Goal: Task Accomplishment & Management: Manage account settings

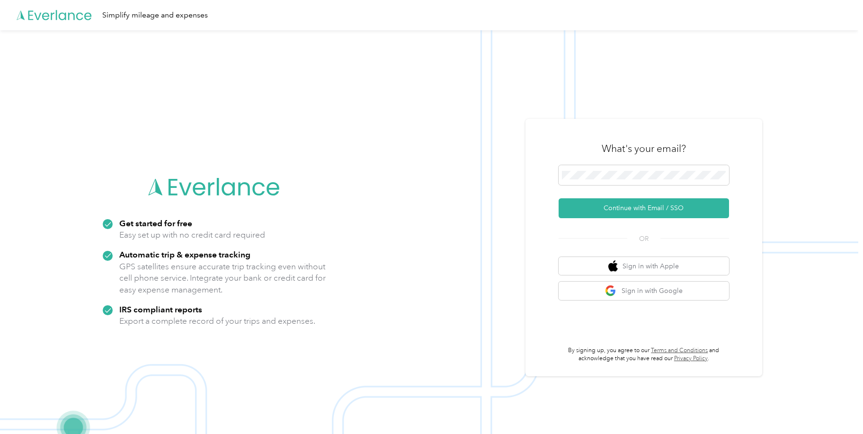
click at [782, 105] on img at bounding box center [429, 247] width 858 height 434
click at [623, 209] on button "Continue with Email / SSO" at bounding box center [643, 208] width 170 height 20
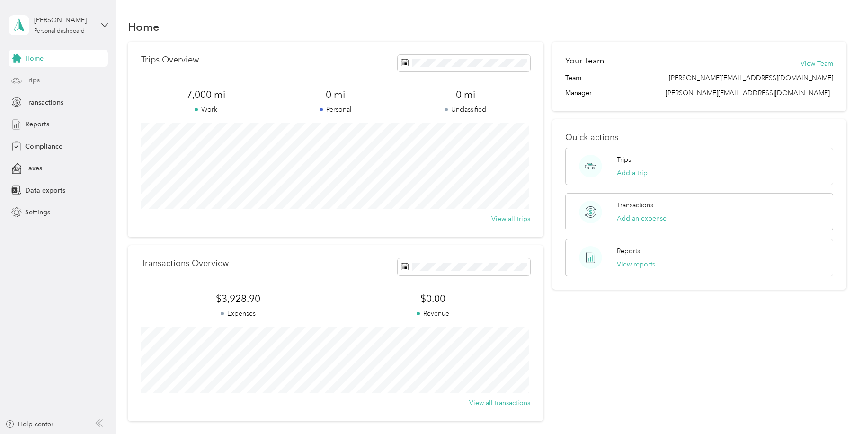
click at [39, 80] on div "Trips" at bounding box center [58, 80] width 99 height 17
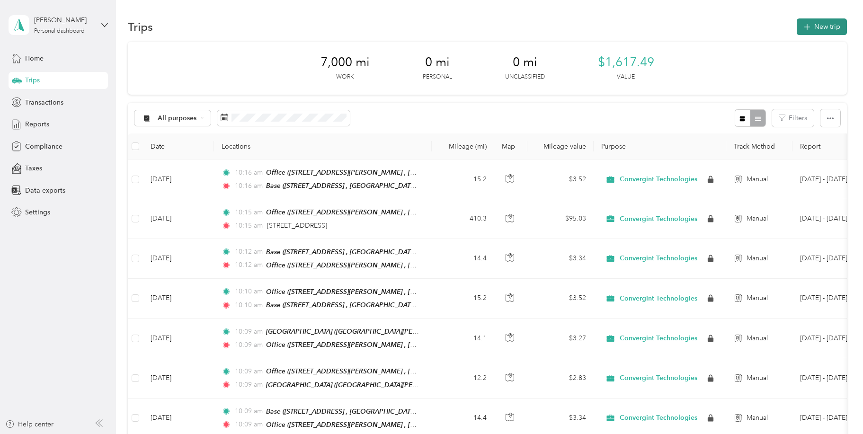
click at [818, 30] on button "New trip" at bounding box center [822, 26] width 50 height 17
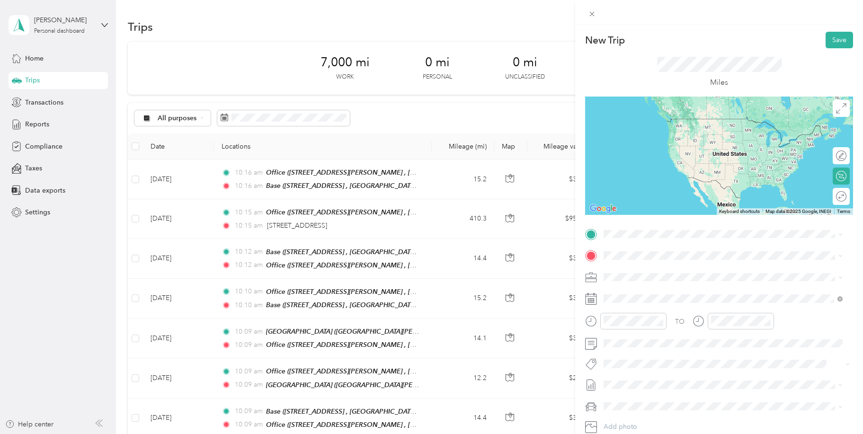
click at [648, 273] on div "Base" at bounding box center [730, 270] width 218 height 9
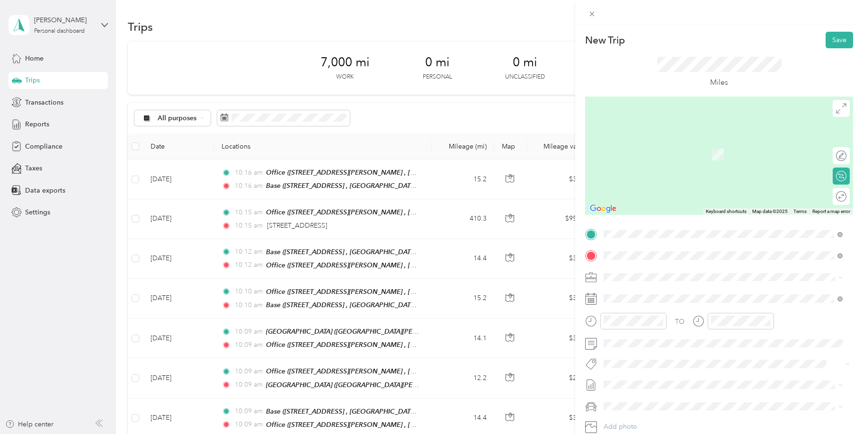
click at [636, 299] on div "Office [STREET_ADDRESS][PERSON_NAME]" at bounding box center [730, 304] width 218 height 30
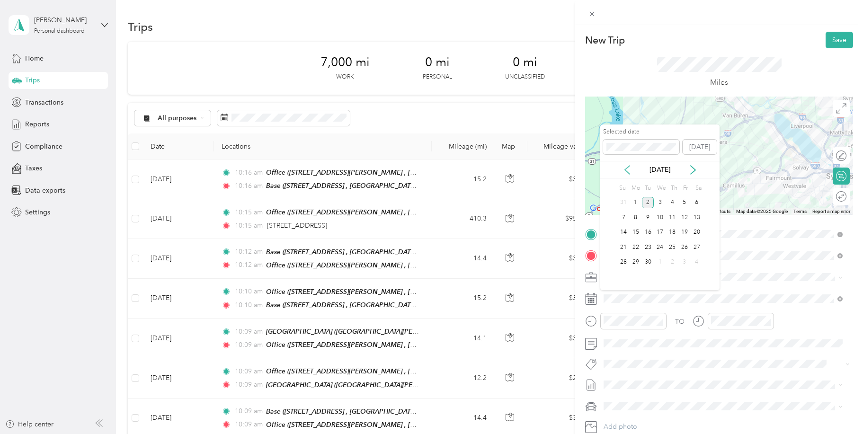
click at [628, 167] on icon at bounding box center [626, 169] width 9 height 9
click at [638, 218] on div "4" at bounding box center [635, 218] width 12 height 12
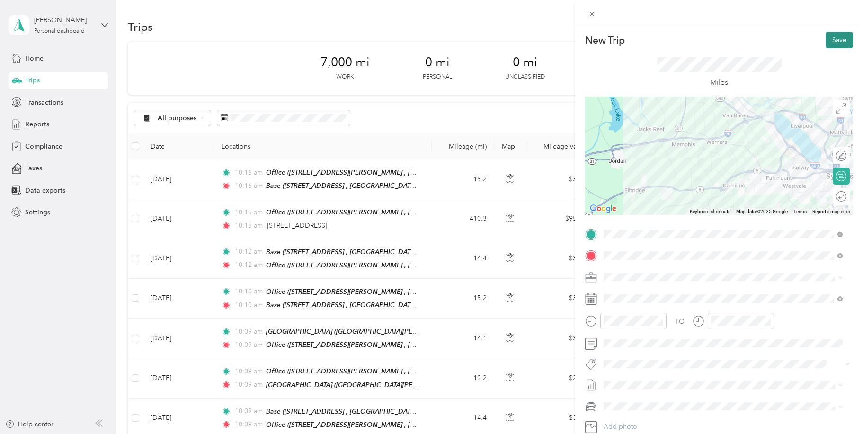
click at [830, 38] on button "Save" at bounding box center [838, 40] width 27 height 17
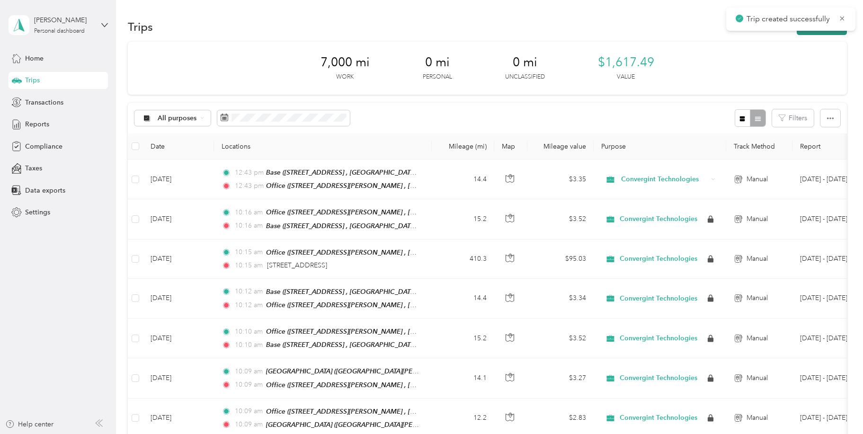
click at [817, 33] on button "New trip" at bounding box center [822, 26] width 50 height 17
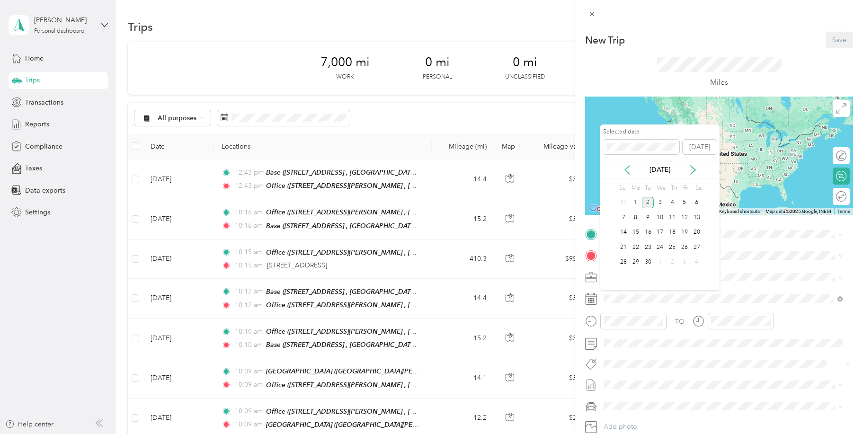
drag, startPoint x: 626, startPoint y: 167, endPoint x: 629, endPoint y: 175, distance: 8.4
click at [626, 167] on icon at bounding box center [626, 169] width 9 height 9
click at [637, 220] on div "4" at bounding box center [635, 218] width 12 height 12
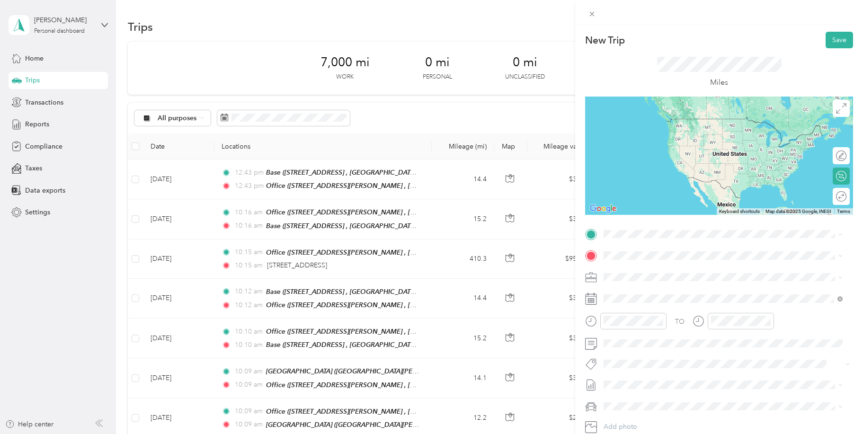
click at [634, 284] on div "Office [STREET_ADDRESS][PERSON_NAME]" at bounding box center [730, 282] width 218 height 30
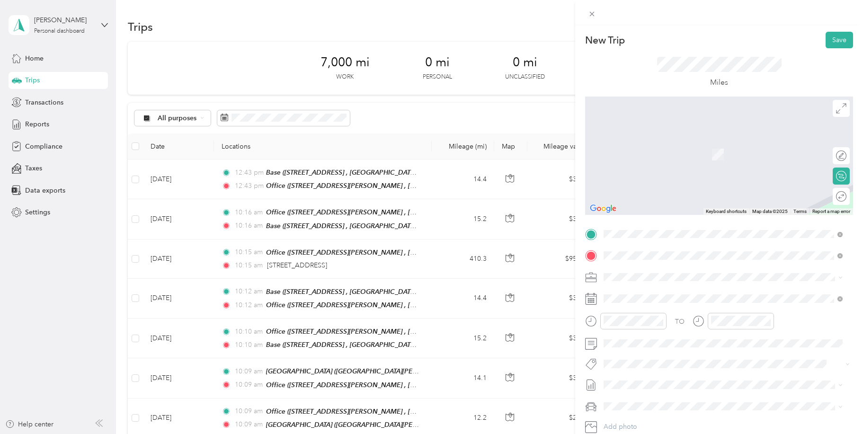
click at [636, 297] on div "[GEOGRAPHIC_DATA] [GEOGRAPHIC_DATA][PERSON_NAME], [STREET_ADDRESS][PERSON_NAME]…" at bounding box center [730, 309] width 218 height 40
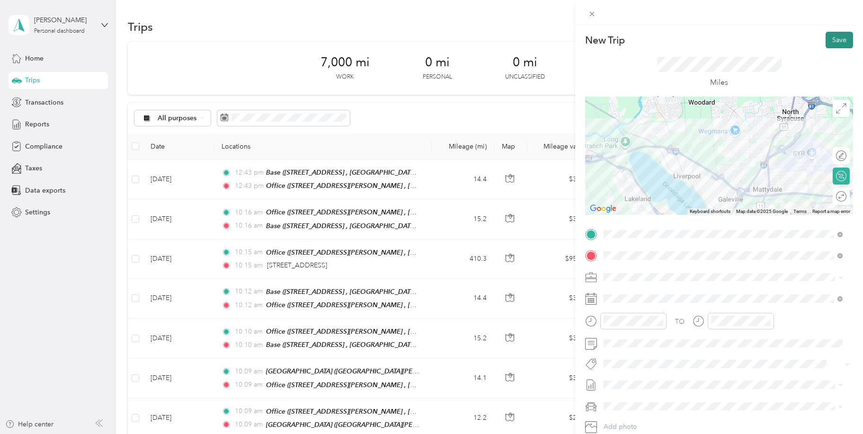
click at [834, 42] on button "Save" at bounding box center [838, 40] width 27 height 17
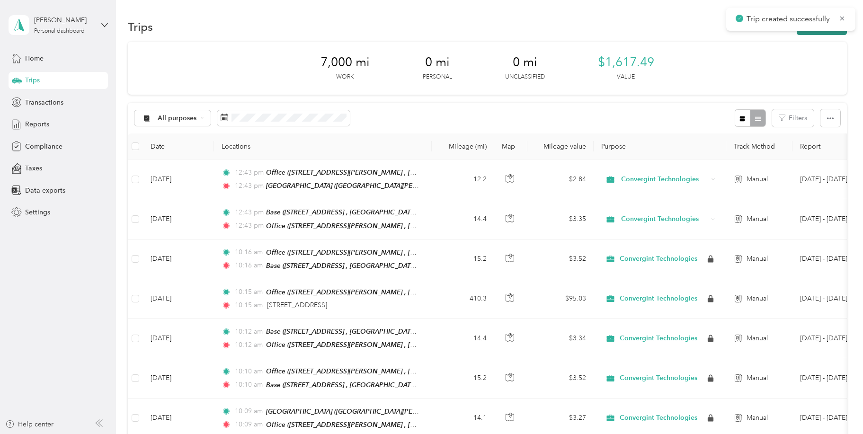
click at [820, 33] on button "New trip" at bounding box center [822, 26] width 50 height 17
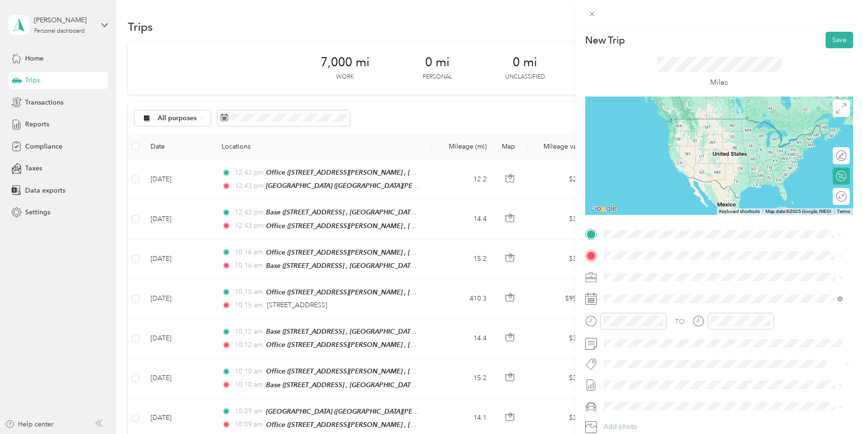
click at [629, 278] on span "[GEOGRAPHIC_DATA][PERSON_NAME], [STREET_ADDRESS][PERSON_NAME] [GEOGRAPHIC_DATA]…" at bounding box center [713, 292] width 185 height 28
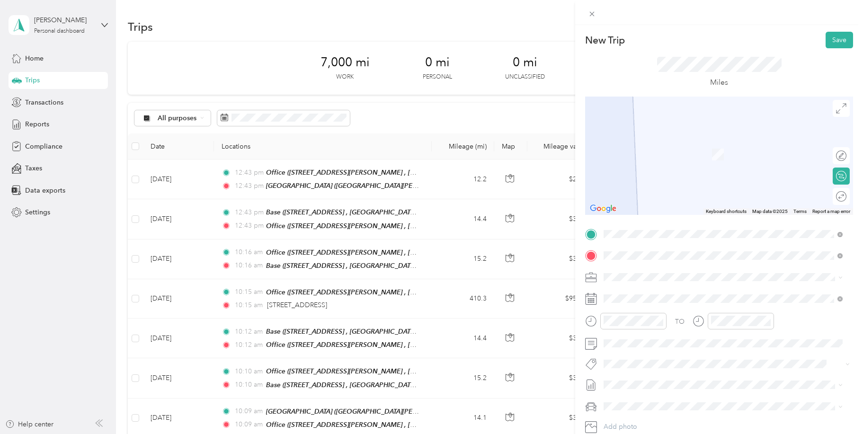
click at [627, 294] on strong "Office" at bounding box center [630, 293] width 19 height 9
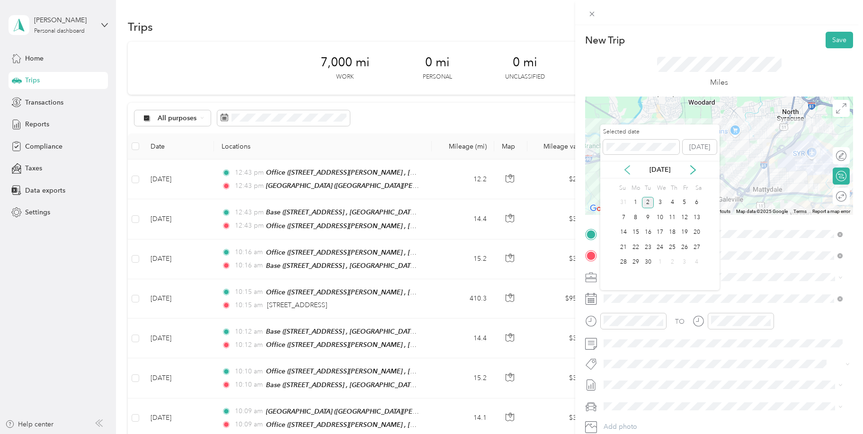
click at [629, 169] on icon at bounding box center [626, 169] width 9 height 9
click at [636, 216] on div "4" at bounding box center [635, 218] width 12 height 12
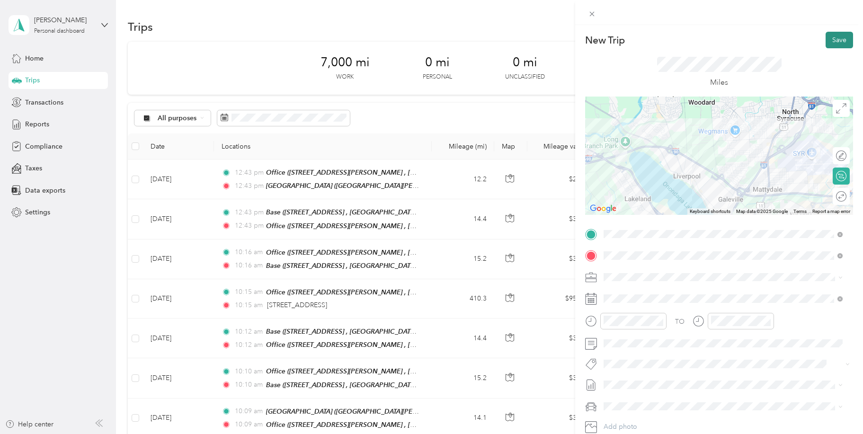
click at [830, 39] on button "Save" at bounding box center [838, 40] width 27 height 17
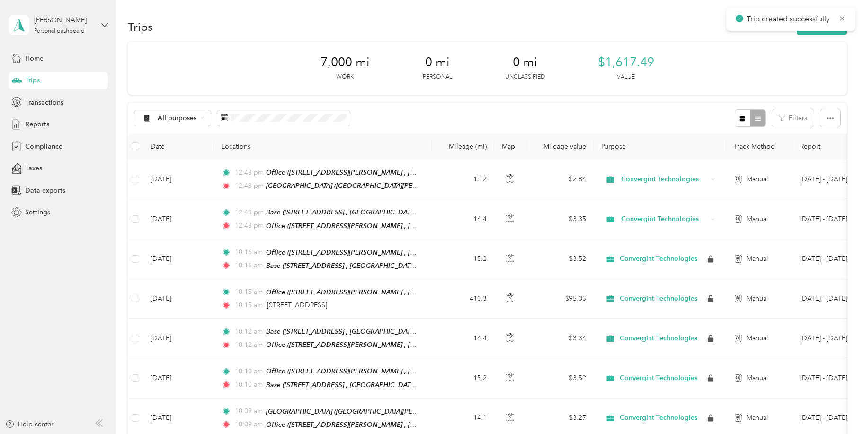
click at [815, 29] on div "Trip created successfully" at bounding box center [790, 19] width 129 height 23
click at [814, 31] on button "New trip" at bounding box center [822, 26] width 50 height 17
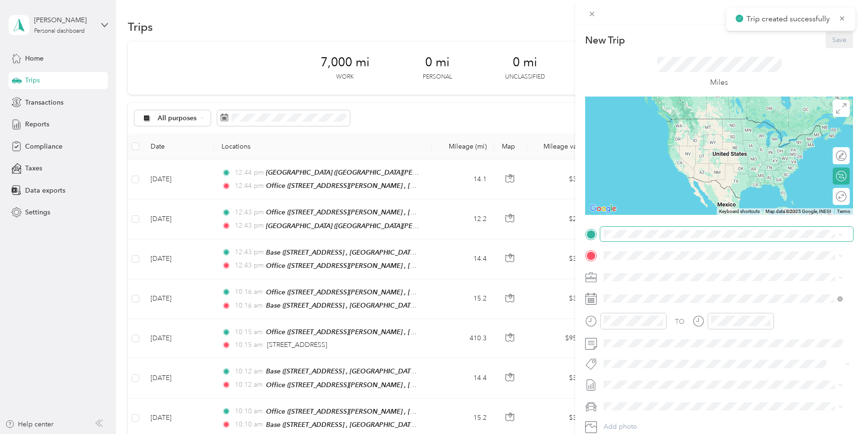
click at [615, 241] on span at bounding box center [726, 234] width 253 height 15
click at [619, 282] on div "Office [STREET_ADDRESS][PERSON_NAME]" at bounding box center [723, 282] width 232 height 33
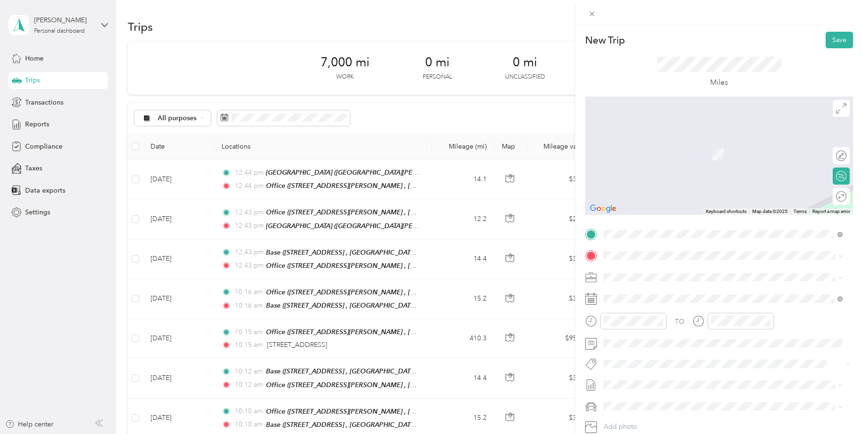
click at [634, 297] on div "Base [STREET_ADDRESS]" at bounding box center [730, 302] width 218 height 30
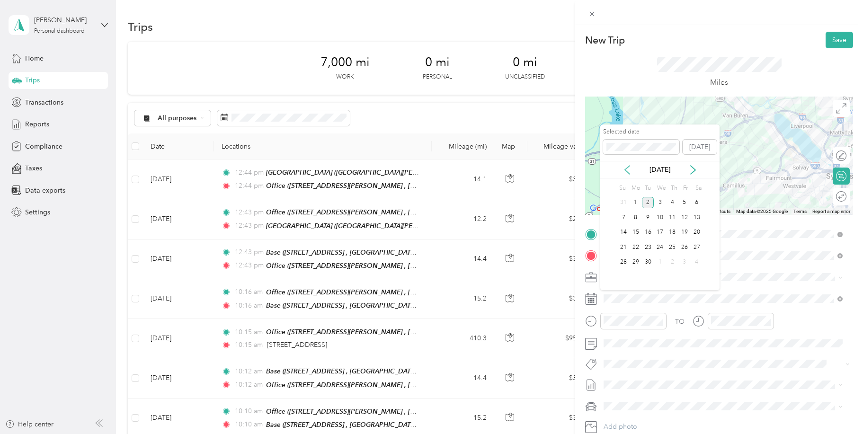
click at [628, 171] on icon at bounding box center [626, 169] width 9 height 9
click at [638, 217] on div "4" at bounding box center [635, 218] width 12 height 12
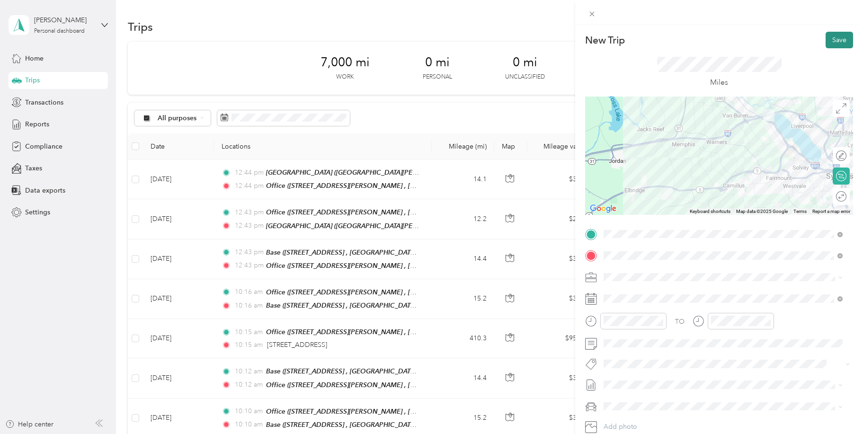
click at [828, 38] on button "Save" at bounding box center [838, 40] width 27 height 17
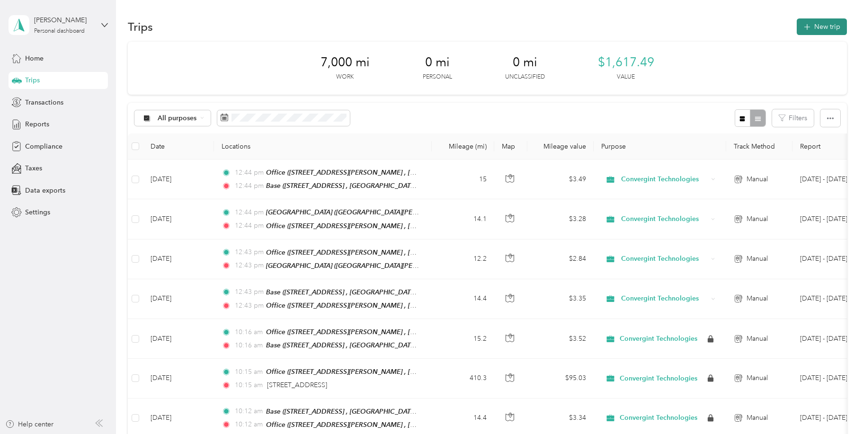
click at [818, 30] on button "New trip" at bounding box center [822, 26] width 50 height 17
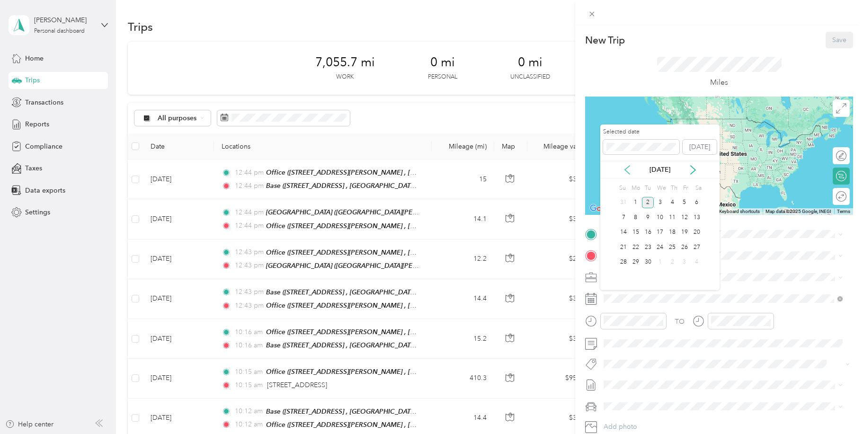
click at [625, 168] on icon at bounding box center [626, 169] width 9 height 9
click at [661, 217] on div "6" at bounding box center [660, 218] width 12 height 12
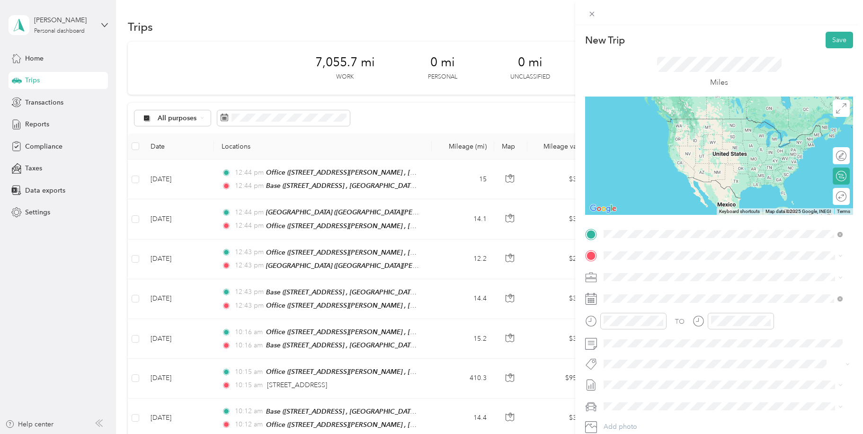
click at [642, 277] on div "Base [STREET_ADDRESS]" at bounding box center [730, 282] width 218 height 30
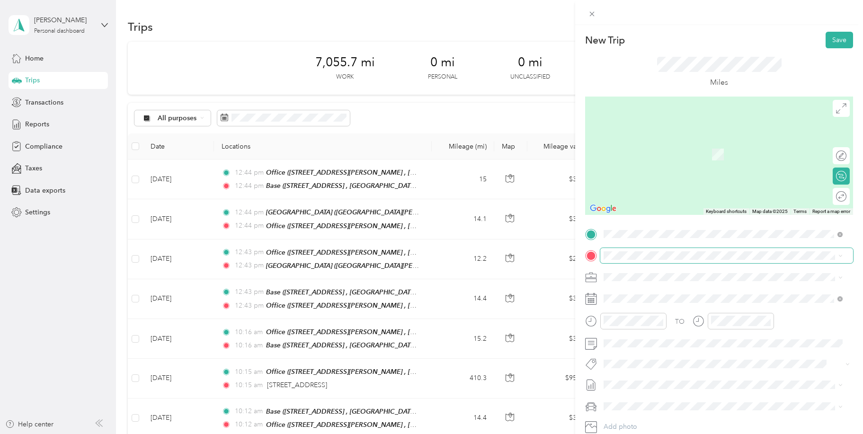
click at [627, 251] on span at bounding box center [726, 255] width 253 height 15
click at [626, 300] on span "[STREET_ADDRESS][PERSON_NAME] , 13209, [GEOGRAPHIC_DATA], [GEOGRAPHIC_DATA], [G…" at bounding box center [726, 308] width 211 height 18
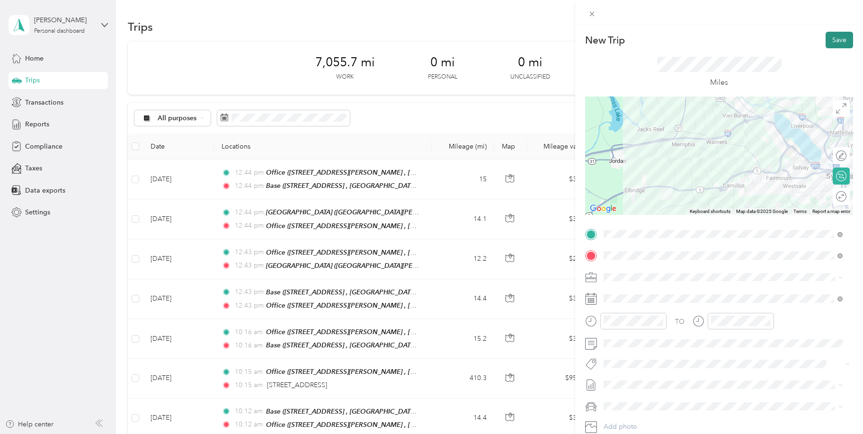
click at [827, 44] on button "Save" at bounding box center [838, 40] width 27 height 17
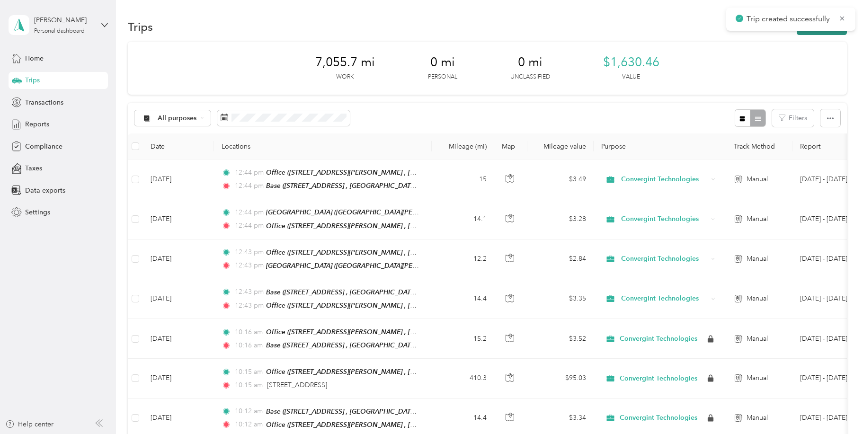
click at [818, 32] on button "New trip" at bounding box center [822, 26] width 50 height 17
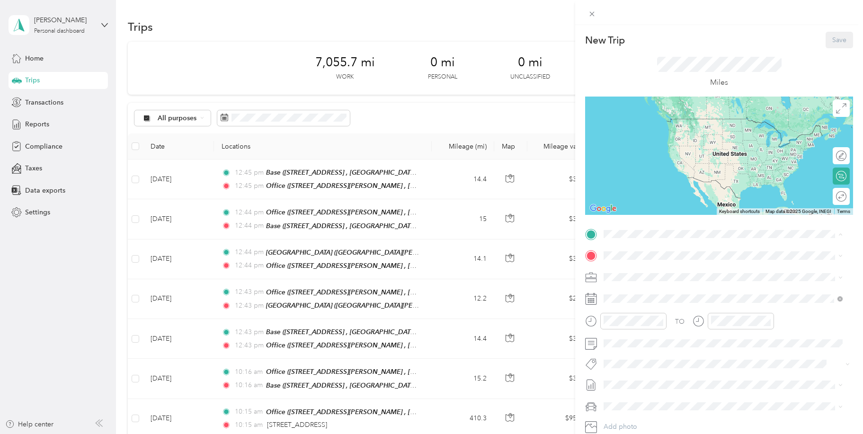
drag, startPoint x: 638, startPoint y: 277, endPoint x: 634, endPoint y: 264, distance: 14.2
click at [638, 275] on div "Office [STREET_ADDRESS][PERSON_NAME]" at bounding box center [730, 282] width 218 height 30
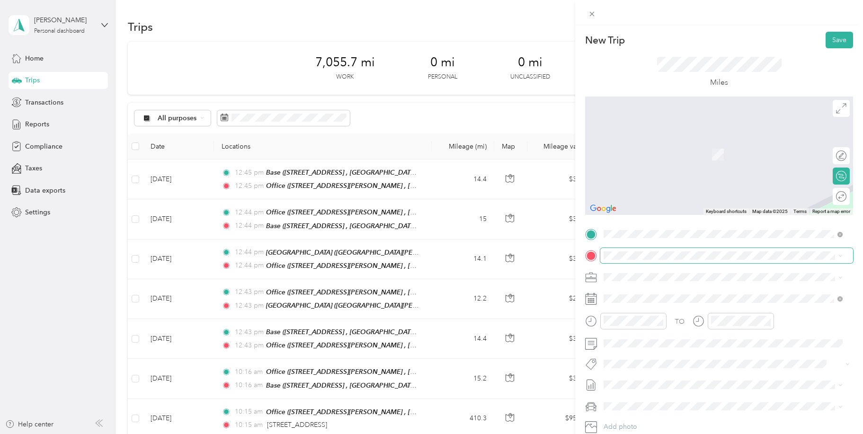
click at [629, 248] on span at bounding box center [726, 255] width 253 height 15
click at [636, 294] on strong "Lotte" at bounding box center [629, 293] width 16 height 9
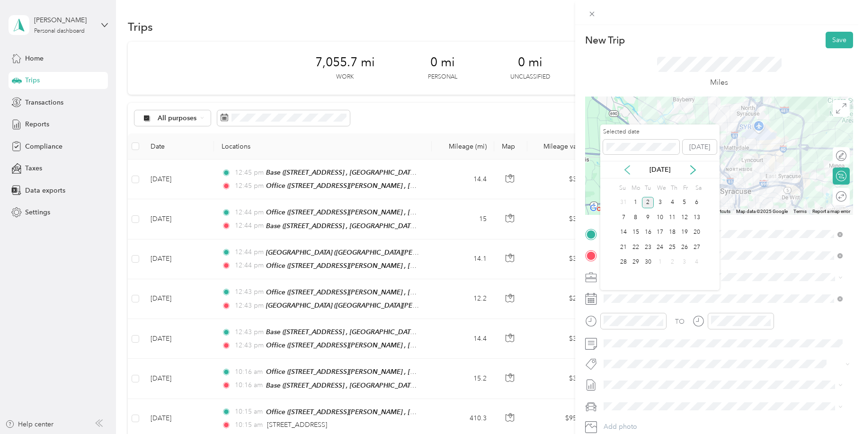
click at [629, 170] on icon at bounding box center [626, 169] width 9 height 9
click at [659, 218] on div "6" at bounding box center [660, 218] width 12 height 12
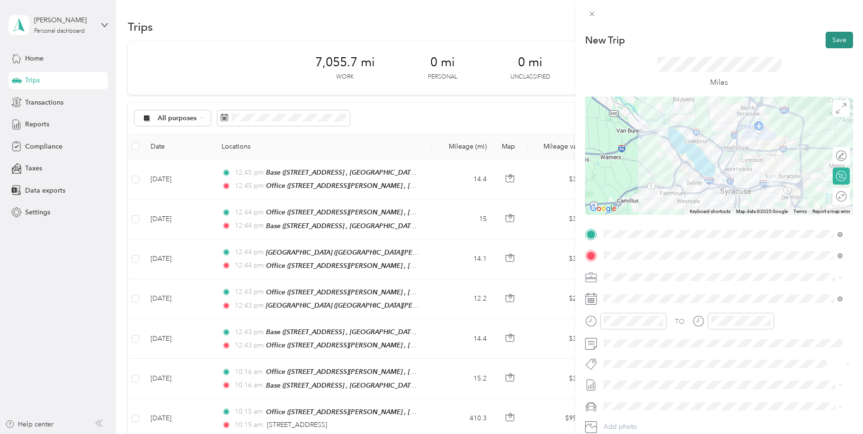
click at [825, 39] on button "Save" at bounding box center [838, 40] width 27 height 17
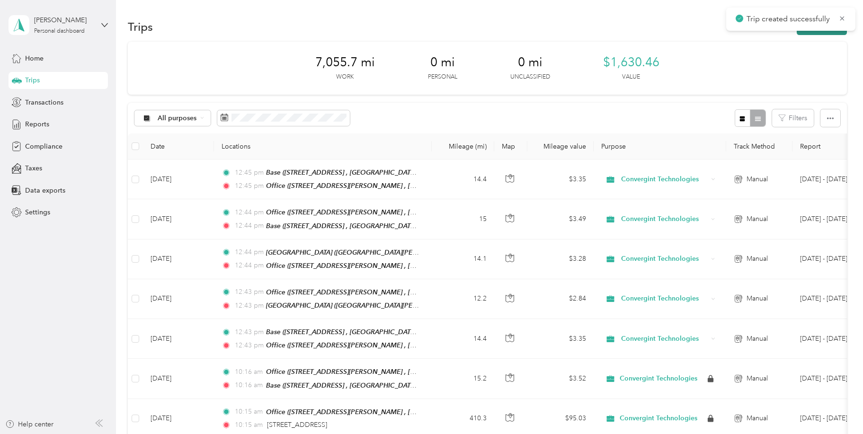
click at [819, 32] on button "New trip" at bounding box center [822, 26] width 50 height 17
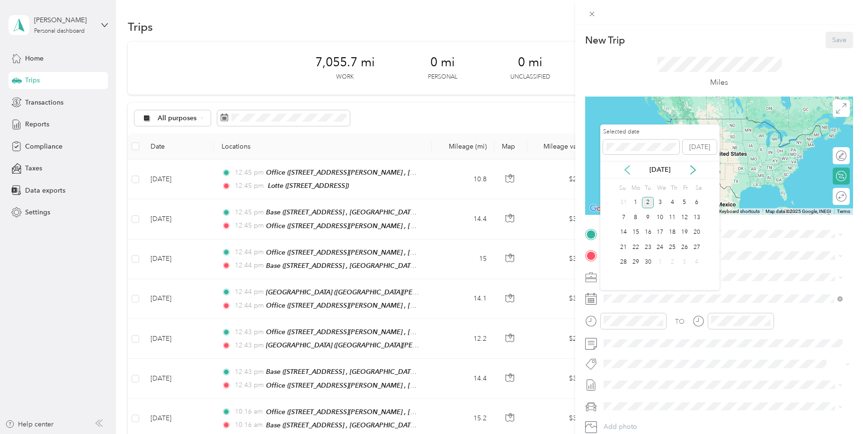
click at [626, 169] on icon at bounding box center [627, 170] width 5 height 9
click at [660, 216] on div "6" at bounding box center [660, 218] width 12 height 12
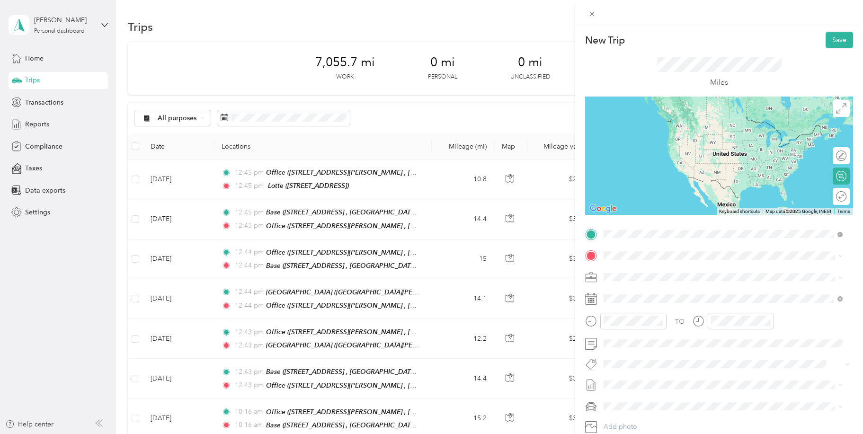
click at [625, 276] on div "Lotte [STREET_ADDRESS]" at bounding box center [651, 277] width 60 height 20
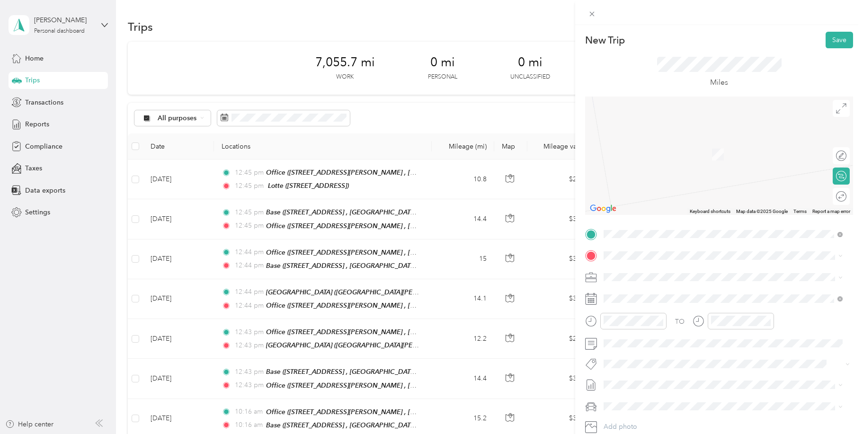
click at [637, 305] on span "[STREET_ADDRESS]" at bounding box center [651, 301] width 60 height 8
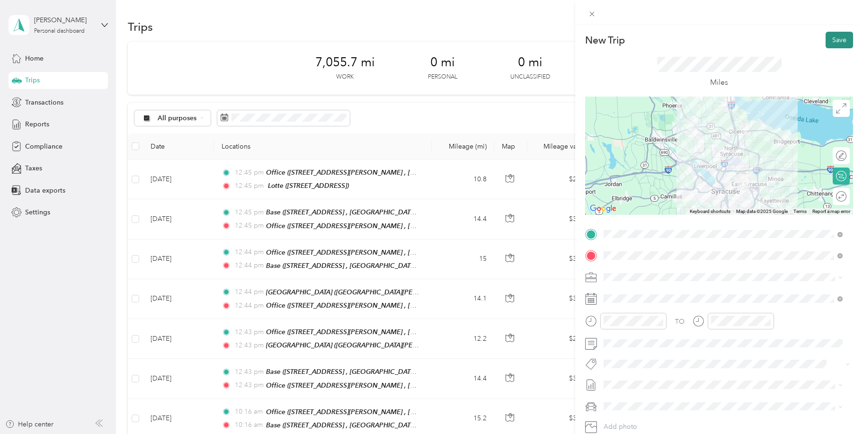
click at [832, 39] on button "Save" at bounding box center [838, 40] width 27 height 17
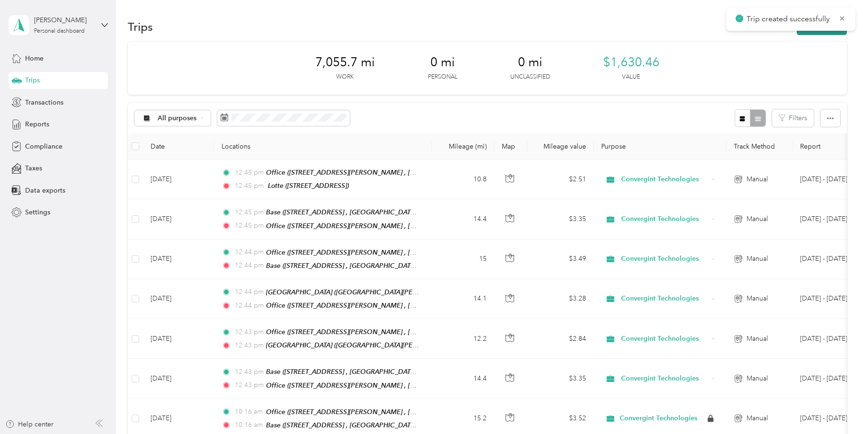
click at [802, 32] on button "New trip" at bounding box center [822, 26] width 50 height 17
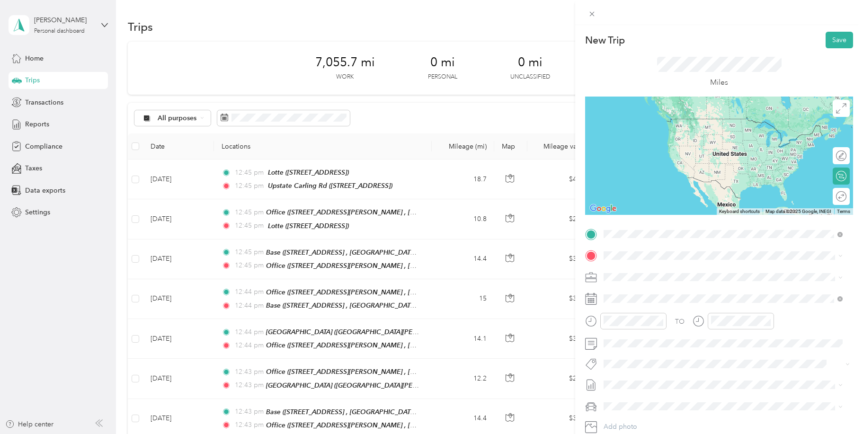
click at [639, 281] on span "[STREET_ADDRESS]" at bounding box center [651, 282] width 60 height 8
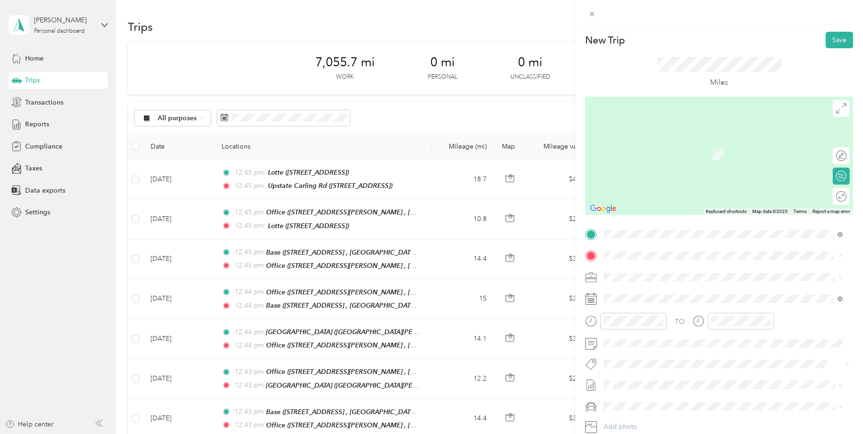
click at [631, 301] on span "[STREET_ADDRESS][PERSON_NAME] , 13209, [GEOGRAPHIC_DATA], [GEOGRAPHIC_DATA], [G…" at bounding box center [726, 309] width 211 height 18
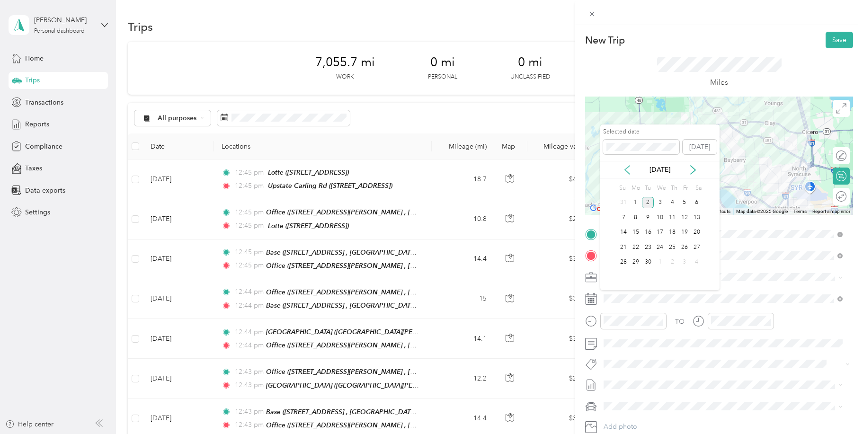
click at [628, 169] on icon at bounding box center [626, 169] width 9 height 9
click at [657, 217] on div "6" at bounding box center [660, 218] width 12 height 12
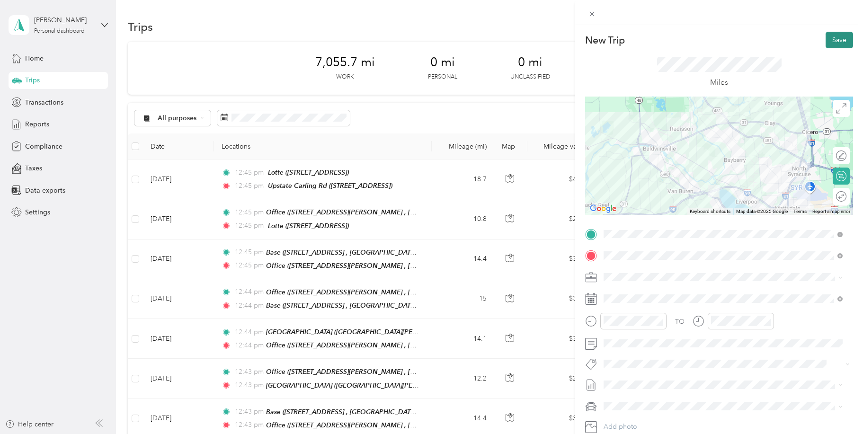
click at [831, 39] on button "Save" at bounding box center [838, 40] width 27 height 17
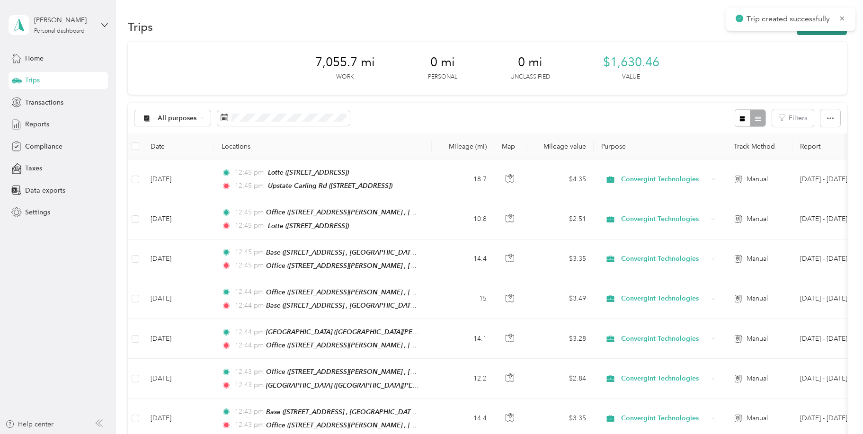
click at [812, 32] on button "New trip" at bounding box center [822, 26] width 50 height 17
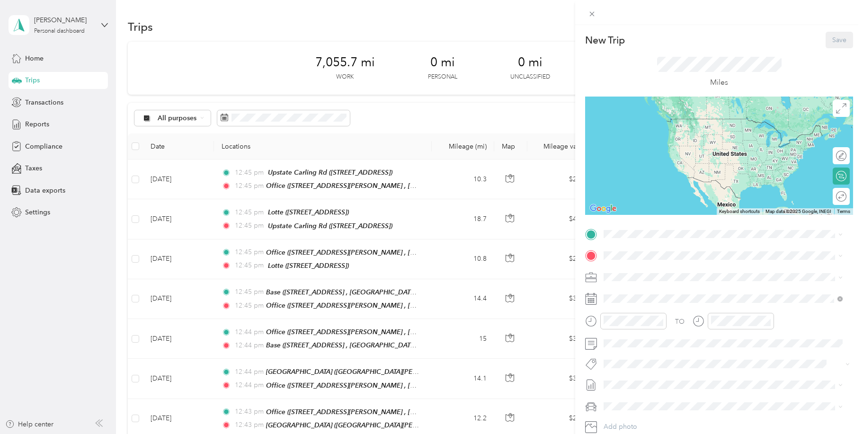
click at [630, 271] on strong "Office" at bounding box center [630, 271] width 19 height 9
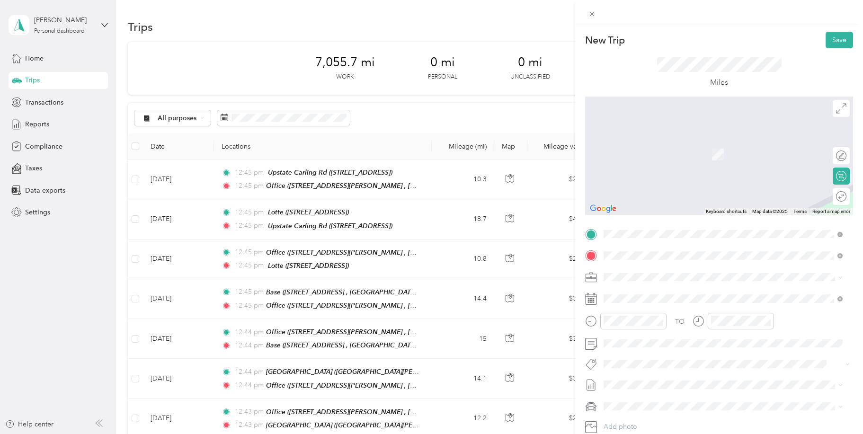
click at [633, 305] on span "[STREET_ADDRESS] , 13060, [GEOGRAPHIC_DATA], [GEOGRAPHIC_DATA], [GEOGRAPHIC_DAT…" at bounding box center [700, 309] width 159 height 18
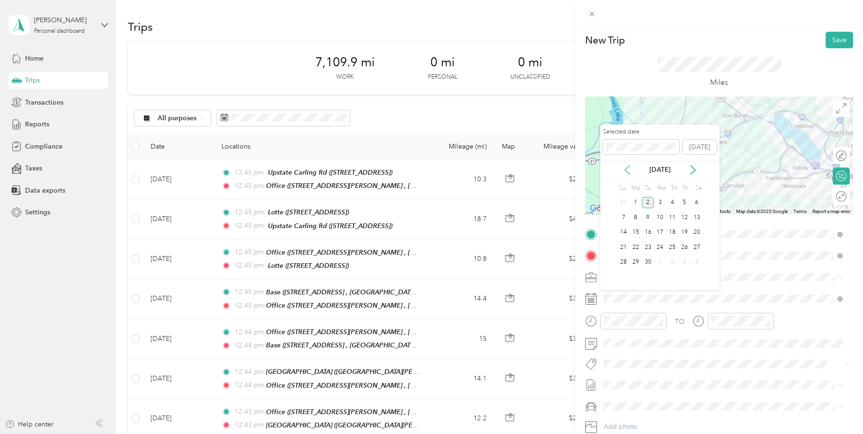
click at [628, 170] on icon at bounding box center [626, 169] width 9 height 9
click at [659, 217] on div "6" at bounding box center [660, 218] width 12 height 12
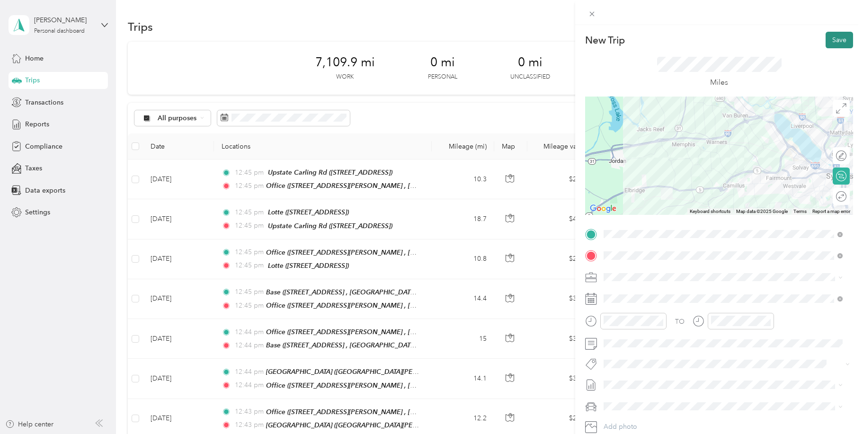
click at [833, 45] on button "Save" at bounding box center [838, 40] width 27 height 17
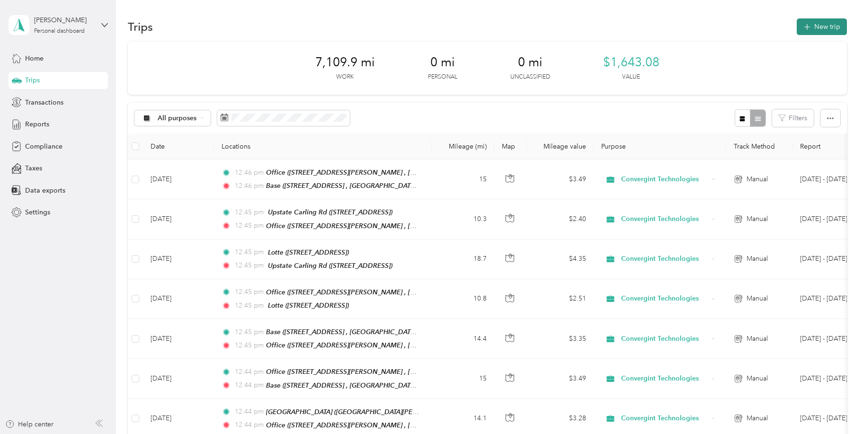
click at [810, 28] on button "New trip" at bounding box center [822, 26] width 50 height 17
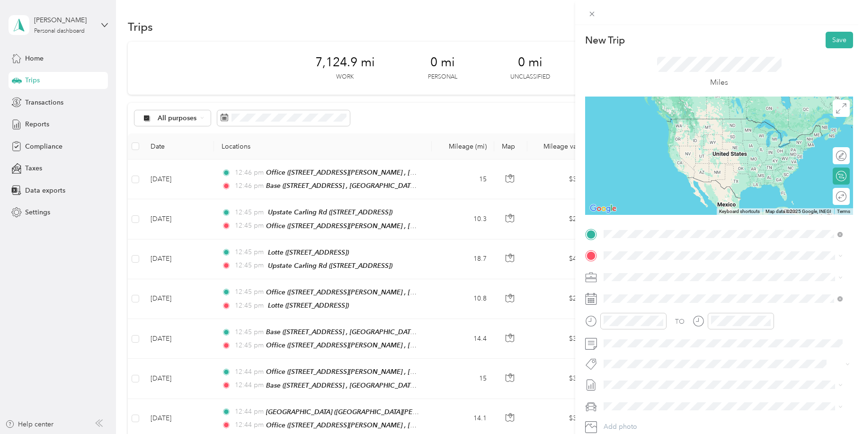
click at [642, 278] on span "[STREET_ADDRESS] , 13060, [GEOGRAPHIC_DATA], [GEOGRAPHIC_DATA], [GEOGRAPHIC_DAT…" at bounding box center [700, 287] width 159 height 18
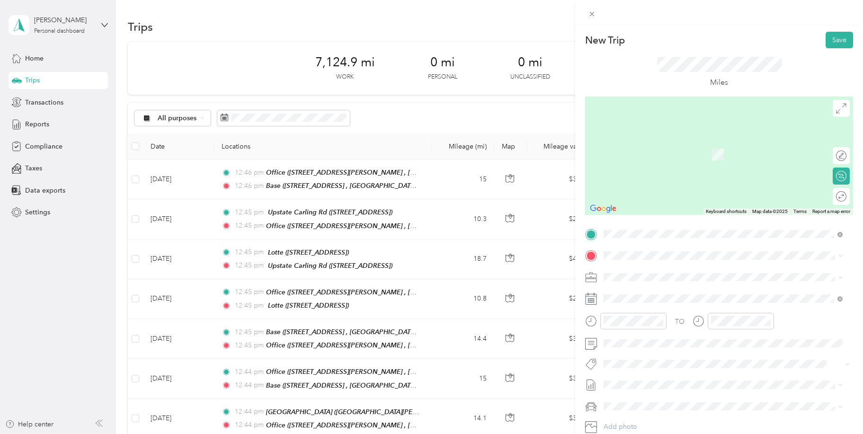
click at [643, 301] on span "[STREET_ADDRESS][PERSON_NAME] , 13209, [GEOGRAPHIC_DATA], [GEOGRAPHIC_DATA], [G…" at bounding box center [726, 309] width 211 height 18
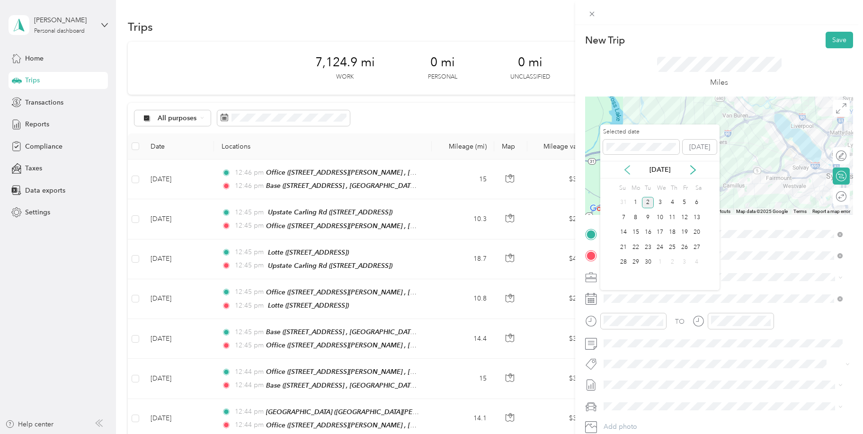
click at [628, 168] on icon at bounding box center [627, 170] width 5 height 9
click at [636, 237] on div "11" at bounding box center [635, 233] width 12 height 12
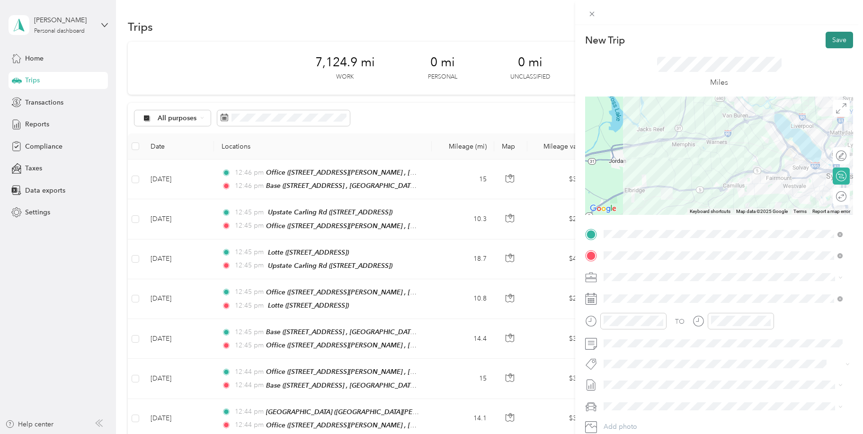
click at [835, 37] on button "Save" at bounding box center [838, 40] width 27 height 17
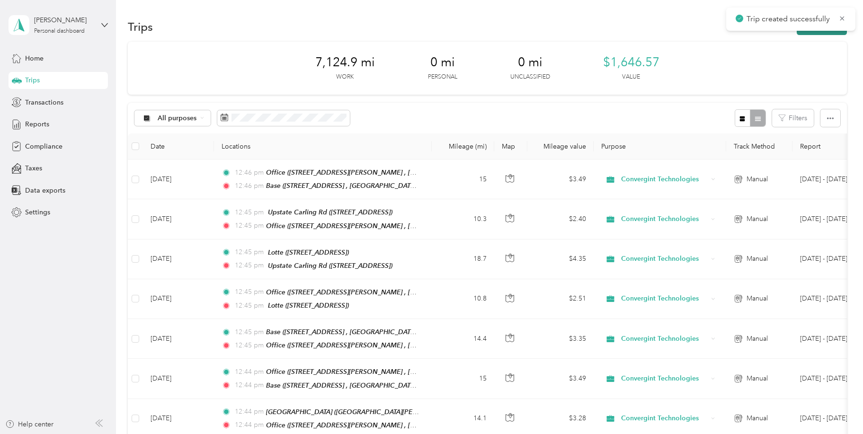
click at [809, 32] on button "New trip" at bounding box center [822, 26] width 50 height 17
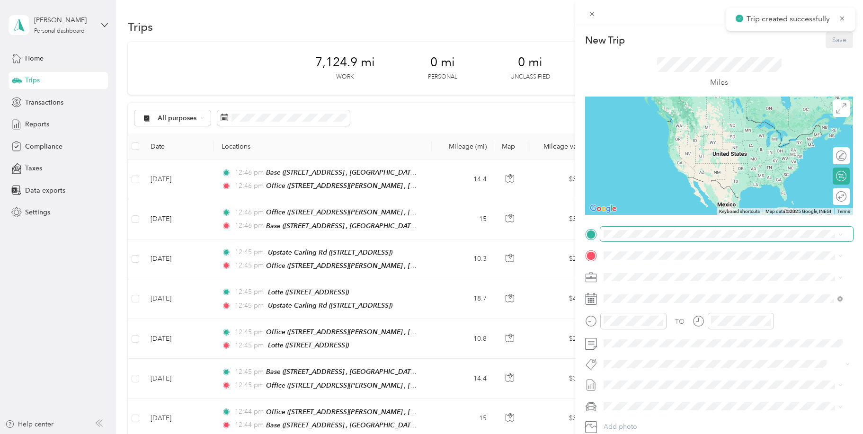
click at [660, 240] on span at bounding box center [726, 234] width 253 height 15
click at [657, 277] on div "Office [STREET_ADDRESS][PERSON_NAME]" at bounding box center [730, 281] width 218 height 30
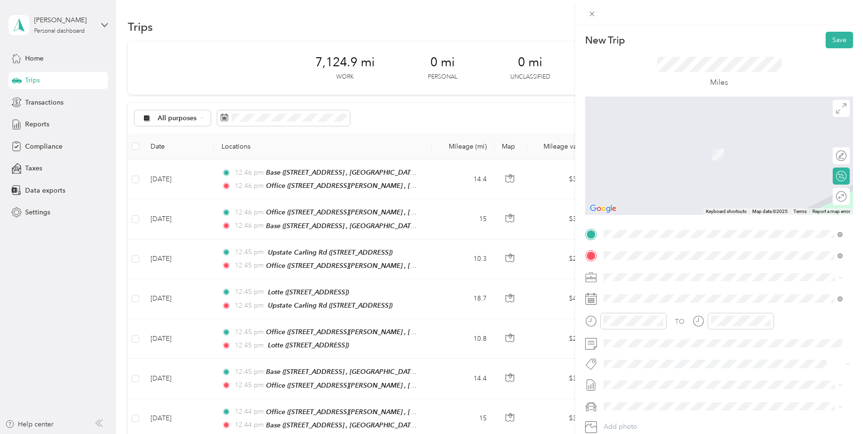
click at [648, 301] on span "[GEOGRAPHIC_DATA][PERSON_NAME], [STREET_ADDRESS][PERSON_NAME] [GEOGRAPHIC_DATA]…" at bounding box center [713, 314] width 185 height 28
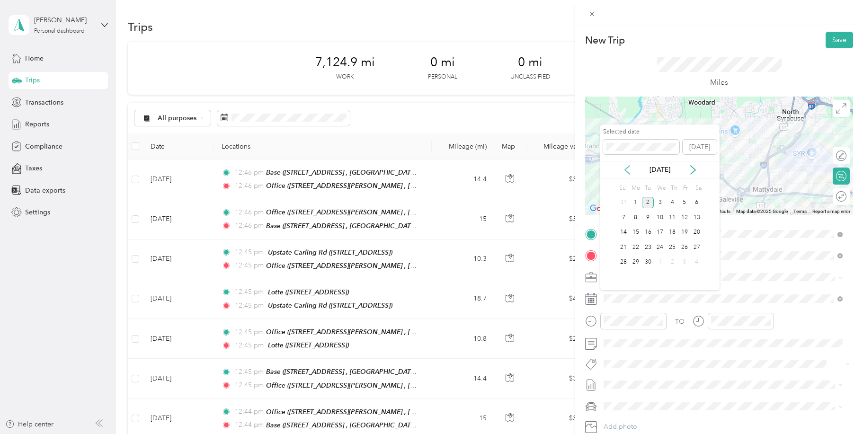
click at [629, 167] on icon at bounding box center [626, 169] width 9 height 9
click at [640, 237] on div "11" at bounding box center [635, 233] width 12 height 12
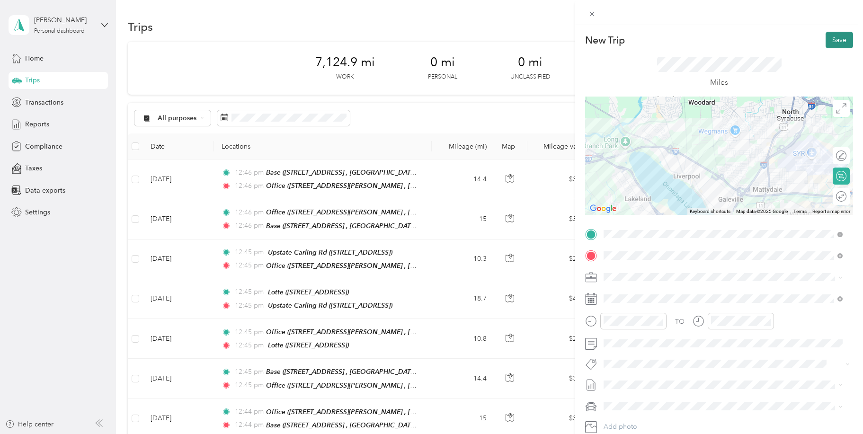
click at [825, 35] on button "Save" at bounding box center [838, 40] width 27 height 17
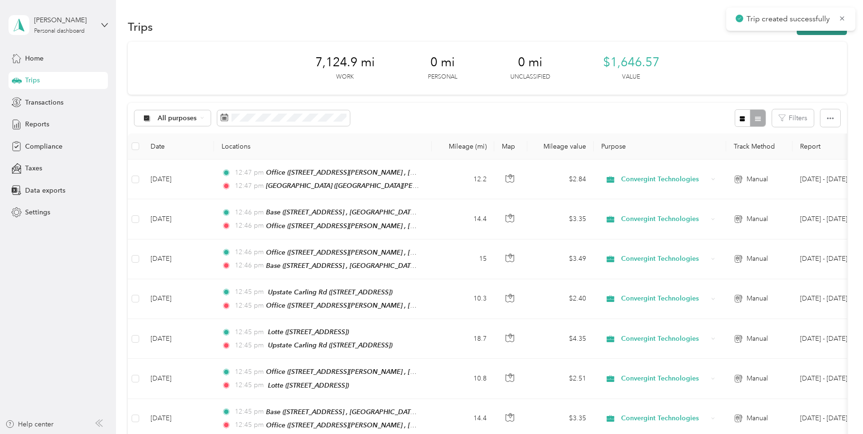
click at [811, 32] on button "New trip" at bounding box center [822, 26] width 50 height 17
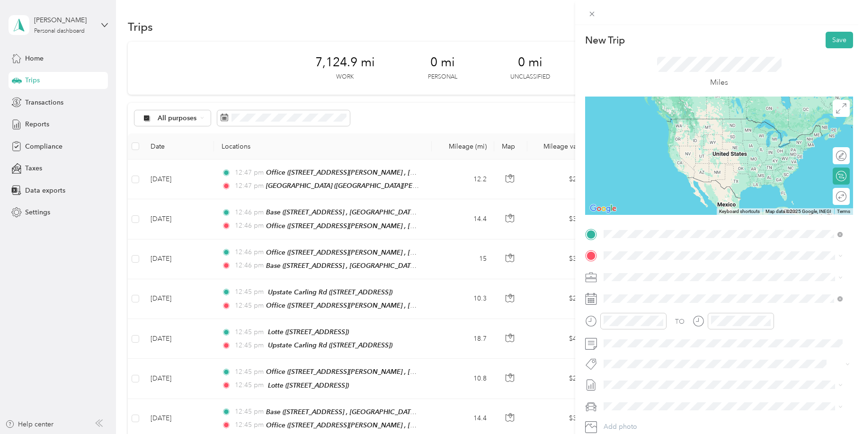
click at [640, 276] on div "[GEOGRAPHIC_DATA] [GEOGRAPHIC_DATA][PERSON_NAME], [STREET_ADDRESS][PERSON_NAME]…" at bounding box center [730, 287] width 218 height 40
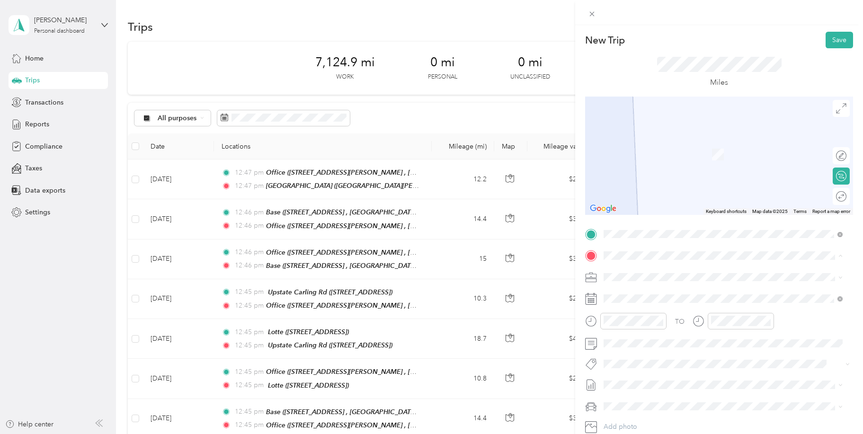
click at [629, 299] on div "Office [STREET_ADDRESS][PERSON_NAME]" at bounding box center [730, 304] width 218 height 30
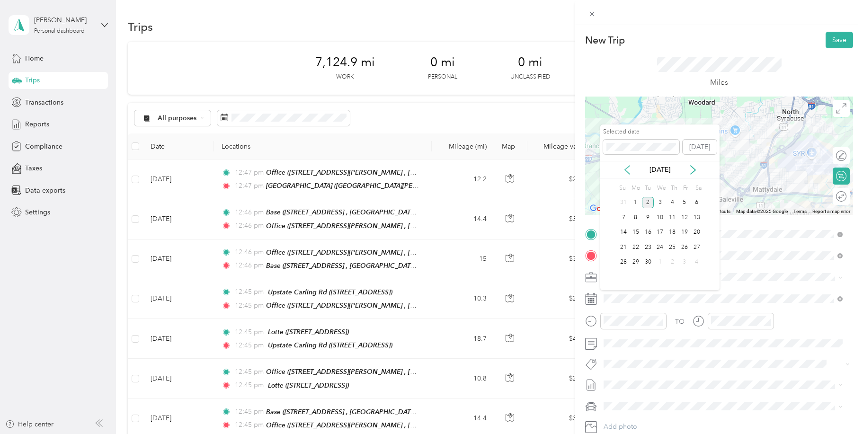
click at [627, 170] on icon at bounding box center [626, 169] width 9 height 9
click at [637, 233] on div "11" at bounding box center [635, 233] width 12 height 12
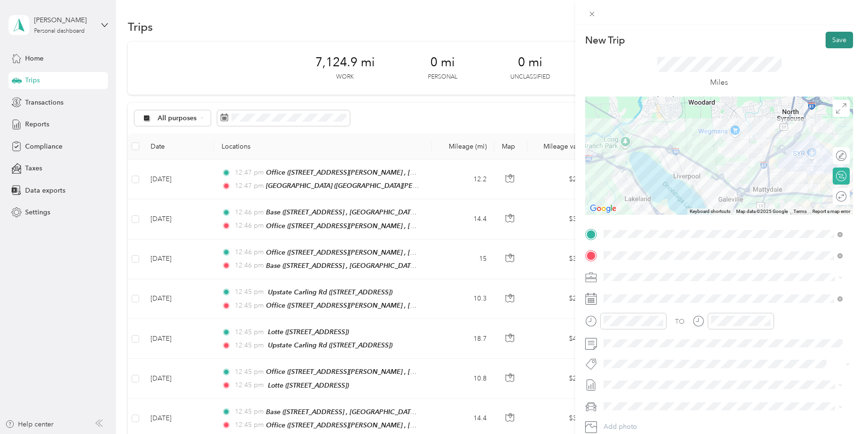
click at [831, 38] on button "Save" at bounding box center [838, 40] width 27 height 17
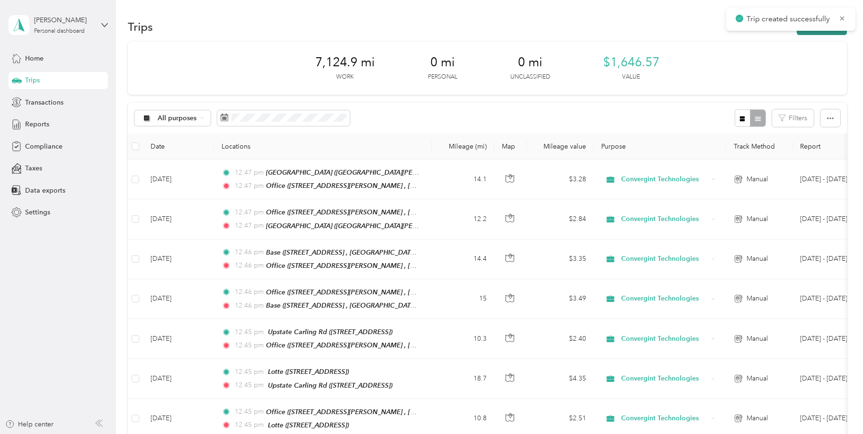
click at [816, 32] on button "New trip" at bounding box center [822, 26] width 50 height 17
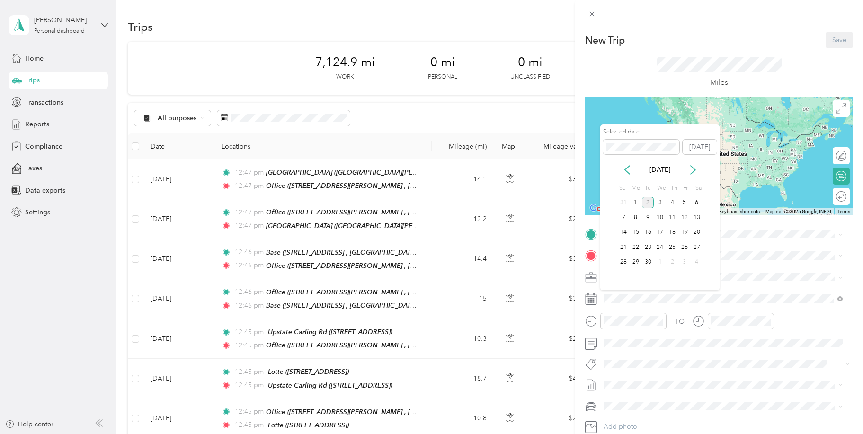
click at [629, 161] on div "[DATE]" at bounding box center [659, 170] width 119 height 18
click at [624, 171] on icon at bounding box center [626, 169] width 9 height 9
click at [635, 232] on div "11" at bounding box center [635, 233] width 12 height 12
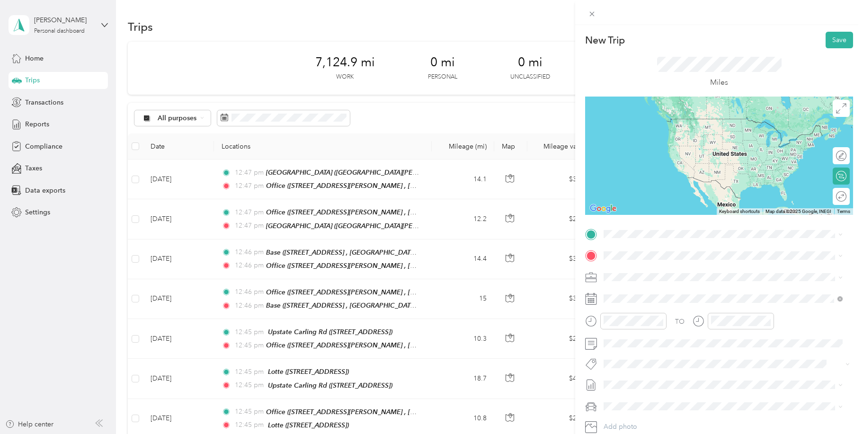
click at [630, 275] on div "Office [STREET_ADDRESS][PERSON_NAME]" at bounding box center [730, 282] width 218 height 30
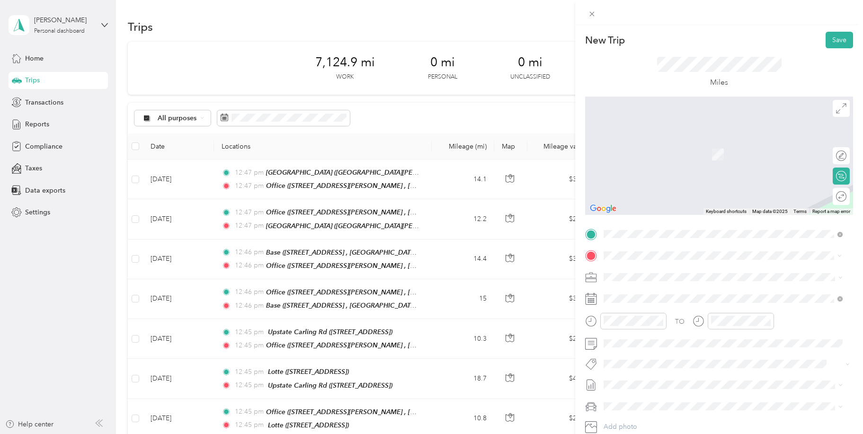
click at [640, 294] on div "Base" at bounding box center [730, 292] width 218 height 9
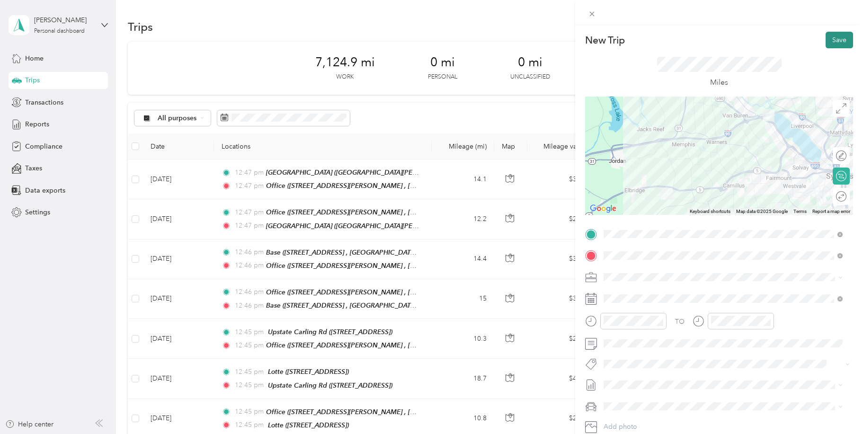
click at [829, 35] on button "Save" at bounding box center [838, 40] width 27 height 17
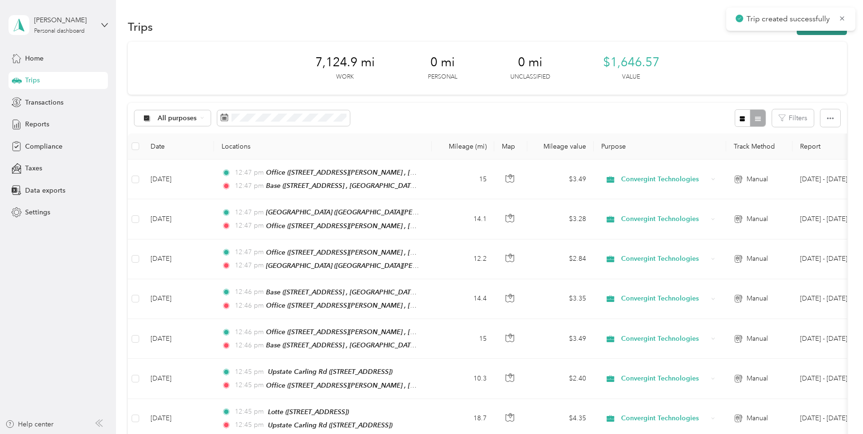
click at [818, 31] on main "Trip created successfully [PERSON_NAME] Personal dashboard Home Trips Transacti…" at bounding box center [429, 217] width 858 height 434
drag, startPoint x: 818, startPoint y: 31, endPoint x: 806, endPoint y: 29, distance: 11.9
click at [806, 29] on icon "button" at bounding box center [806, 27] width 11 height 11
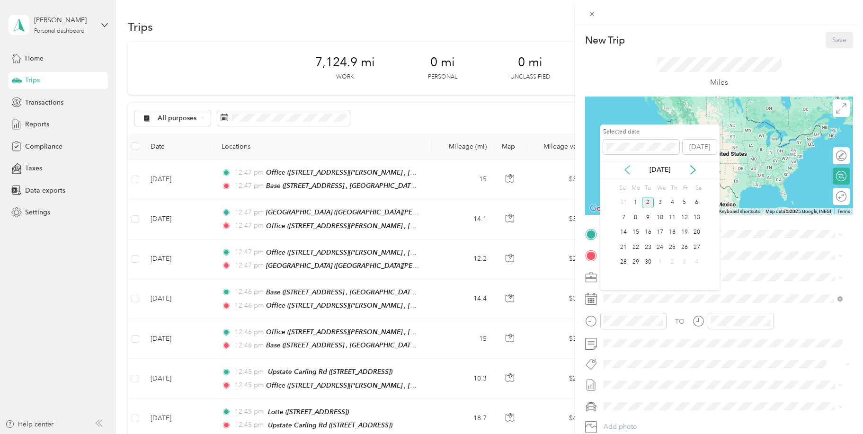
click at [628, 166] on icon at bounding box center [626, 169] width 9 height 9
click at [649, 232] on div "12" at bounding box center [648, 233] width 12 height 12
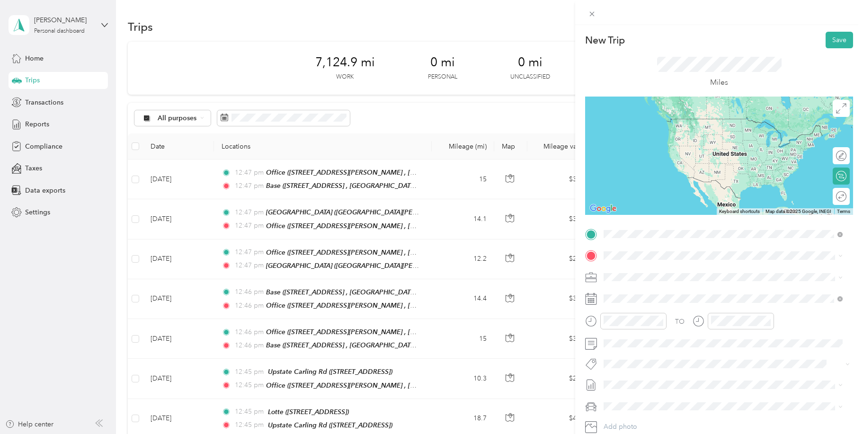
click at [654, 278] on span "[STREET_ADDRESS] , 13060, [GEOGRAPHIC_DATA], [GEOGRAPHIC_DATA], [GEOGRAPHIC_DAT…" at bounding box center [700, 287] width 159 height 18
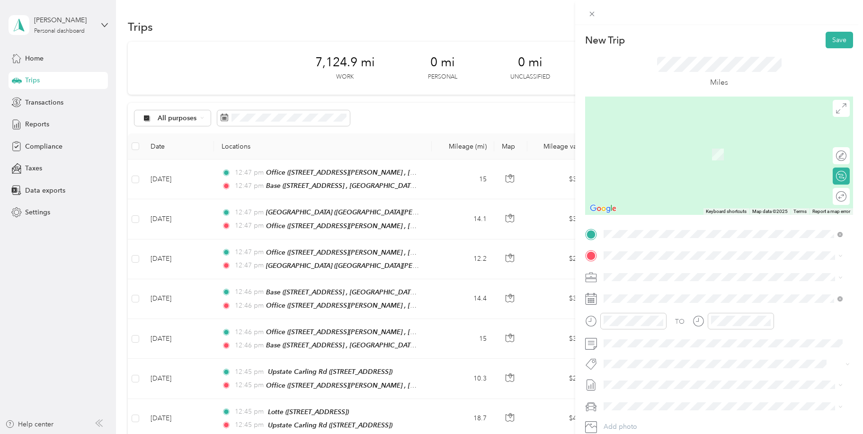
click at [668, 303] on span "[STREET_ADDRESS][PERSON_NAME] , 13209, [GEOGRAPHIC_DATA], [GEOGRAPHIC_DATA], [G…" at bounding box center [726, 308] width 211 height 18
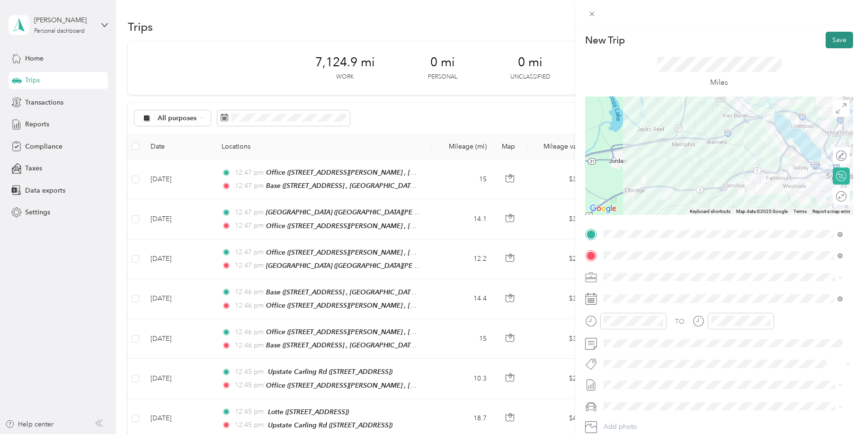
click at [829, 35] on button "Save" at bounding box center [838, 40] width 27 height 17
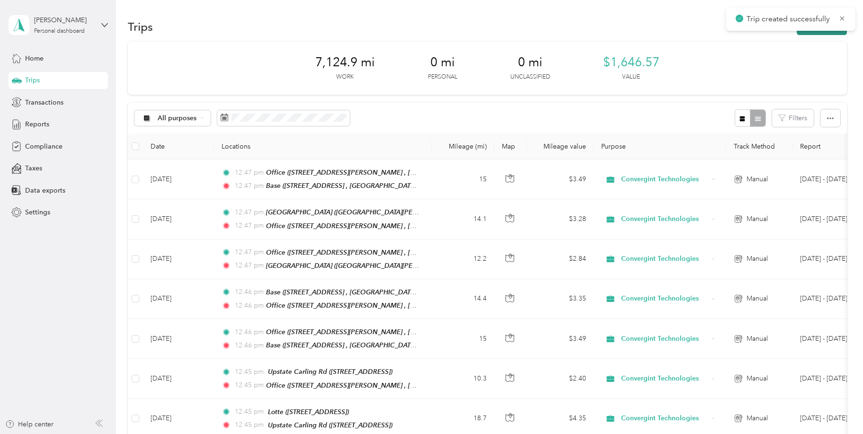
click at [810, 32] on button "New trip" at bounding box center [822, 26] width 50 height 17
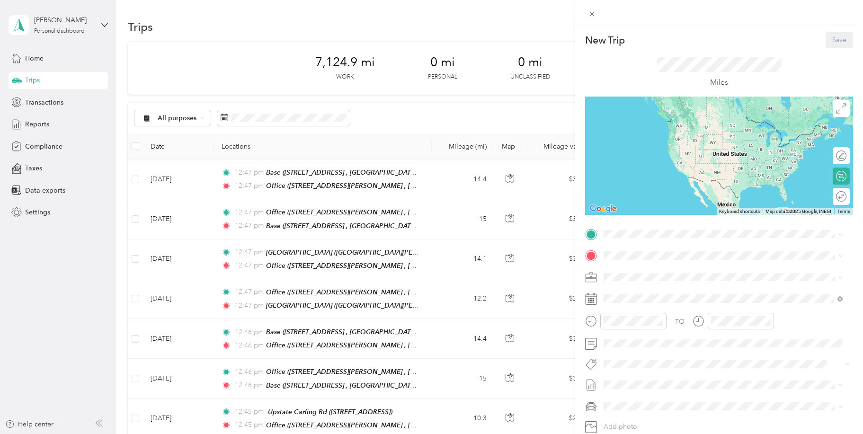
click at [645, 277] on div "Office [STREET_ADDRESS][PERSON_NAME]" at bounding box center [730, 281] width 218 height 30
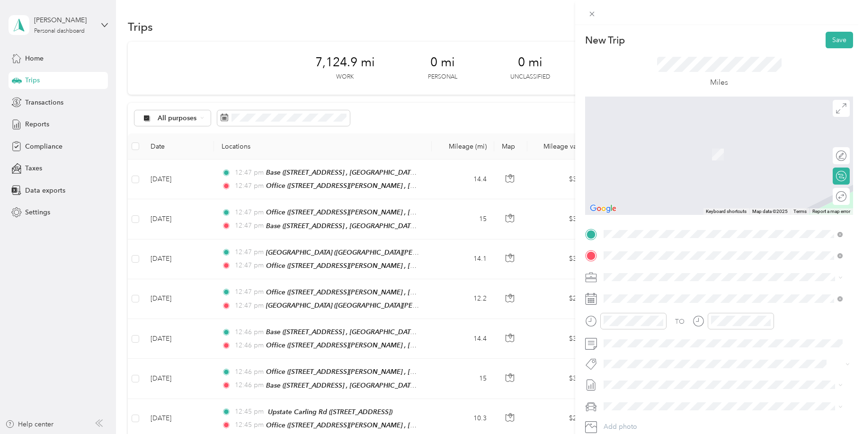
click at [623, 294] on span "[STREET_ADDRESS][US_STATE]" at bounding box center [668, 289] width 95 height 9
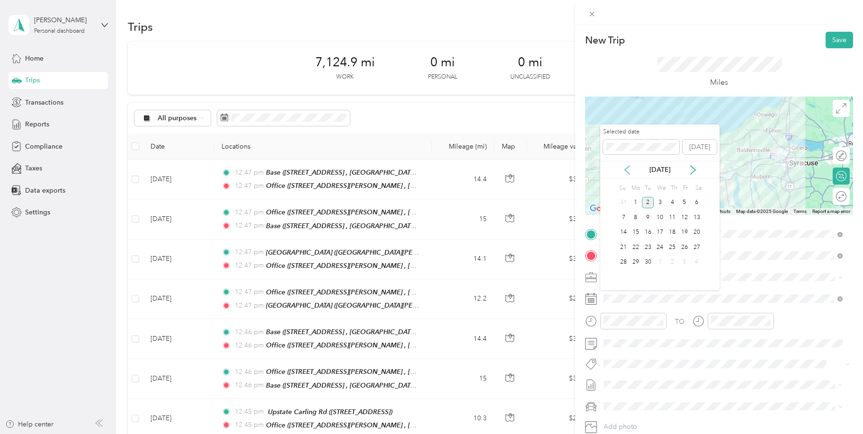
click at [629, 171] on icon at bounding box center [626, 169] width 9 height 9
click at [650, 232] on div "12" at bounding box center [648, 233] width 12 height 12
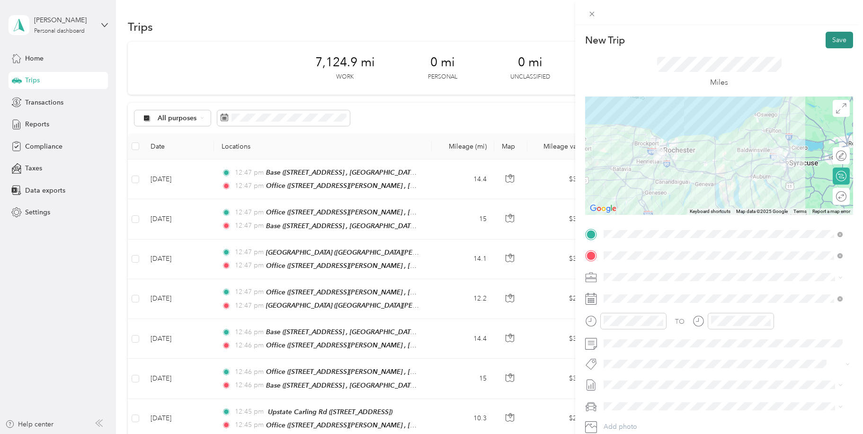
click at [829, 42] on button "Save" at bounding box center [838, 40] width 27 height 17
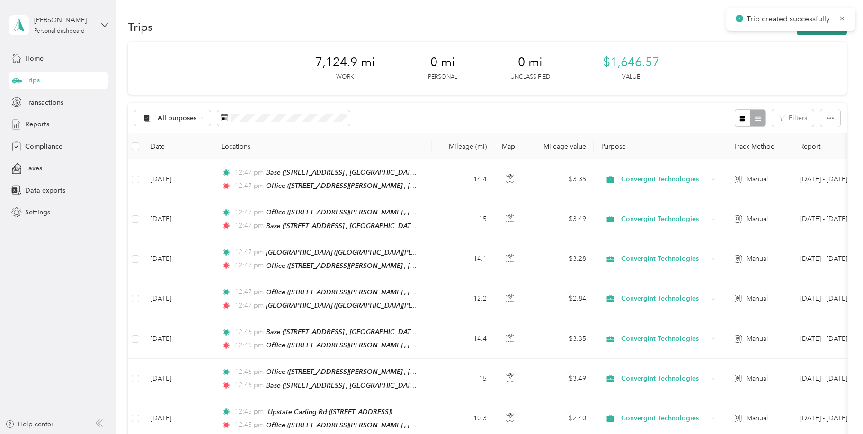
click at [822, 33] on button "New trip" at bounding box center [822, 26] width 50 height 17
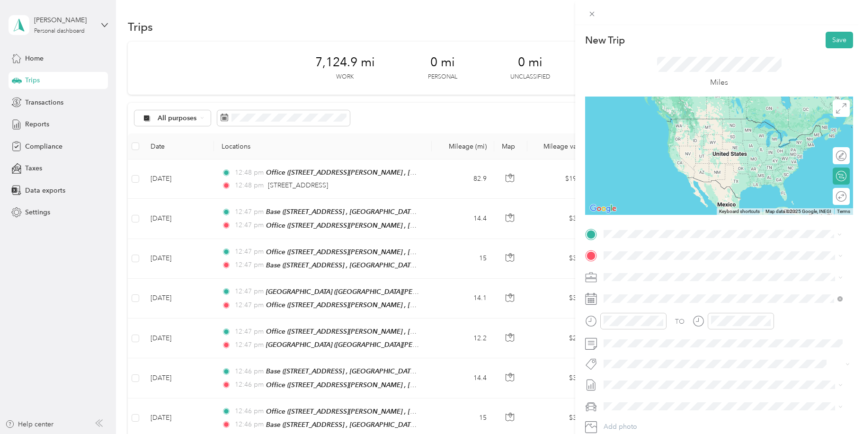
click at [659, 271] on span "[STREET_ADDRESS][US_STATE]" at bounding box center [668, 268] width 95 height 9
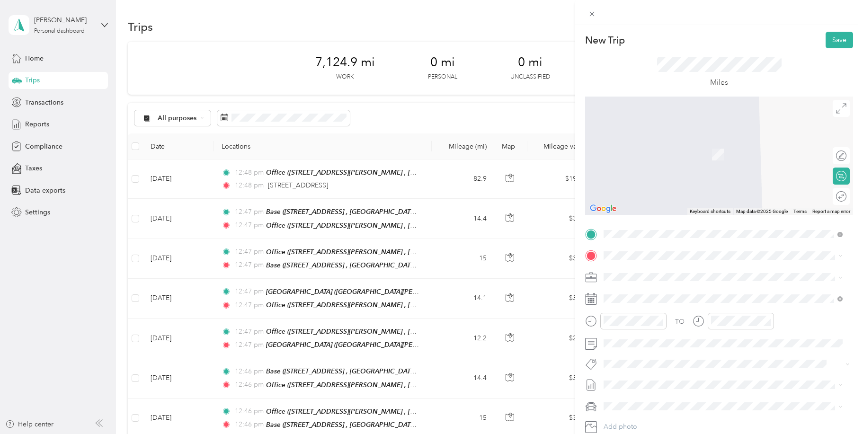
click at [629, 299] on div "Office [STREET_ADDRESS][PERSON_NAME]" at bounding box center [730, 304] width 218 height 30
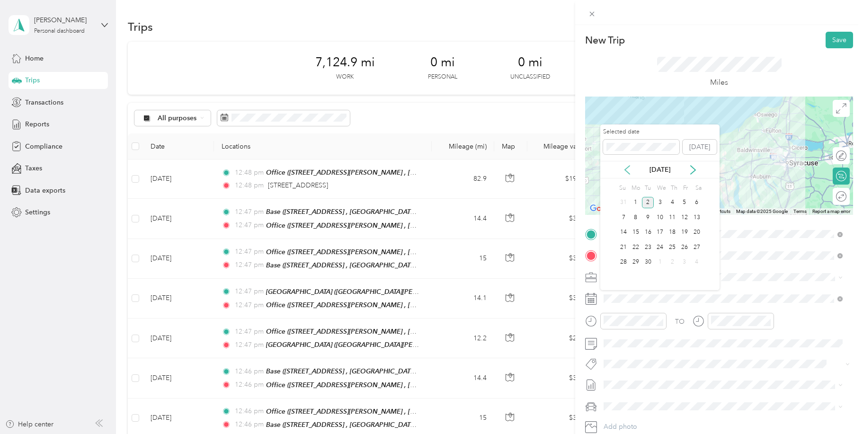
click at [625, 169] on icon at bounding box center [627, 170] width 5 height 9
click at [647, 228] on div "12" at bounding box center [648, 233] width 12 height 12
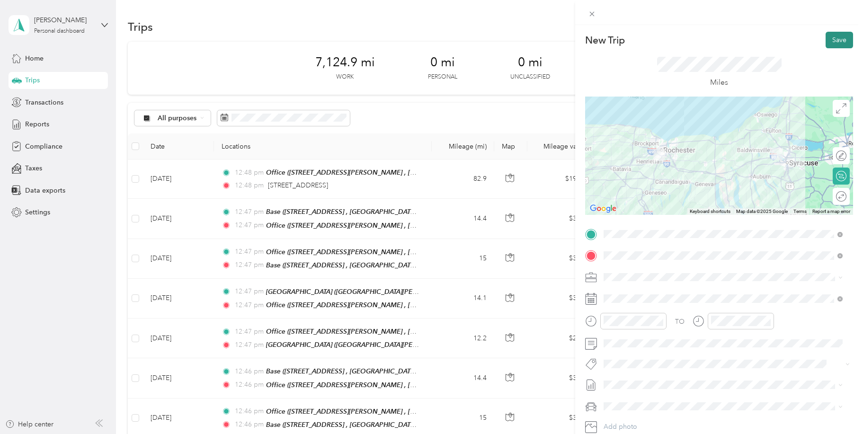
click at [834, 39] on button "Save" at bounding box center [838, 40] width 27 height 17
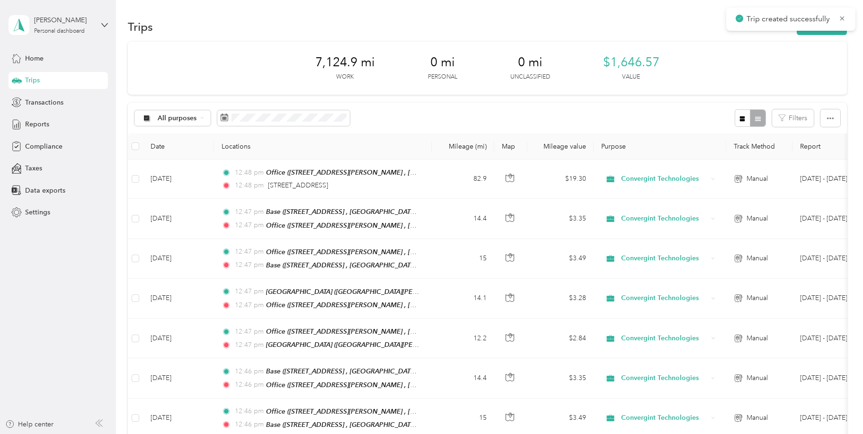
click at [806, 29] on div "Trip created successfully" at bounding box center [790, 19] width 129 height 23
click at [806, 32] on button "New trip" at bounding box center [822, 26] width 50 height 17
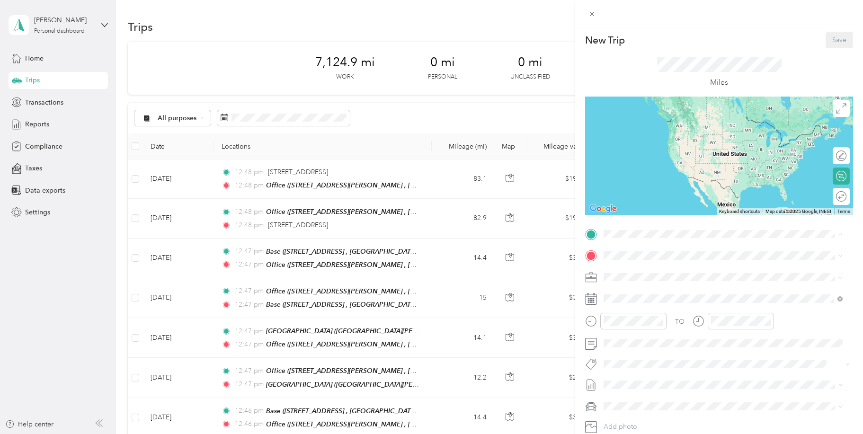
click at [636, 286] on span "[STREET_ADDRESS][PERSON_NAME] , 13209, [GEOGRAPHIC_DATA], [GEOGRAPHIC_DATA], [G…" at bounding box center [726, 287] width 211 height 18
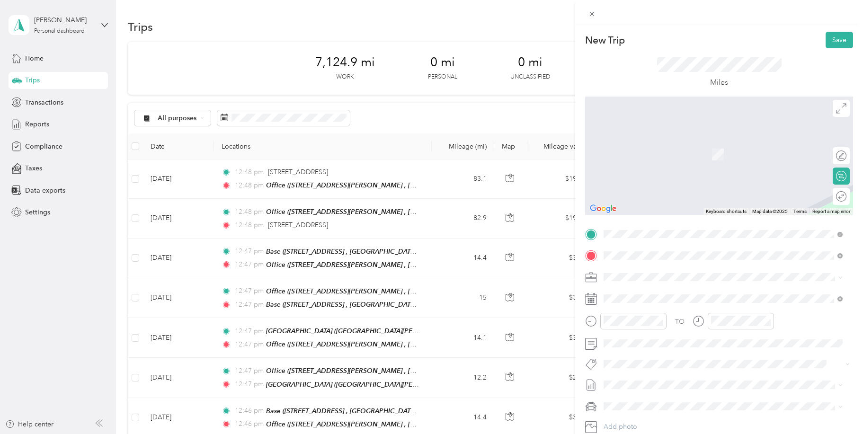
click at [636, 296] on div "Base [STREET_ADDRESS]" at bounding box center [730, 304] width 218 height 30
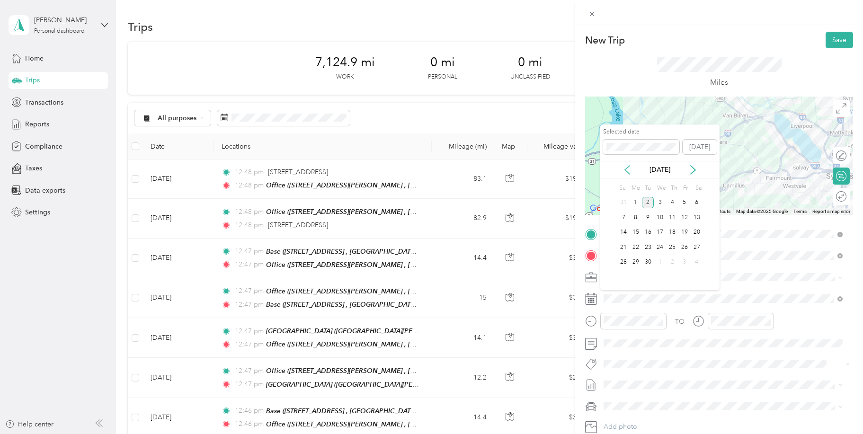
click at [626, 167] on icon at bounding box center [626, 169] width 9 height 9
click at [649, 231] on div "12" at bounding box center [648, 233] width 12 height 12
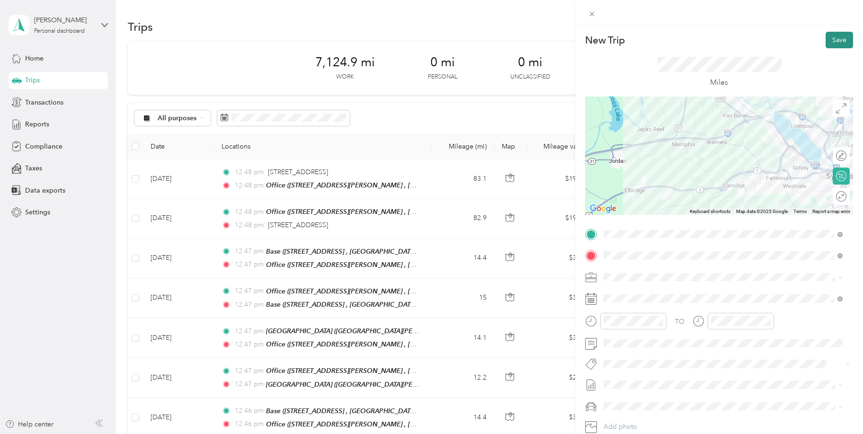
click at [831, 41] on button "Save" at bounding box center [838, 40] width 27 height 17
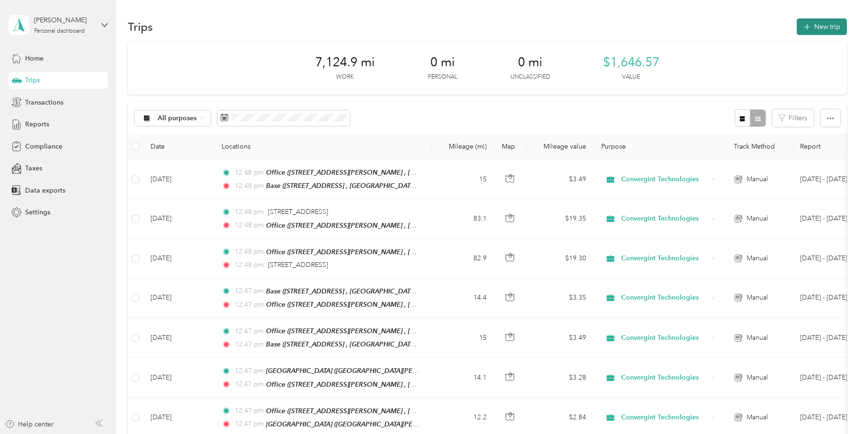
click at [820, 29] on button "New trip" at bounding box center [822, 26] width 50 height 17
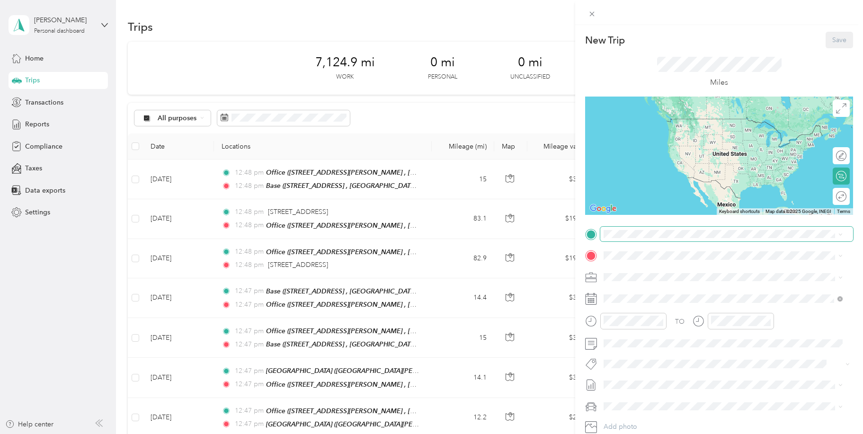
click at [642, 238] on span at bounding box center [726, 234] width 253 height 15
click at [640, 275] on div "Base [STREET_ADDRESS]" at bounding box center [730, 282] width 218 height 30
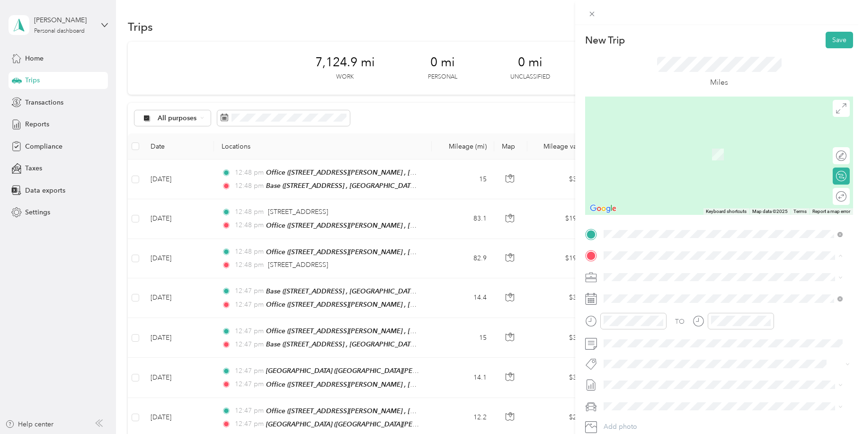
click at [621, 301] on div "Office [STREET_ADDRESS][PERSON_NAME]" at bounding box center [723, 303] width 232 height 33
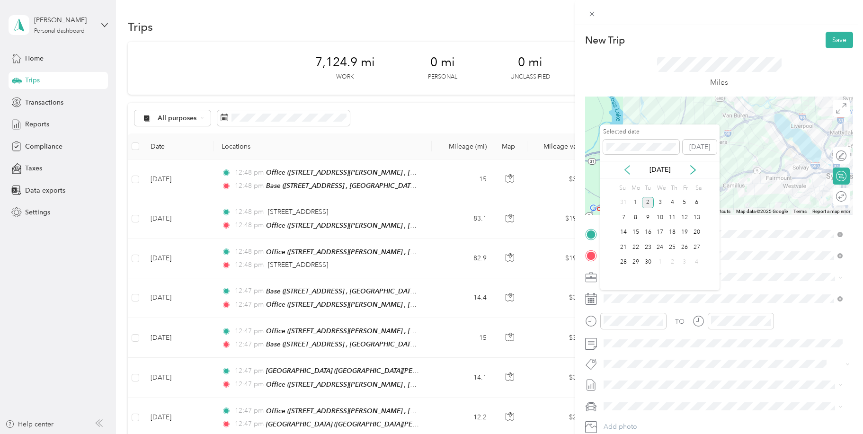
click at [627, 169] on icon at bounding box center [626, 169] width 9 height 9
click at [659, 232] on div "13" at bounding box center [660, 233] width 12 height 12
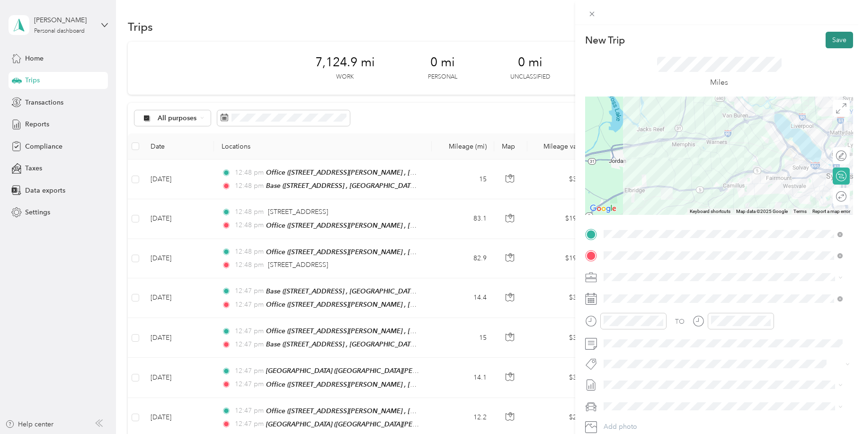
click at [831, 40] on button "Save" at bounding box center [838, 40] width 27 height 17
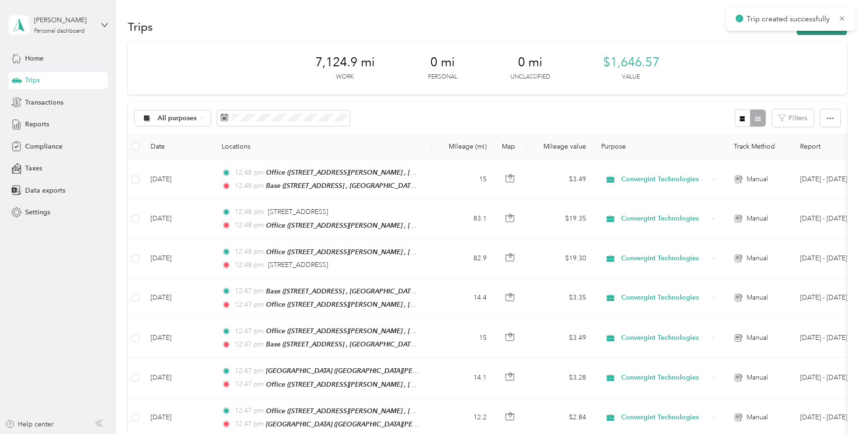
click at [807, 34] on button "New trip" at bounding box center [822, 26] width 50 height 17
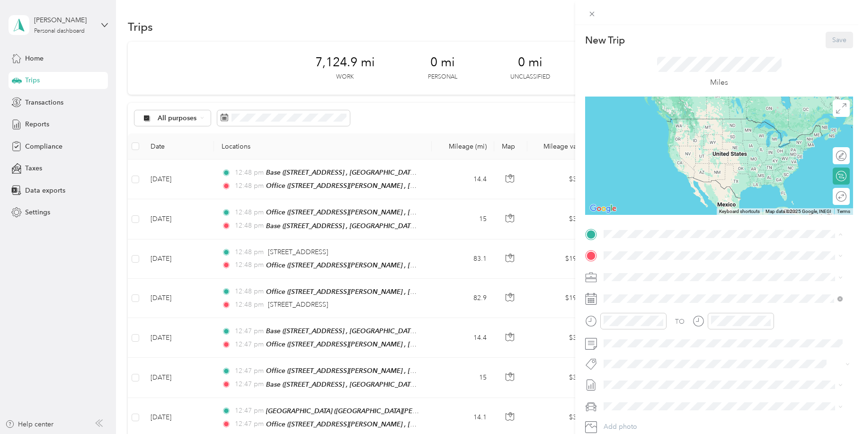
click at [630, 269] on strong "Office" at bounding box center [630, 271] width 19 height 9
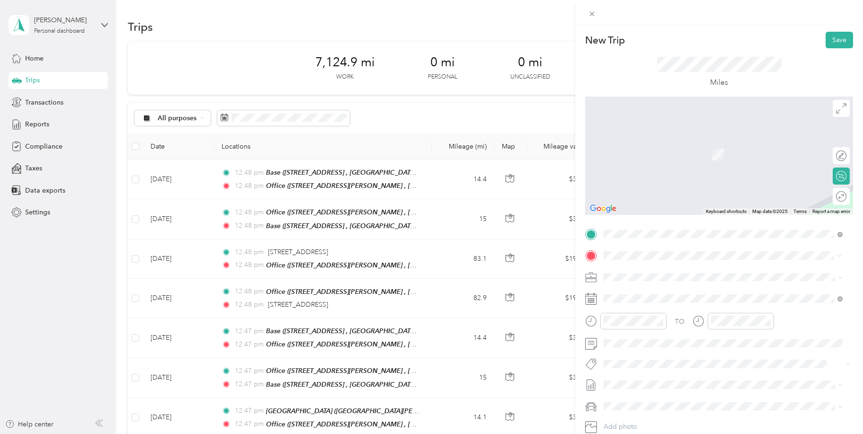
click at [682, 292] on span "[STREET_ADDRESS][PERSON_NAME][US_STATE]" at bounding box center [694, 289] width 147 height 9
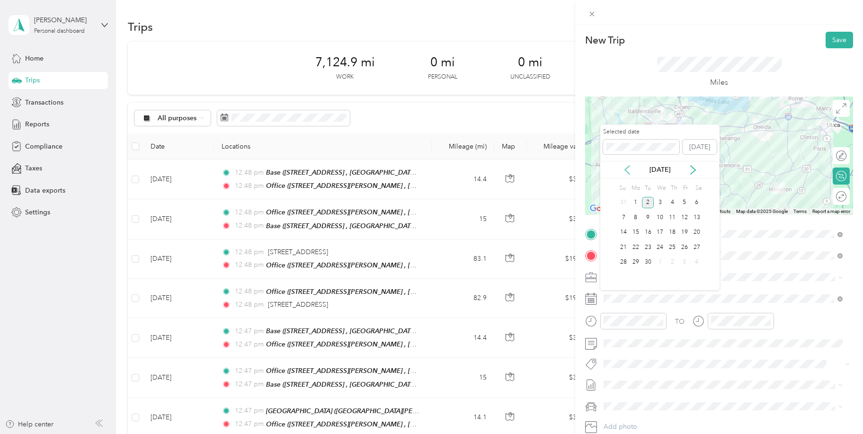
click at [625, 167] on icon at bounding box center [626, 169] width 9 height 9
click at [660, 234] on div "13" at bounding box center [660, 233] width 12 height 12
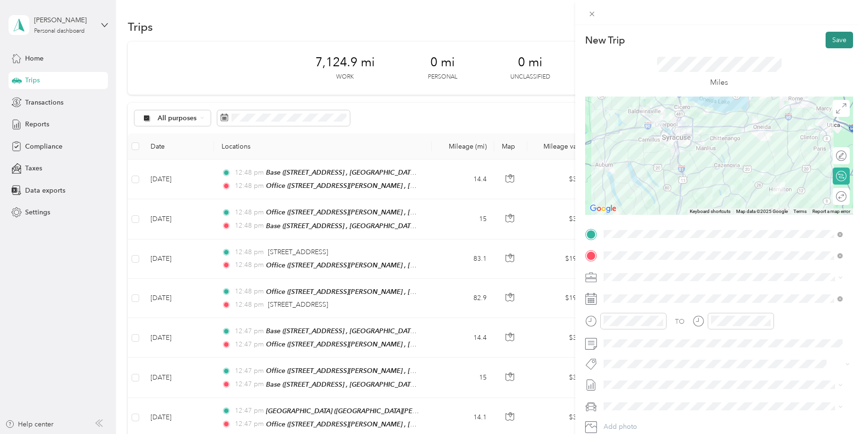
click at [834, 42] on button "Save" at bounding box center [838, 40] width 27 height 17
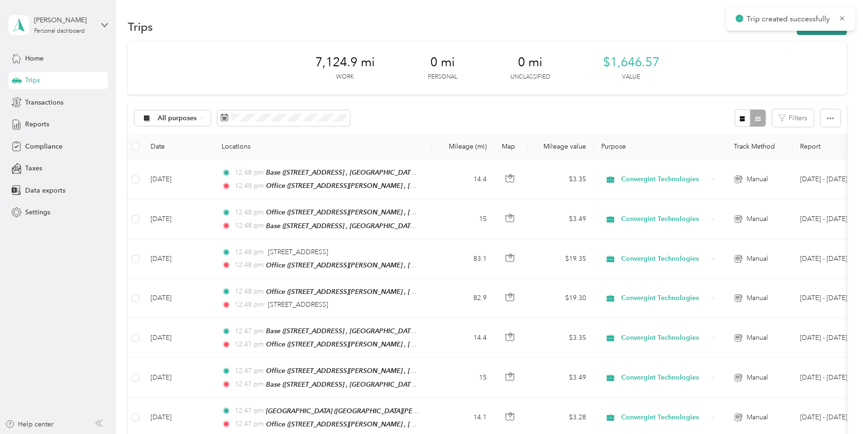
click at [825, 34] on button "New trip" at bounding box center [822, 26] width 50 height 17
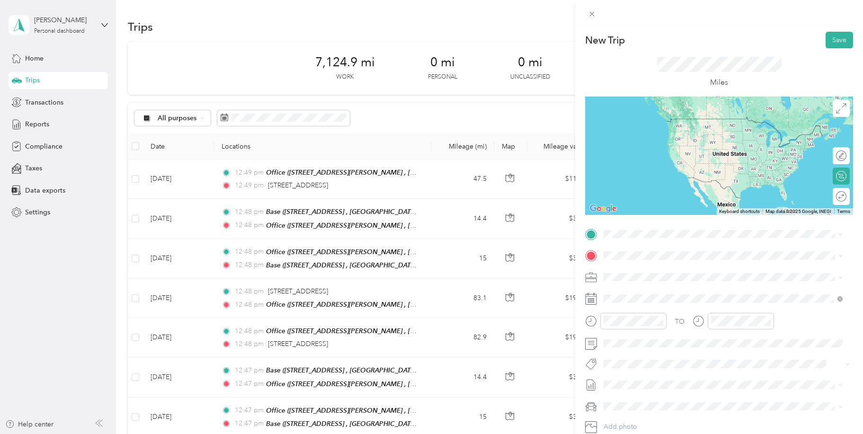
click at [642, 271] on span "[STREET_ADDRESS][PERSON_NAME][US_STATE]" at bounding box center [694, 267] width 147 height 9
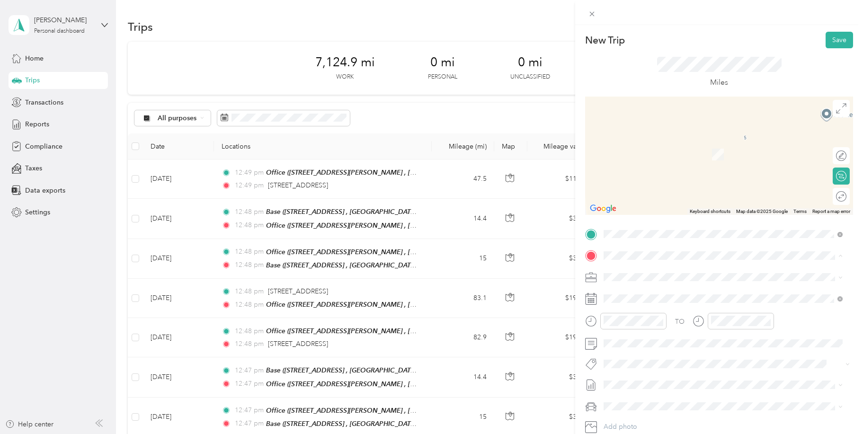
click at [634, 304] on span "[STREET_ADDRESS][PERSON_NAME] , 13209, [GEOGRAPHIC_DATA], [GEOGRAPHIC_DATA], [G…" at bounding box center [726, 309] width 211 height 18
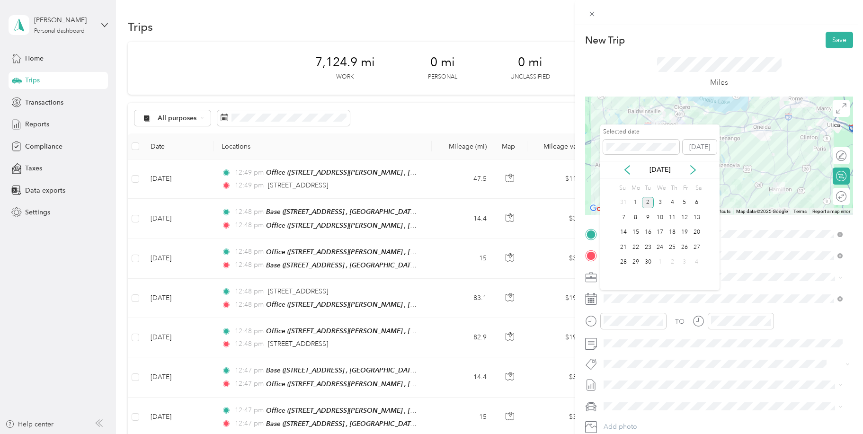
click at [626, 162] on div "[DATE]" at bounding box center [659, 170] width 119 height 18
click at [624, 168] on icon at bounding box center [626, 169] width 9 height 9
click at [661, 232] on div "13" at bounding box center [660, 233] width 12 height 12
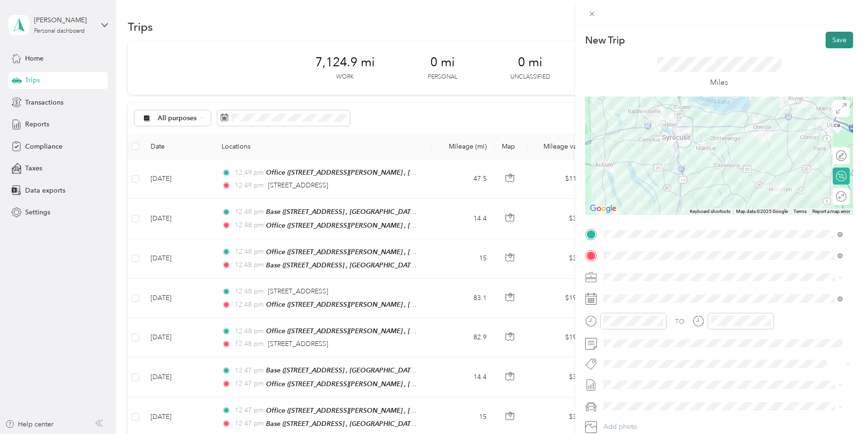
click at [830, 38] on button "Save" at bounding box center [838, 40] width 27 height 17
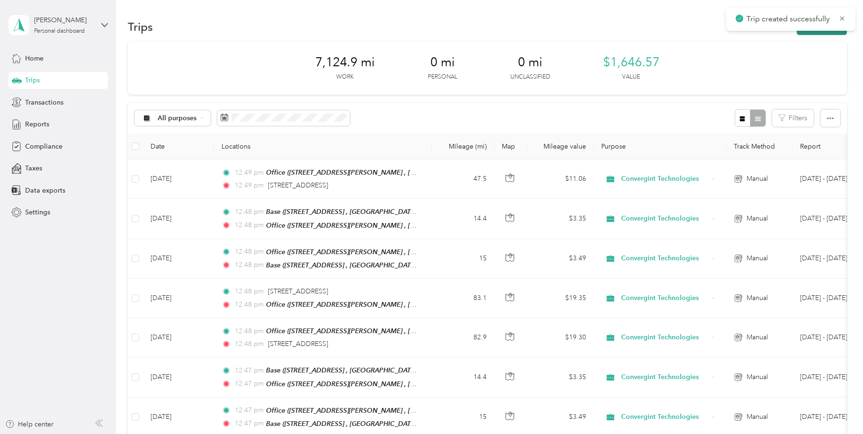
click at [818, 32] on button "New trip" at bounding box center [822, 26] width 50 height 17
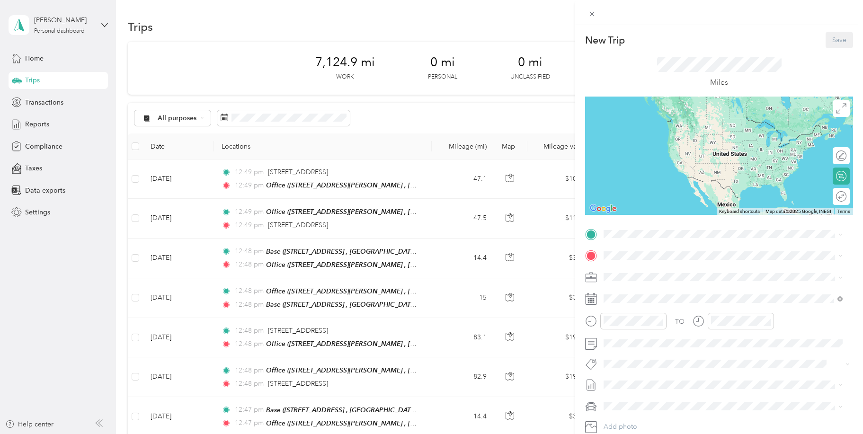
click at [627, 272] on div "Office [STREET_ADDRESS][PERSON_NAME]" at bounding box center [730, 279] width 218 height 30
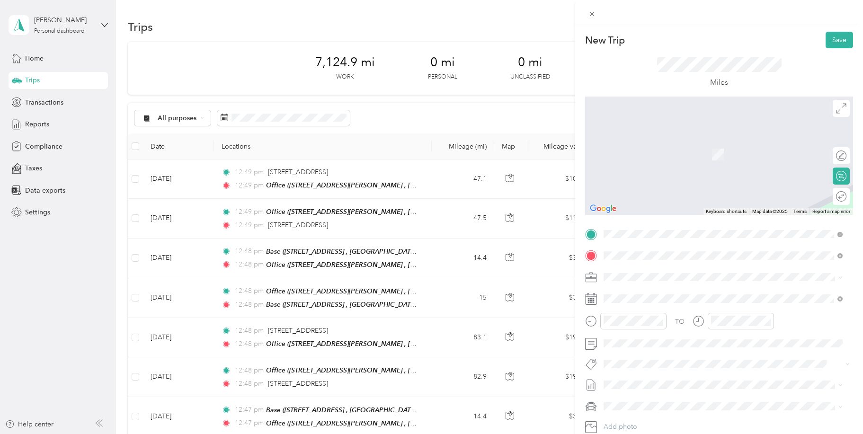
click at [642, 300] on span "[STREET_ADDRESS] , 13060, [GEOGRAPHIC_DATA], [GEOGRAPHIC_DATA], [GEOGRAPHIC_DAT…" at bounding box center [700, 309] width 159 height 18
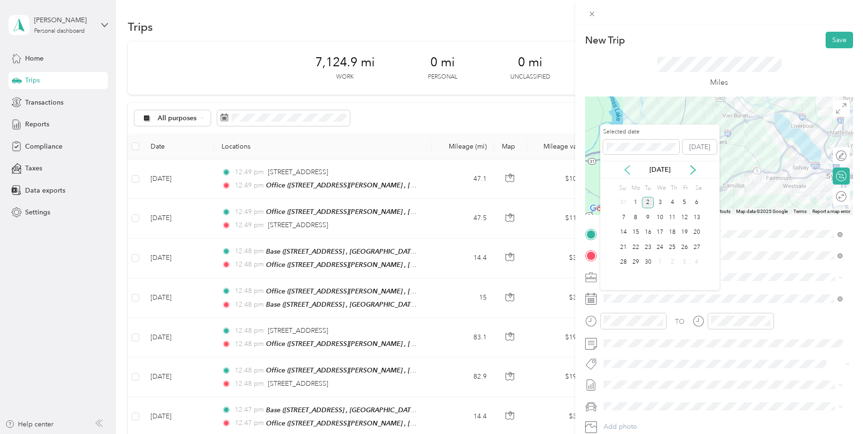
click at [625, 167] on icon at bounding box center [626, 169] width 9 height 9
click at [657, 231] on div "13" at bounding box center [660, 233] width 12 height 12
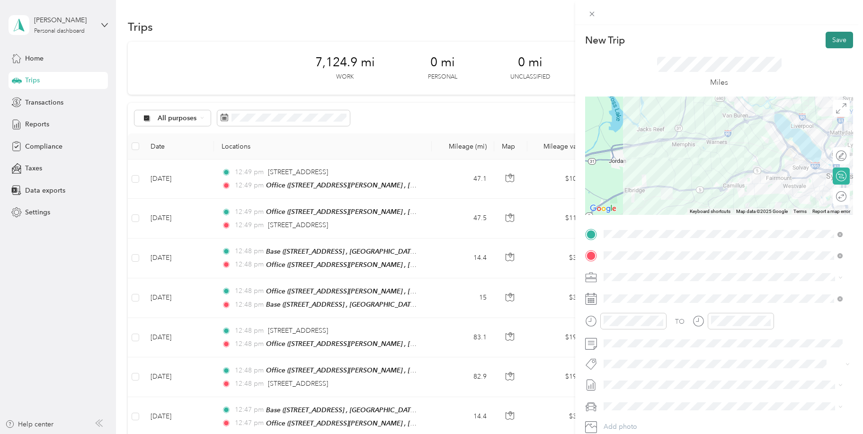
click at [828, 38] on button "Save" at bounding box center [838, 40] width 27 height 17
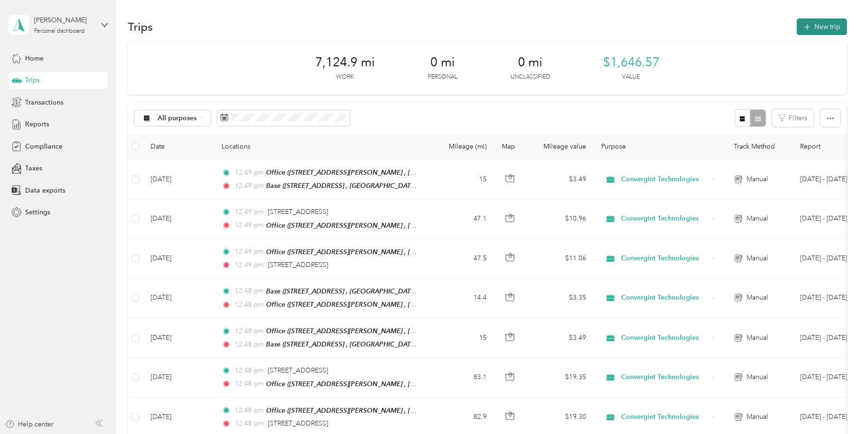
click at [823, 29] on button "New trip" at bounding box center [822, 26] width 50 height 17
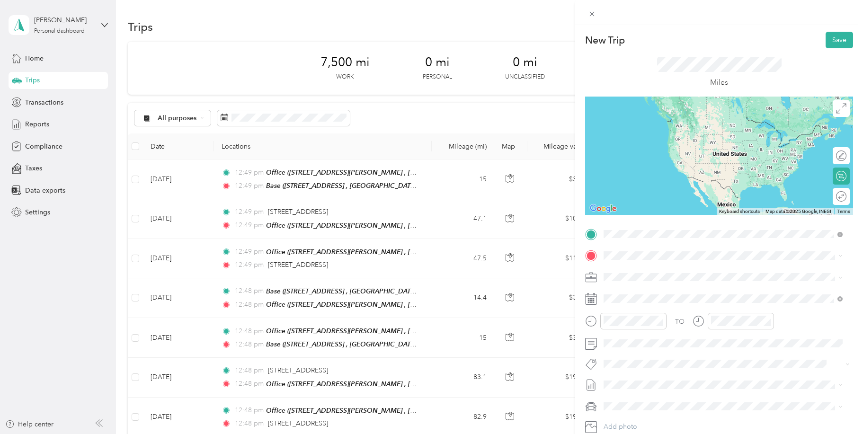
click at [641, 275] on div "Base [STREET_ADDRESS]" at bounding box center [730, 282] width 218 height 30
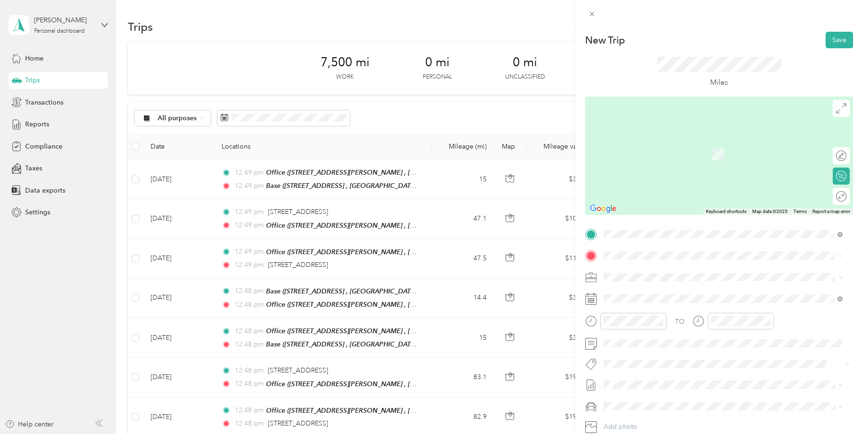
click at [639, 300] on span "[STREET_ADDRESS][PERSON_NAME] , 13209, [GEOGRAPHIC_DATA], [GEOGRAPHIC_DATA], [G…" at bounding box center [726, 308] width 211 height 18
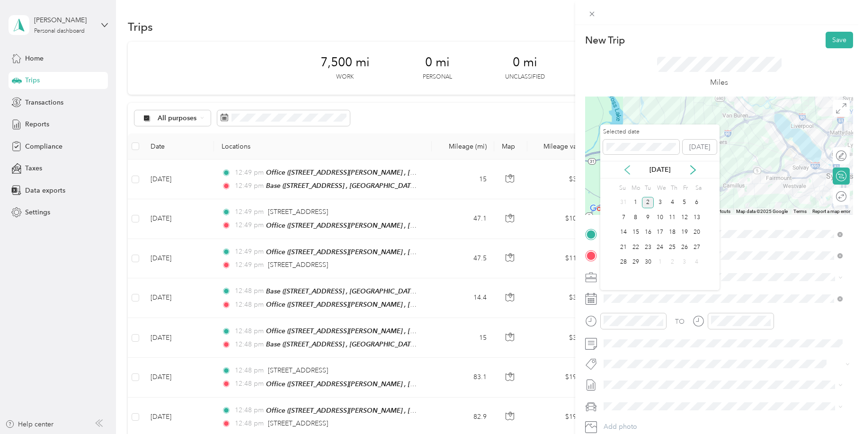
click at [625, 166] on icon at bounding box center [626, 169] width 9 height 9
click at [636, 248] on div "18" at bounding box center [635, 247] width 12 height 12
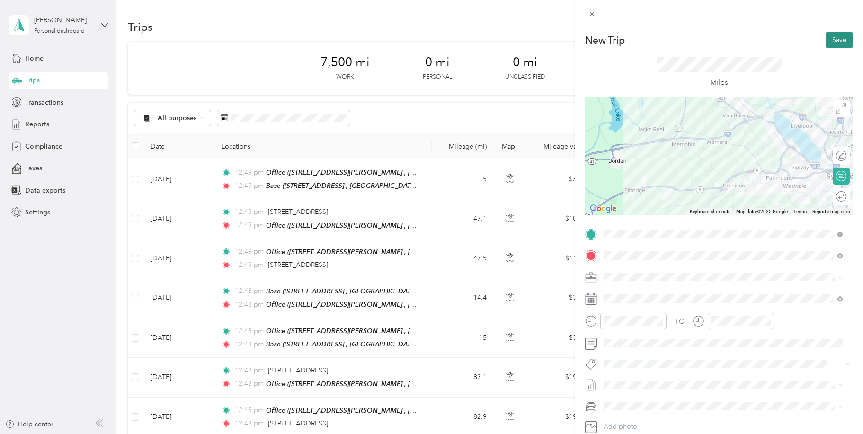
click at [832, 38] on button "Save" at bounding box center [838, 40] width 27 height 17
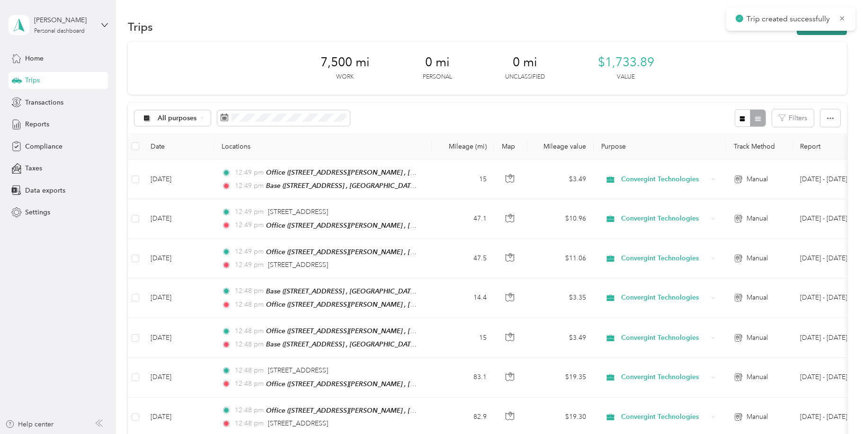
click at [823, 33] on button "New trip" at bounding box center [822, 26] width 50 height 17
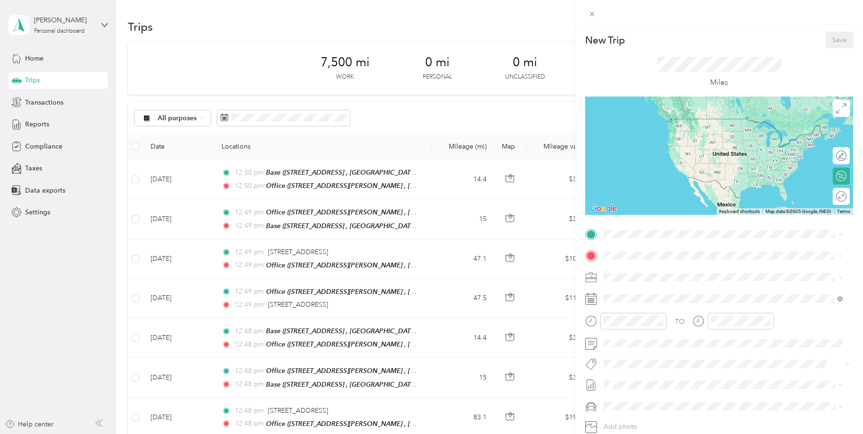
click at [634, 279] on span "[STREET_ADDRESS][PERSON_NAME] , 13209, [GEOGRAPHIC_DATA], [GEOGRAPHIC_DATA], [G…" at bounding box center [726, 287] width 211 height 18
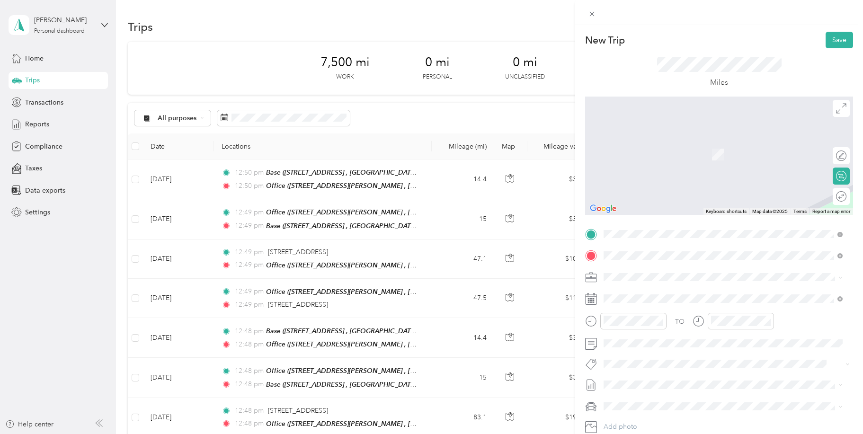
click at [635, 312] on span "[GEOGRAPHIC_DATA][PERSON_NAME], [STREET_ADDRESS][PERSON_NAME] [GEOGRAPHIC_DATA]…" at bounding box center [713, 314] width 185 height 28
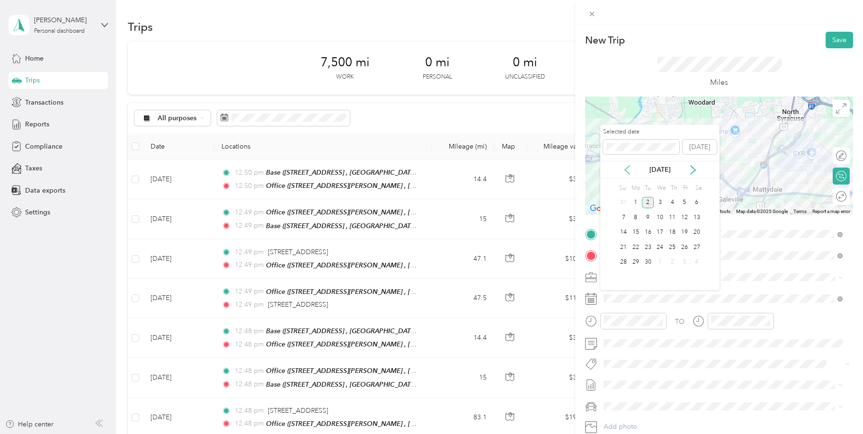
click at [629, 171] on icon at bounding box center [626, 169] width 9 height 9
click at [636, 248] on div "18" at bounding box center [635, 247] width 12 height 12
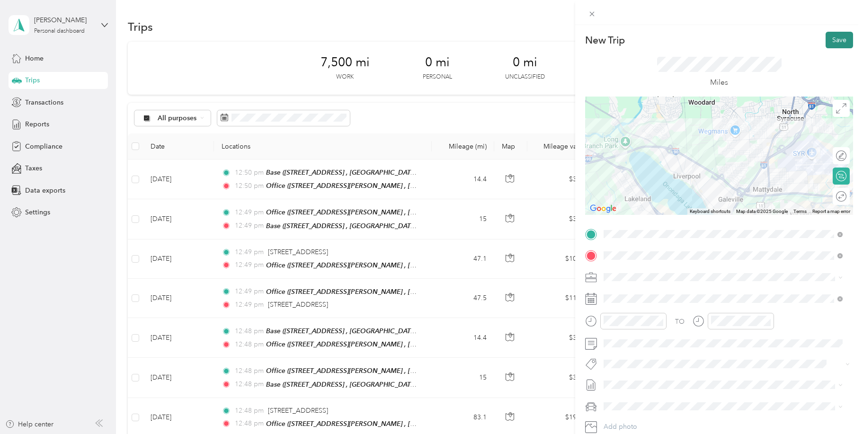
click at [837, 40] on button "Save" at bounding box center [838, 40] width 27 height 17
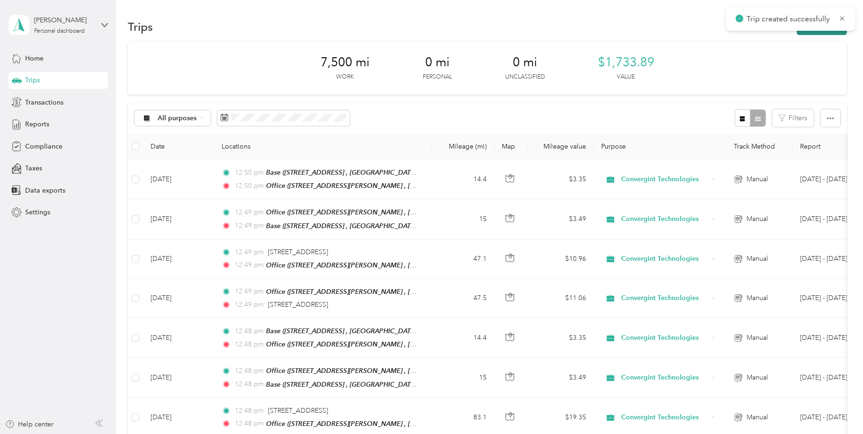
click at [804, 33] on button "New trip" at bounding box center [822, 26] width 50 height 17
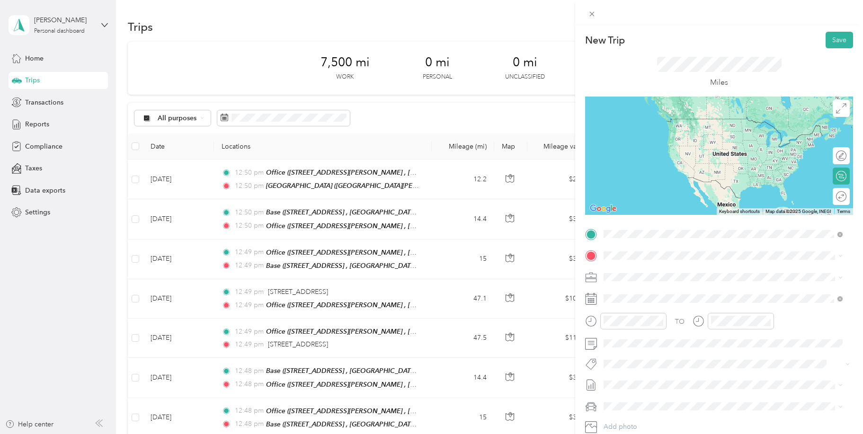
drag, startPoint x: 634, startPoint y: 275, endPoint x: 631, endPoint y: 272, distance: 5.0
click at [635, 275] on div "[GEOGRAPHIC_DATA] [GEOGRAPHIC_DATA][PERSON_NAME], [STREET_ADDRESS][PERSON_NAME]…" at bounding box center [730, 287] width 218 height 40
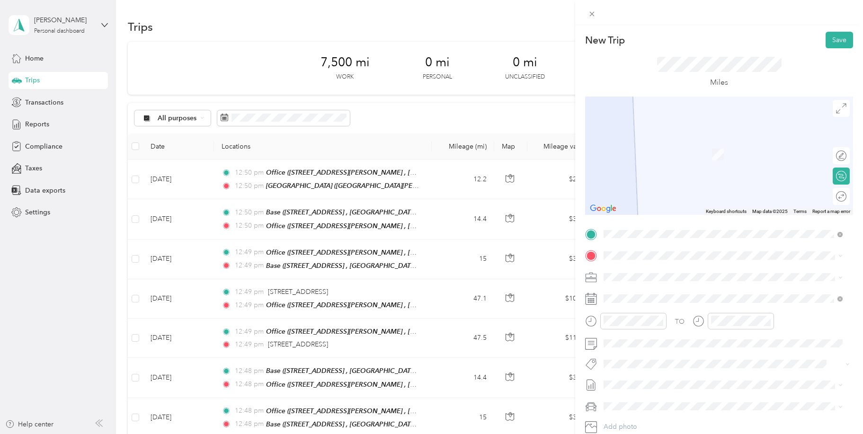
click at [640, 289] on div "Office [STREET_ADDRESS][PERSON_NAME]" at bounding box center [723, 301] width 232 height 33
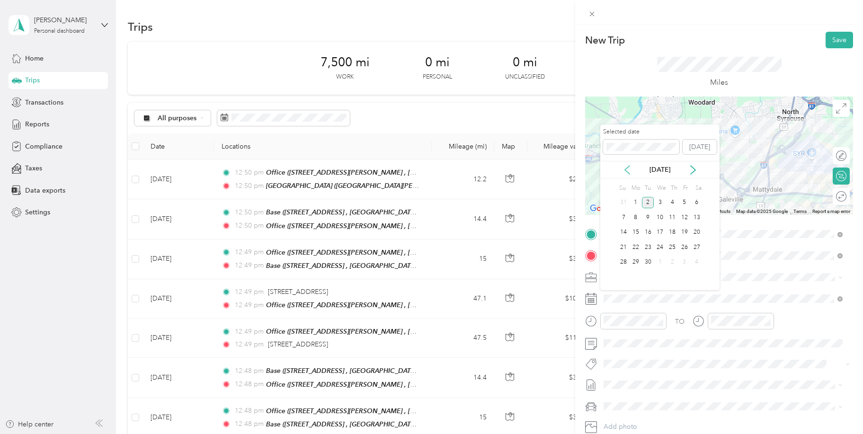
click at [622, 169] on icon at bounding box center [626, 169] width 9 height 9
click at [636, 244] on div "18" at bounding box center [635, 247] width 12 height 12
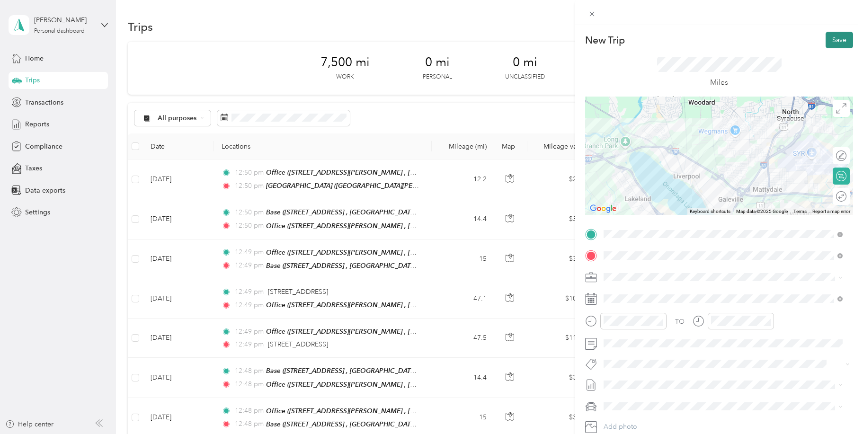
click at [833, 37] on button "Save" at bounding box center [838, 40] width 27 height 17
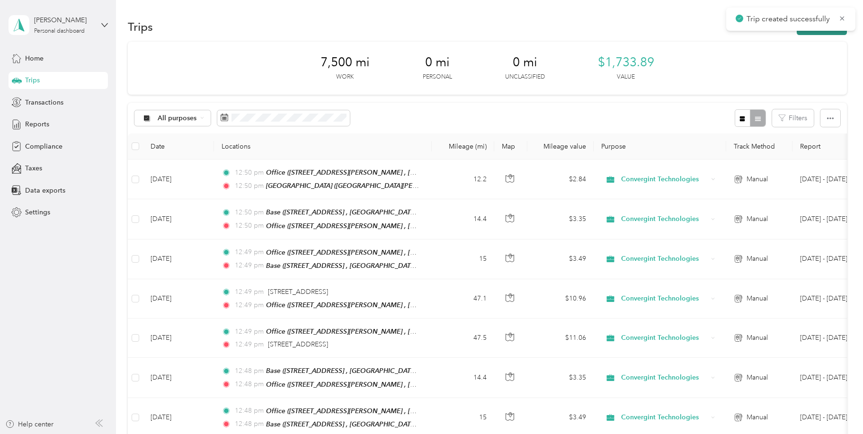
click at [816, 31] on button "New trip" at bounding box center [822, 26] width 50 height 17
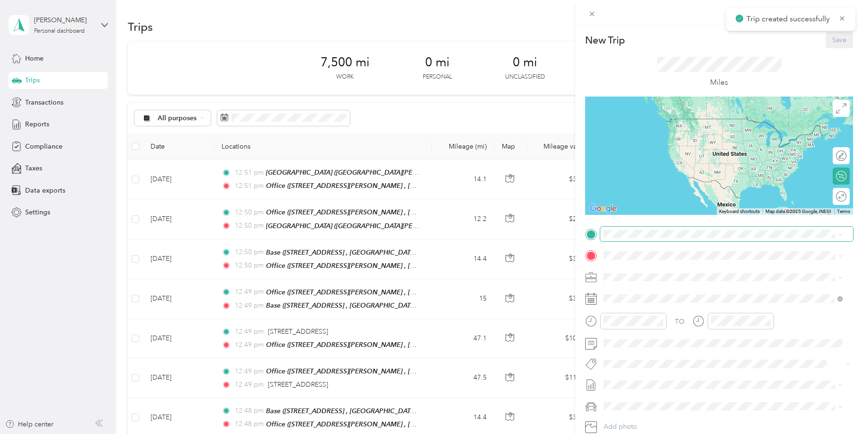
click at [615, 238] on span at bounding box center [726, 234] width 253 height 15
click at [627, 278] on span "[STREET_ADDRESS][PERSON_NAME] , 13209, [GEOGRAPHIC_DATA], [GEOGRAPHIC_DATA], [G…" at bounding box center [726, 287] width 211 height 18
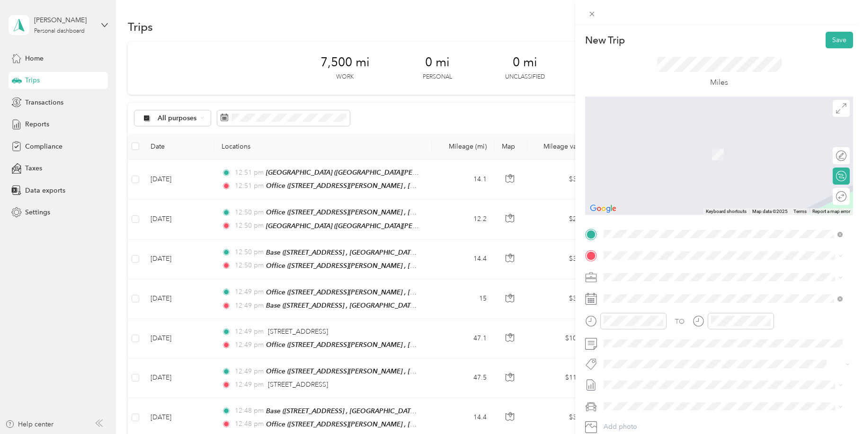
click at [635, 294] on strong "Base" at bounding box center [628, 292] width 15 height 9
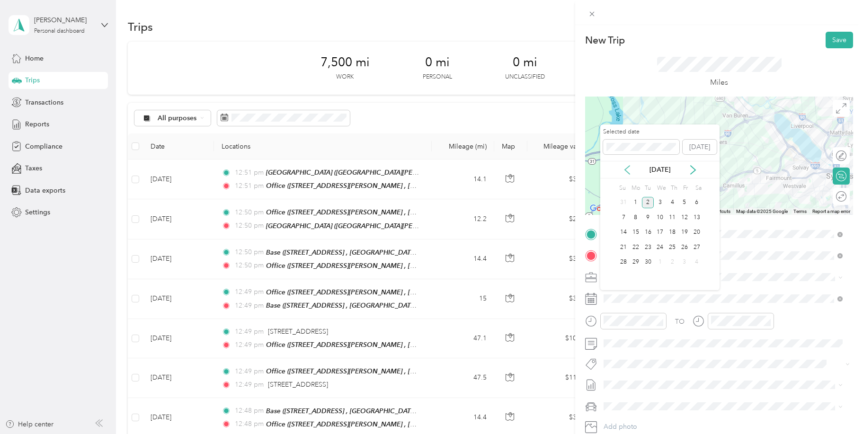
click at [628, 171] on icon at bounding box center [626, 169] width 9 height 9
click at [635, 248] on div "18" at bounding box center [635, 247] width 12 height 12
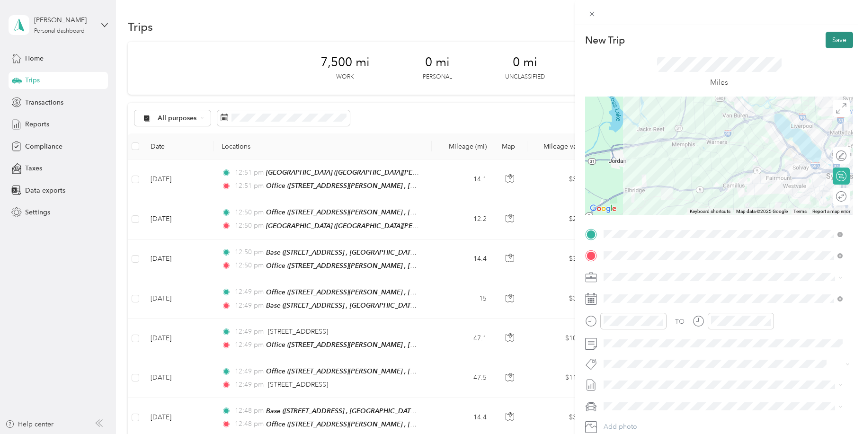
click at [830, 41] on button "Save" at bounding box center [838, 40] width 27 height 17
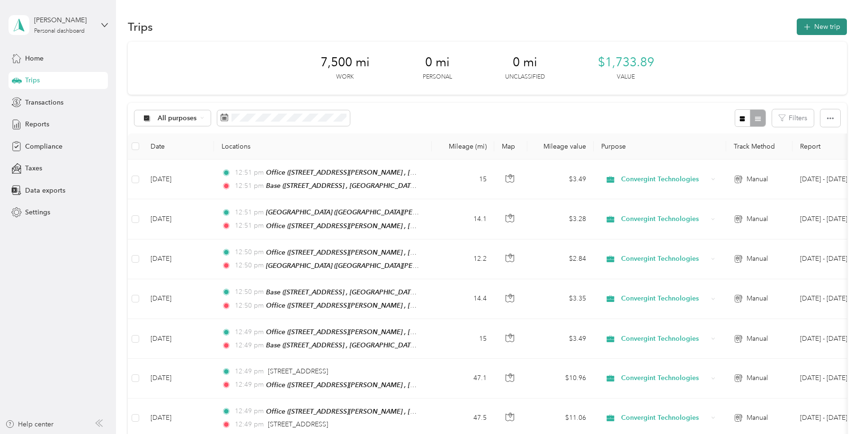
click at [818, 27] on button "New trip" at bounding box center [822, 26] width 50 height 17
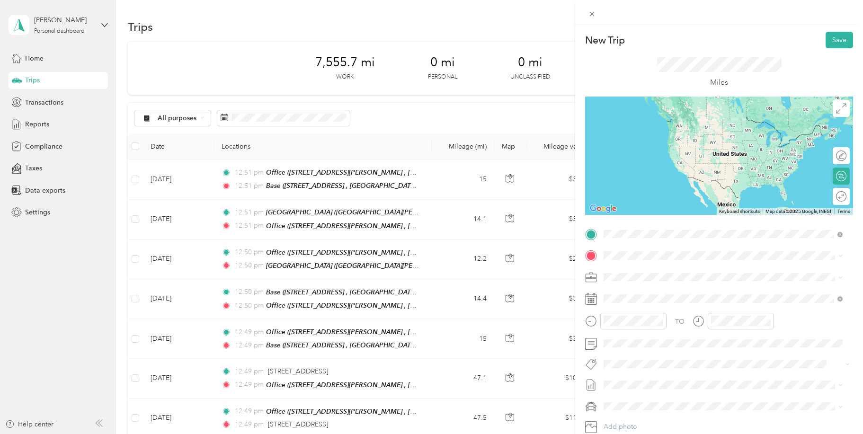
click at [649, 277] on div "Base [STREET_ADDRESS]" at bounding box center [730, 282] width 218 height 30
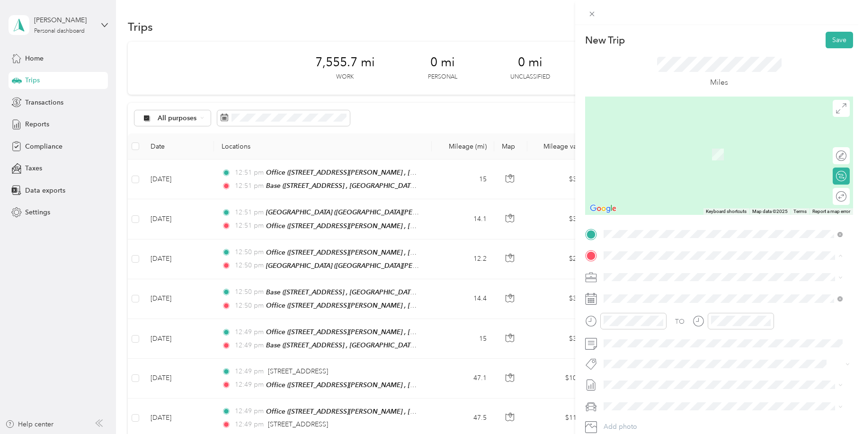
click at [644, 298] on div "Office [STREET_ADDRESS][PERSON_NAME]" at bounding box center [730, 304] width 218 height 30
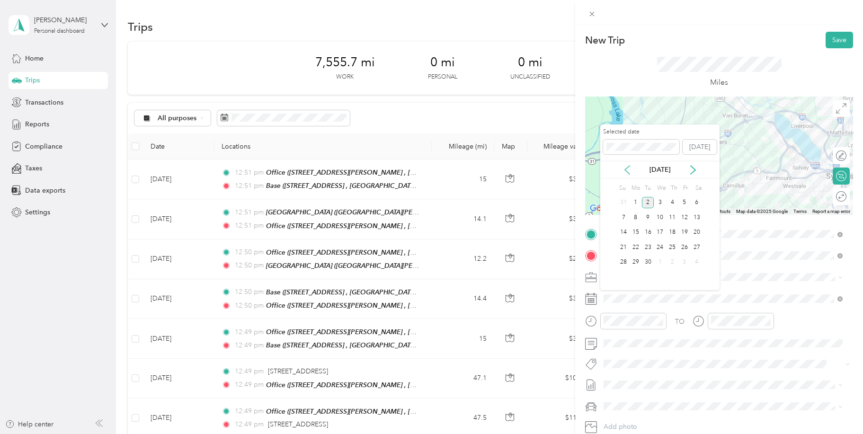
click at [629, 173] on icon at bounding box center [626, 169] width 9 height 9
click at [638, 262] on div "25" at bounding box center [635, 263] width 12 height 12
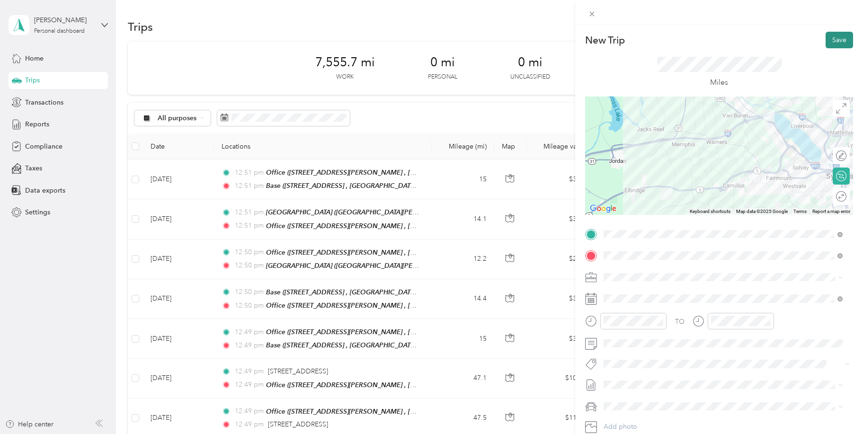
click at [834, 42] on button "Save" at bounding box center [838, 40] width 27 height 17
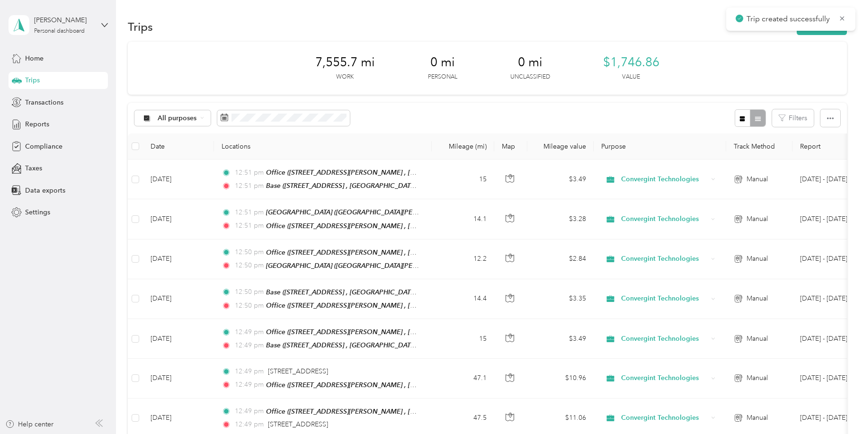
click at [819, 30] on div "Trip created successfully" at bounding box center [790, 19] width 129 height 23
click at [815, 33] on button "New trip" at bounding box center [822, 26] width 50 height 17
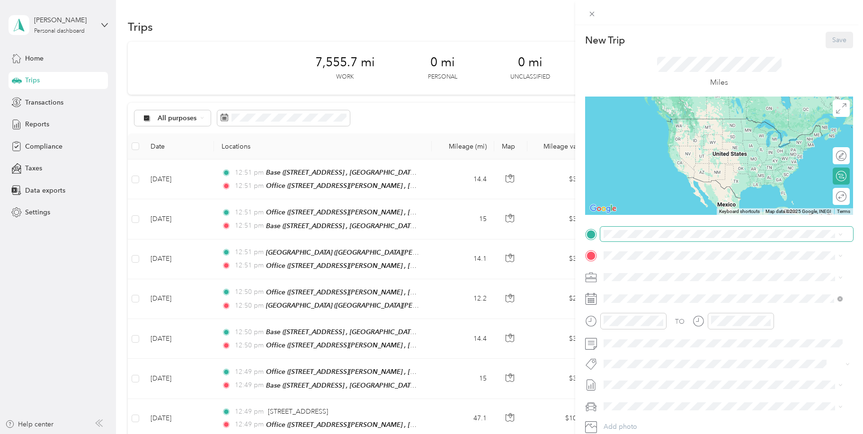
click at [634, 239] on span at bounding box center [726, 234] width 253 height 15
click at [638, 270] on strong "Office" at bounding box center [630, 271] width 19 height 9
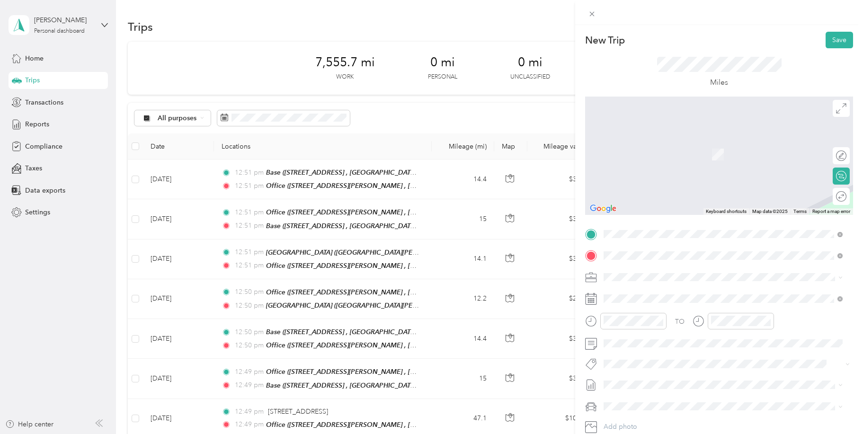
click at [644, 292] on span "[STREET_ADDRESS][PERSON_NAME][US_STATE]" at bounding box center [694, 289] width 147 height 9
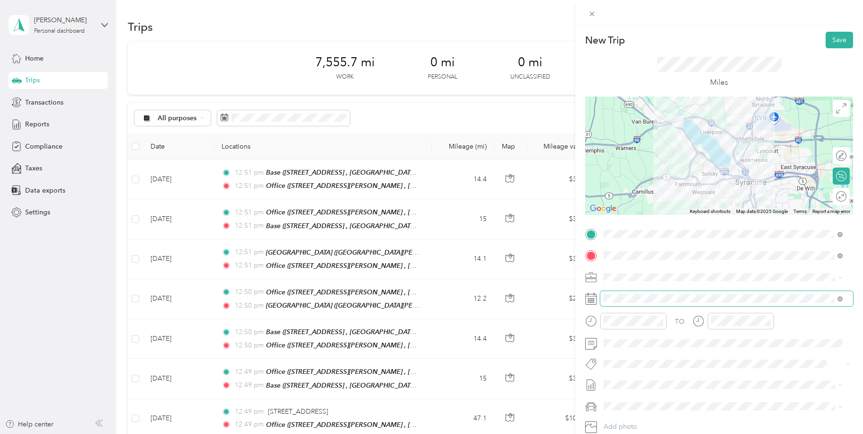
click at [636, 302] on span at bounding box center [726, 298] width 253 height 15
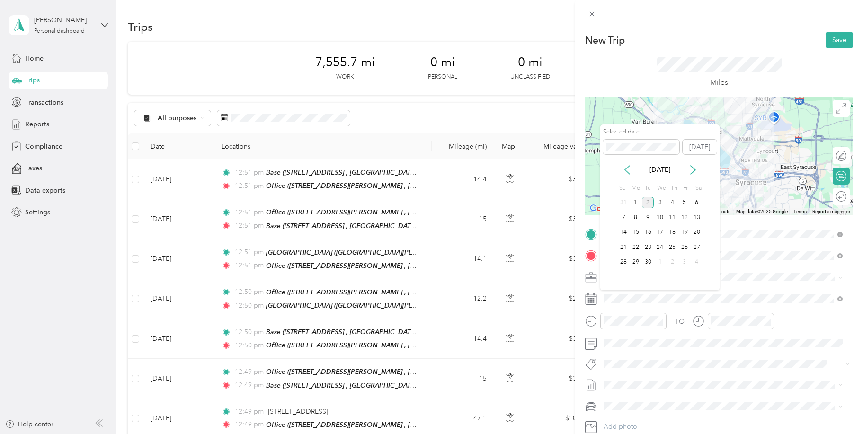
click at [624, 168] on icon at bounding box center [626, 169] width 9 height 9
click at [634, 260] on div "25" at bounding box center [635, 263] width 12 height 12
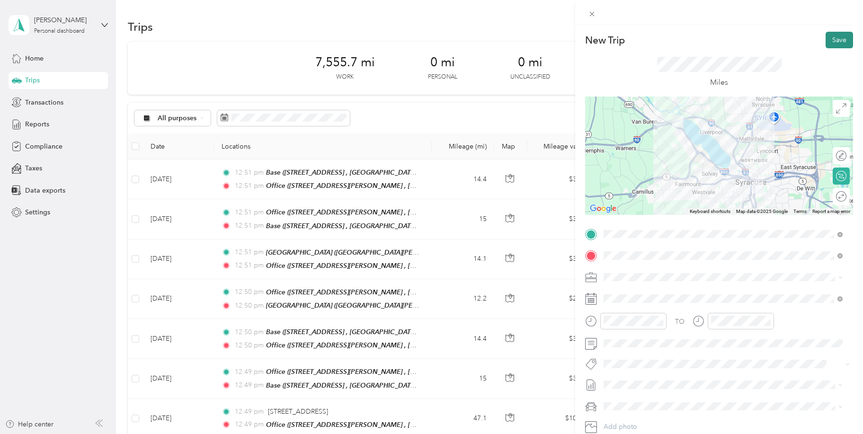
click at [835, 40] on button "Save" at bounding box center [838, 40] width 27 height 17
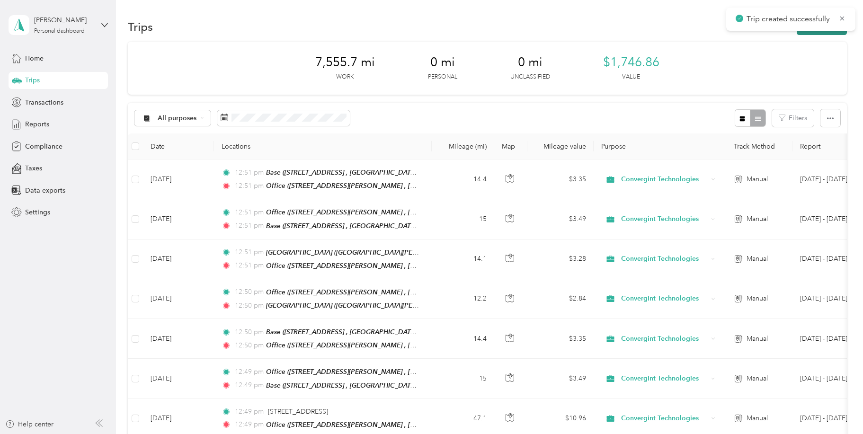
click at [820, 32] on button "New trip" at bounding box center [822, 26] width 50 height 17
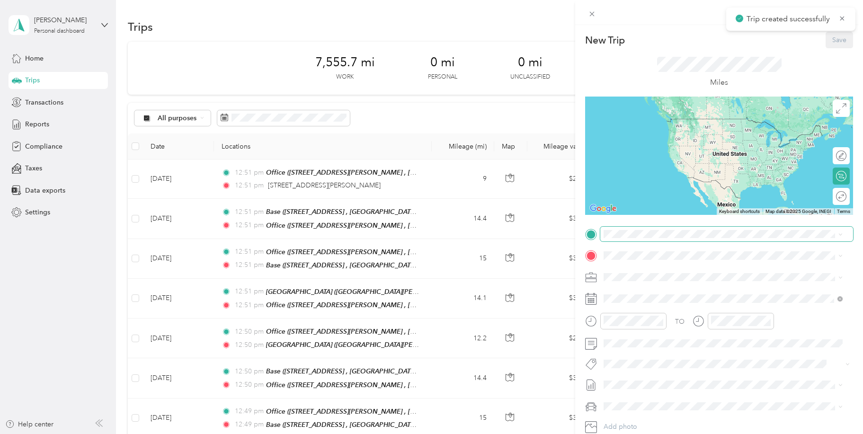
click at [638, 239] on span at bounding box center [726, 234] width 253 height 15
click at [671, 271] on span "[STREET_ADDRESS][PERSON_NAME][US_STATE]" at bounding box center [694, 268] width 147 height 9
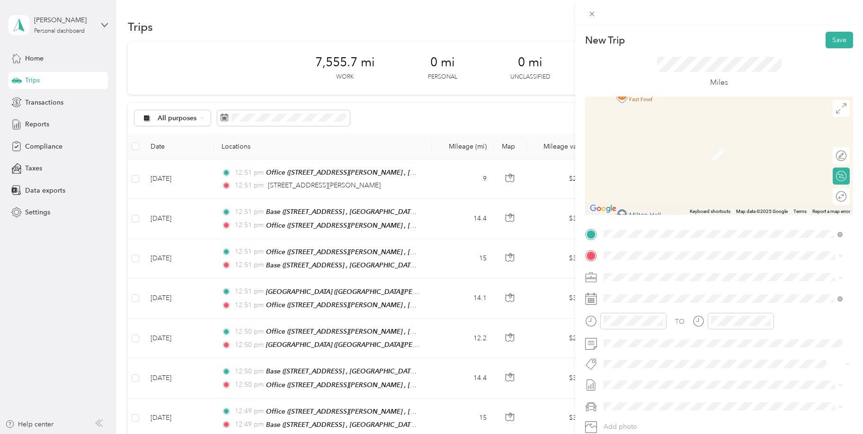
click at [628, 296] on div "Office [STREET_ADDRESS][PERSON_NAME]" at bounding box center [730, 303] width 218 height 30
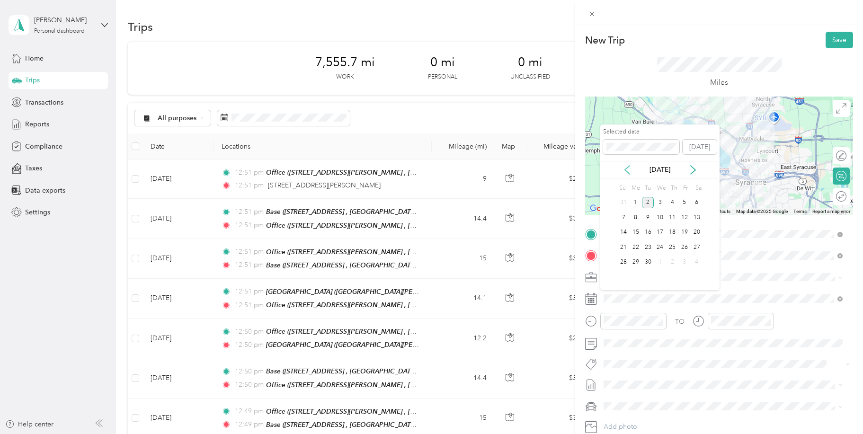
click at [630, 168] on icon at bounding box center [626, 169] width 9 height 9
click at [639, 260] on div "25" at bounding box center [635, 263] width 12 height 12
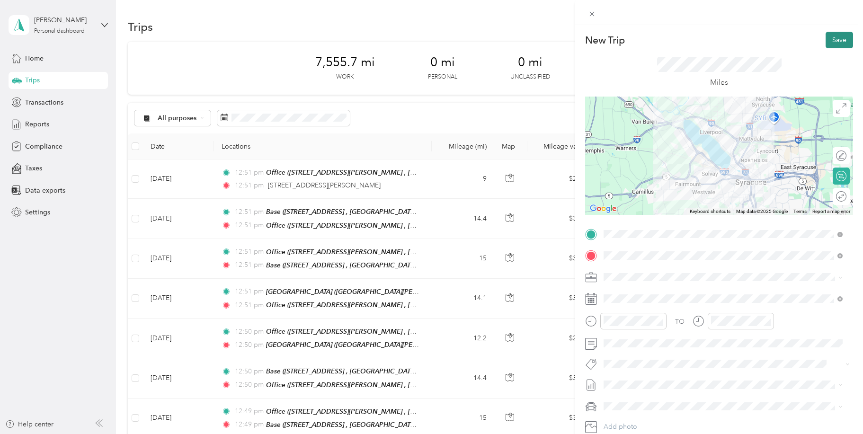
click at [832, 37] on button "Save" at bounding box center [838, 40] width 27 height 17
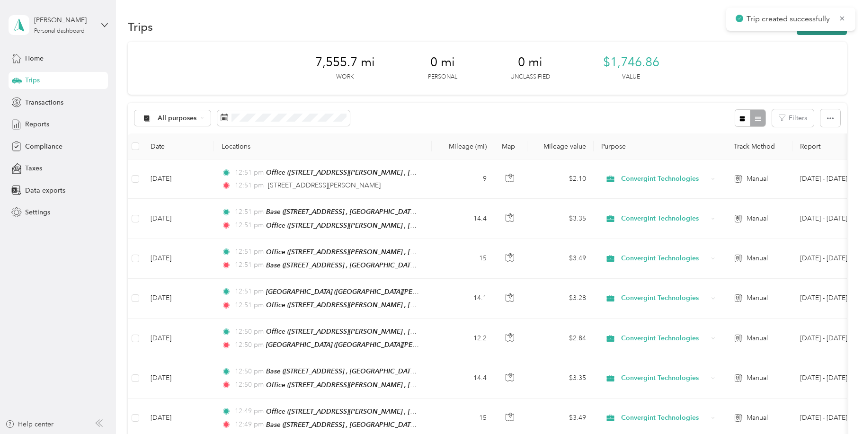
click at [824, 31] on button "New trip" at bounding box center [822, 26] width 50 height 17
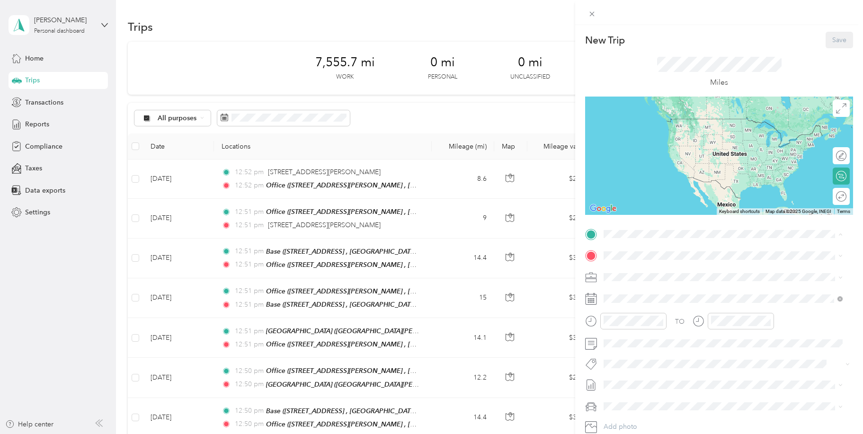
click at [627, 279] on span "[STREET_ADDRESS][PERSON_NAME] , 13209, [GEOGRAPHIC_DATA], [GEOGRAPHIC_DATA], [G…" at bounding box center [726, 287] width 211 height 18
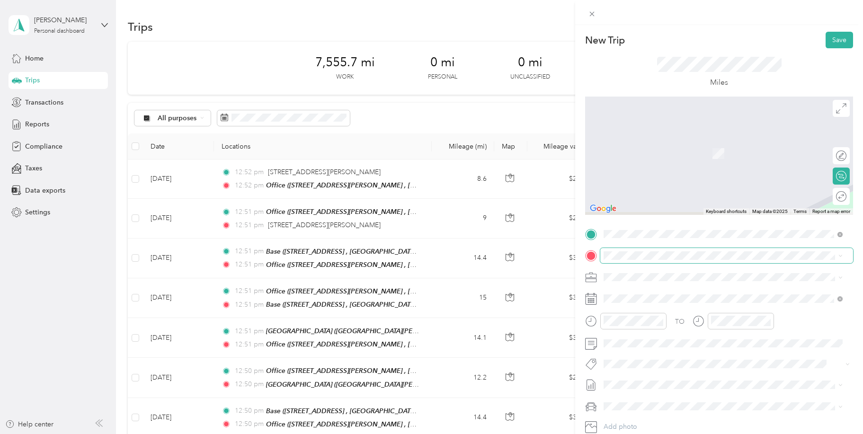
click at [606, 251] on span at bounding box center [726, 255] width 253 height 15
click at [632, 298] on div "Base [STREET_ADDRESS]" at bounding box center [730, 303] width 218 height 30
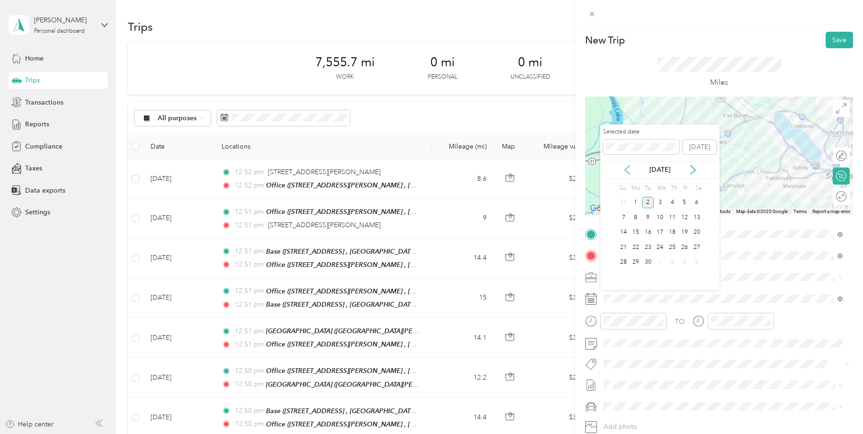
click at [627, 171] on icon at bounding box center [627, 170] width 5 height 9
click at [634, 266] on div "25" at bounding box center [635, 263] width 12 height 12
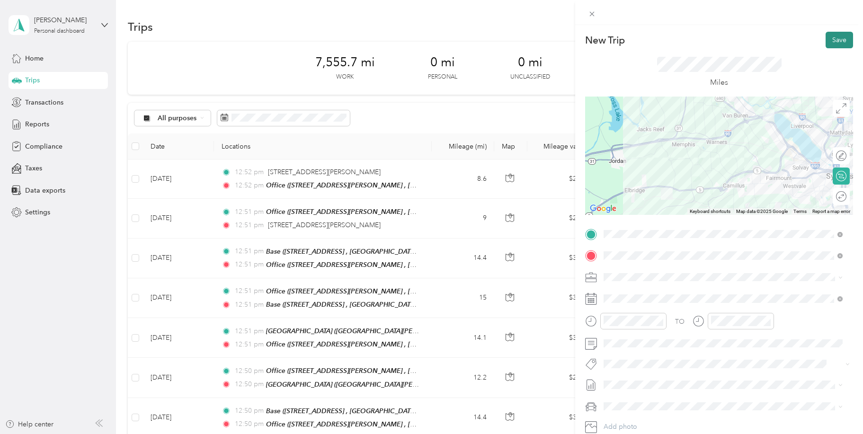
click at [830, 40] on button "Save" at bounding box center [838, 40] width 27 height 17
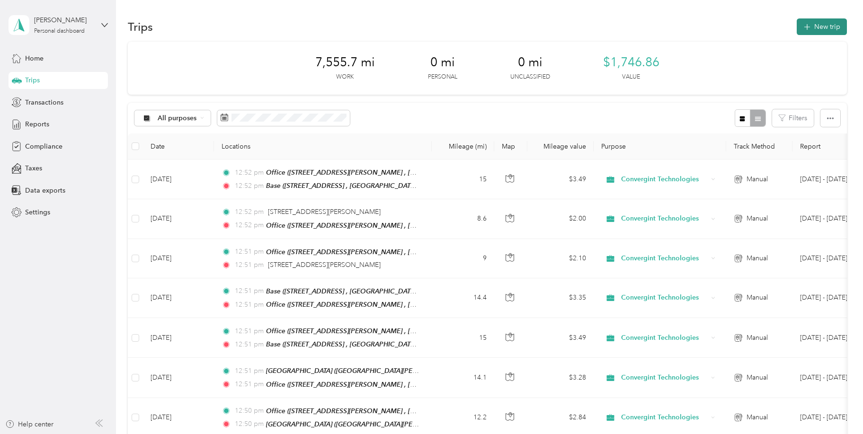
click at [818, 31] on button "New trip" at bounding box center [822, 26] width 50 height 17
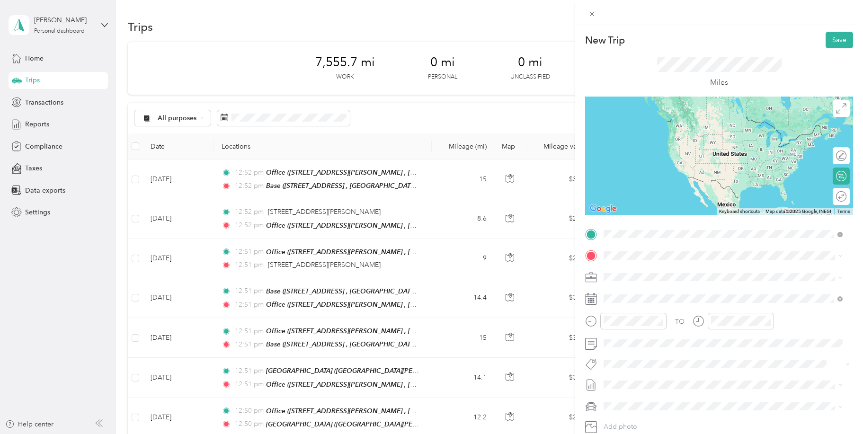
click at [634, 275] on div "Base [STREET_ADDRESS]" at bounding box center [730, 282] width 218 height 30
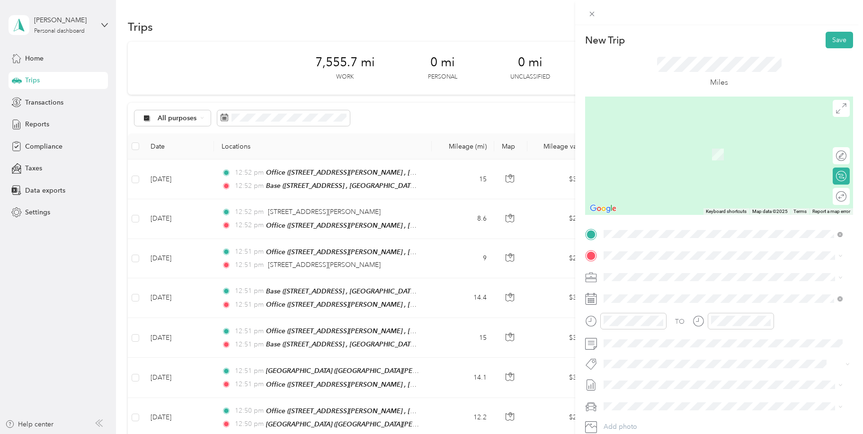
click at [635, 297] on div "Office [STREET_ADDRESS][PERSON_NAME]" at bounding box center [730, 300] width 218 height 30
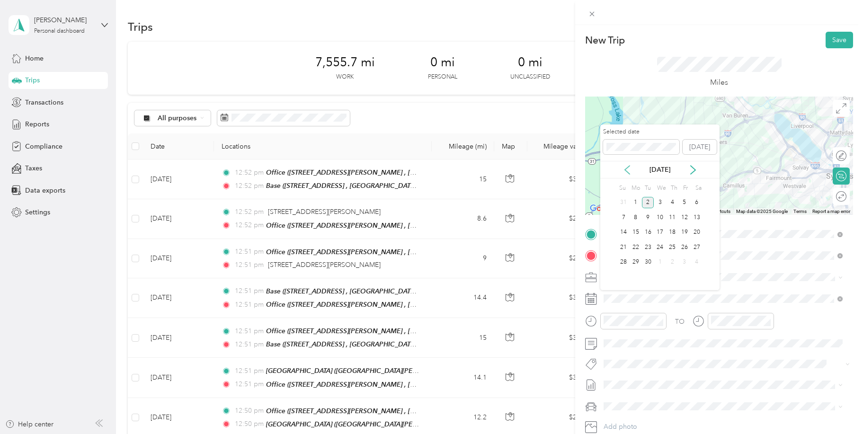
click at [628, 167] on icon at bounding box center [627, 170] width 5 height 9
click at [660, 262] on div "27" at bounding box center [660, 263] width 12 height 12
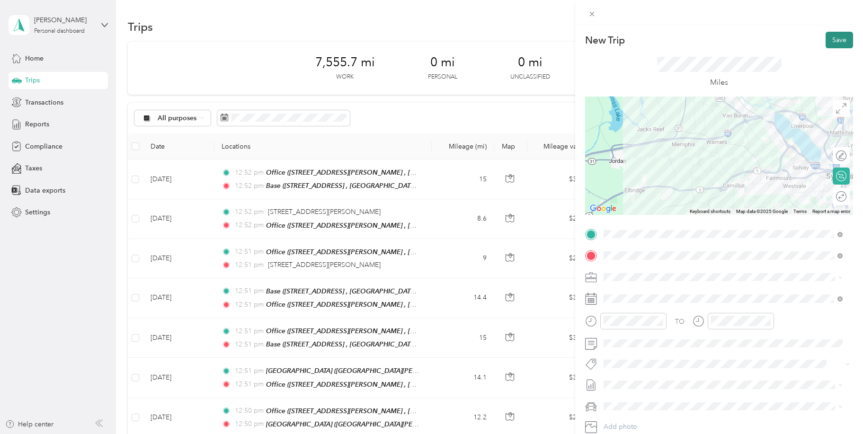
click at [825, 39] on button "Save" at bounding box center [838, 40] width 27 height 17
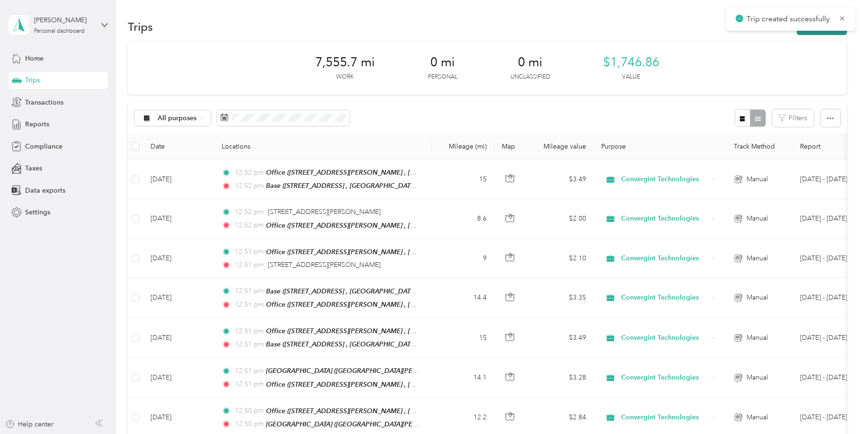
click at [808, 32] on button "New trip" at bounding box center [822, 26] width 50 height 17
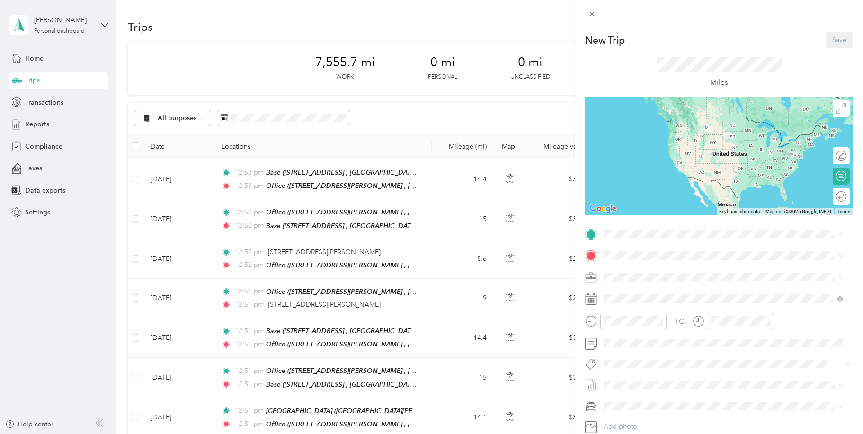
click at [660, 278] on div "Office [STREET_ADDRESS][PERSON_NAME]" at bounding box center [730, 282] width 218 height 30
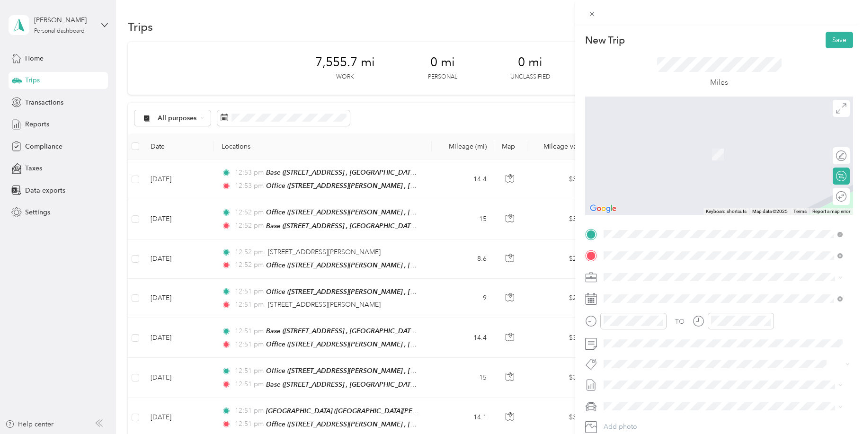
click at [635, 298] on div "Lotte [STREET_ADDRESS]" at bounding box center [651, 299] width 60 height 20
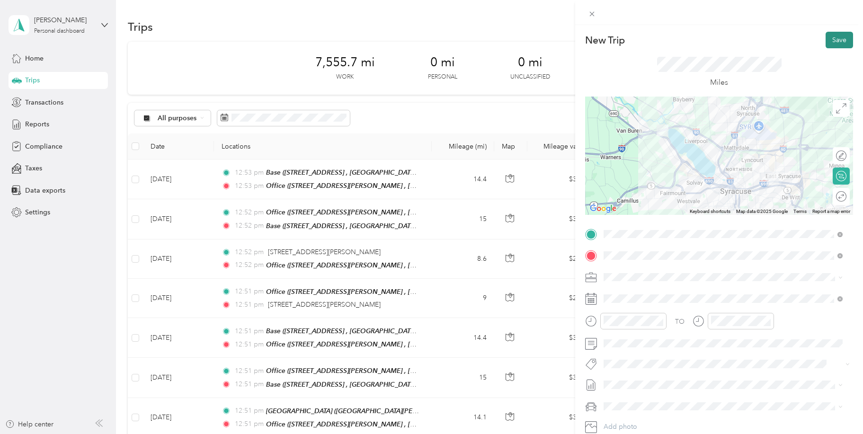
click at [831, 43] on button "Save" at bounding box center [838, 40] width 27 height 17
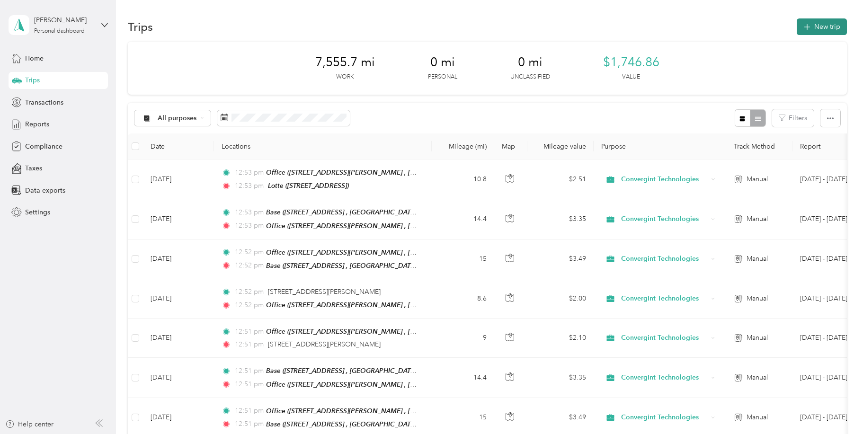
click at [819, 28] on button "New trip" at bounding box center [822, 26] width 50 height 17
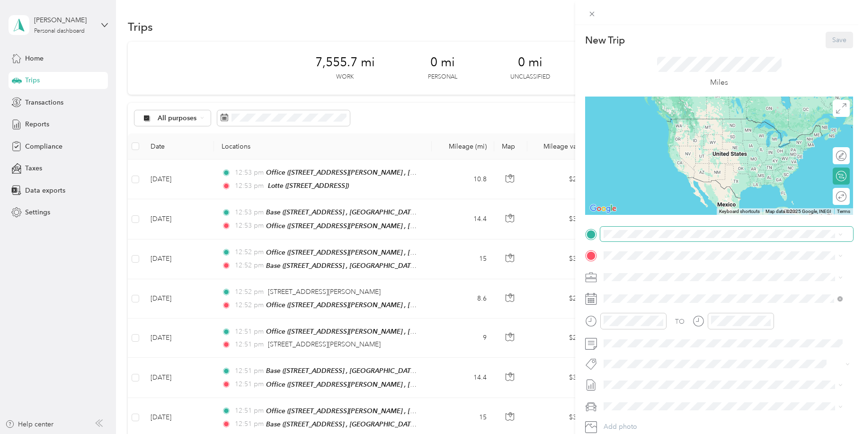
click at [631, 238] on span at bounding box center [726, 234] width 253 height 15
click at [627, 283] on span "[STREET_ADDRESS]" at bounding box center [651, 282] width 60 height 8
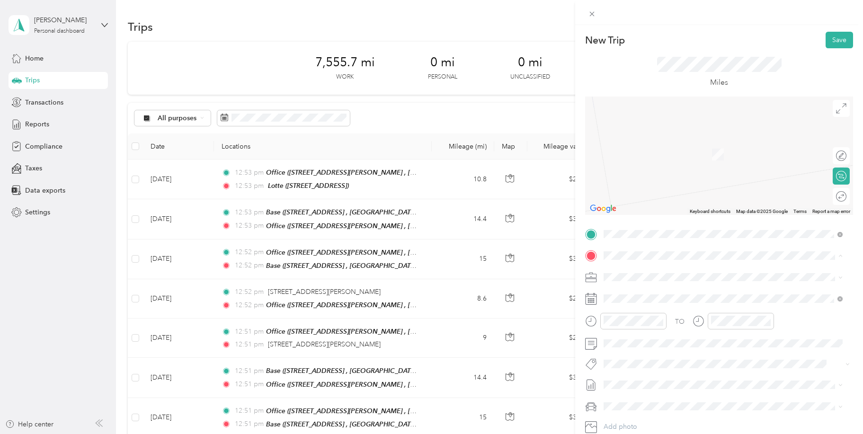
click at [620, 296] on div "Office [STREET_ADDRESS][PERSON_NAME]" at bounding box center [723, 303] width 232 height 33
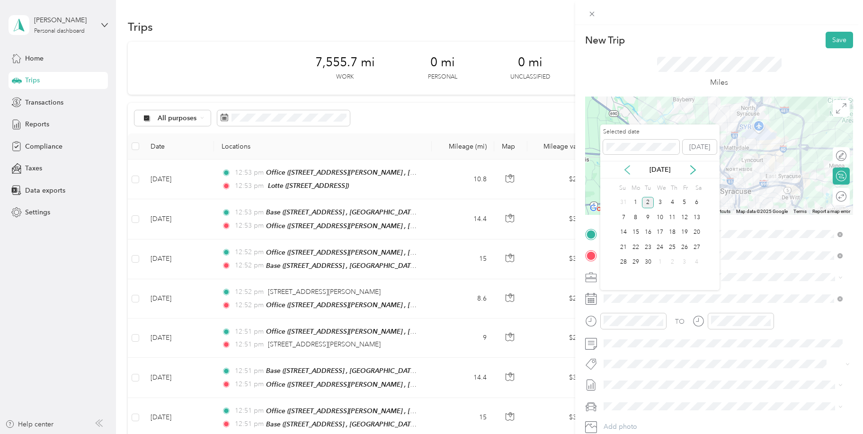
click at [628, 171] on icon at bounding box center [626, 169] width 9 height 9
click at [661, 261] on div "27" at bounding box center [660, 263] width 12 height 12
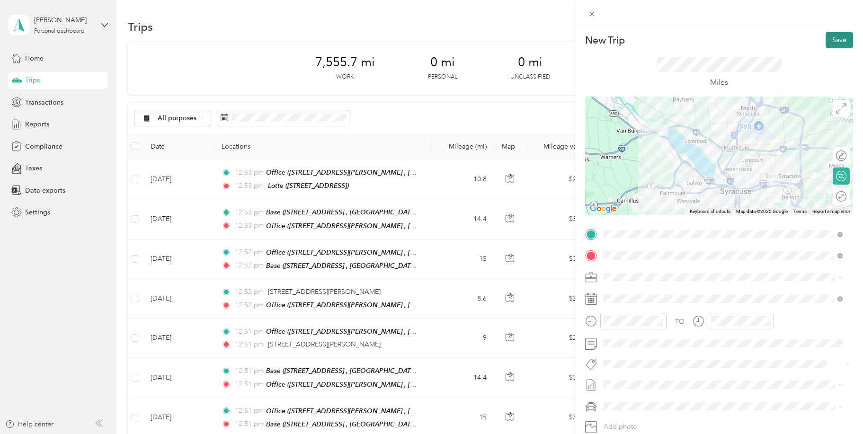
click at [831, 42] on button "Save" at bounding box center [838, 40] width 27 height 17
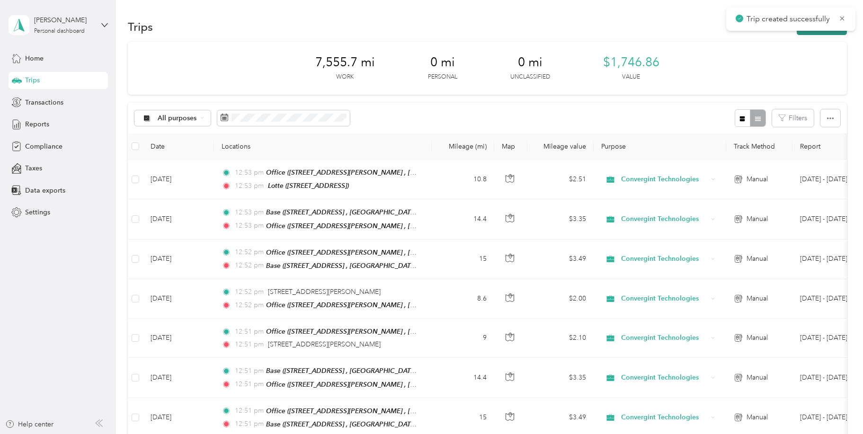
click at [804, 34] on button "New trip" at bounding box center [822, 26] width 50 height 17
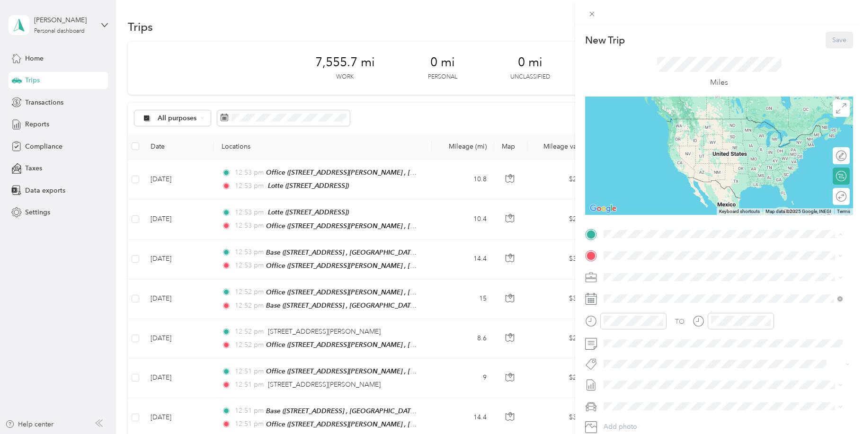
click at [629, 275] on div "Office [STREET_ADDRESS][PERSON_NAME]" at bounding box center [730, 282] width 218 height 30
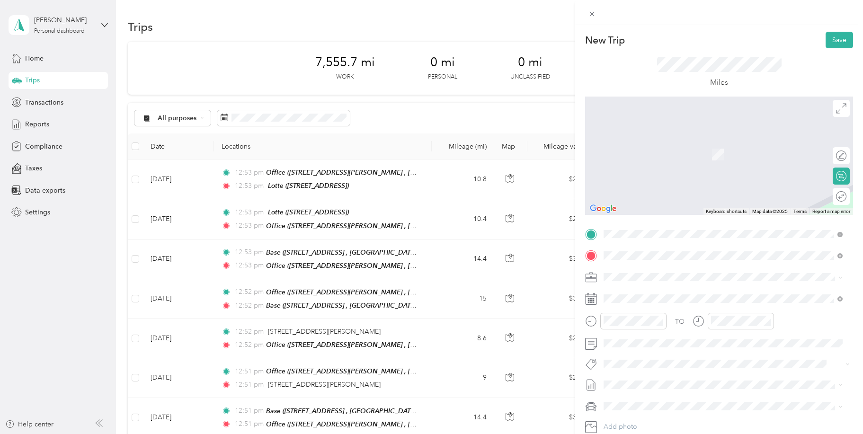
click at [644, 303] on span "[STREET_ADDRESS] , 13060, [GEOGRAPHIC_DATA], [GEOGRAPHIC_DATA], [GEOGRAPHIC_DAT…" at bounding box center [700, 309] width 159 height 18
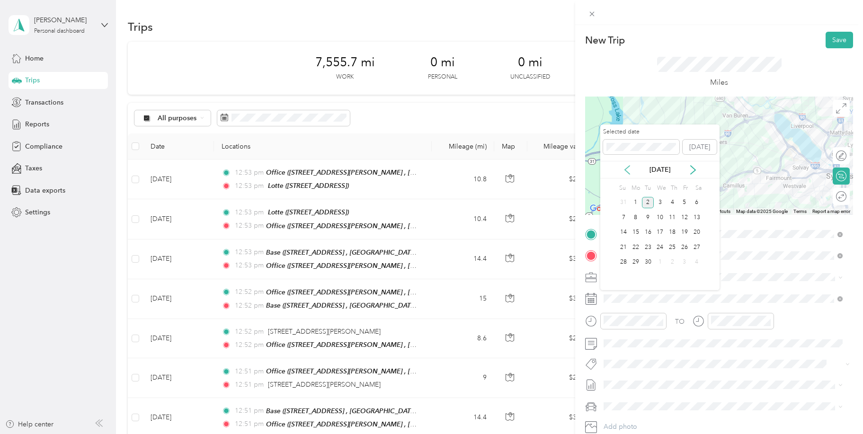
click at [627, 169] on icon at bounding box center [626, 169] width 9 height 9
click at [660, 261] on div "27" at bounding box center [660, 263] width 12 height 12
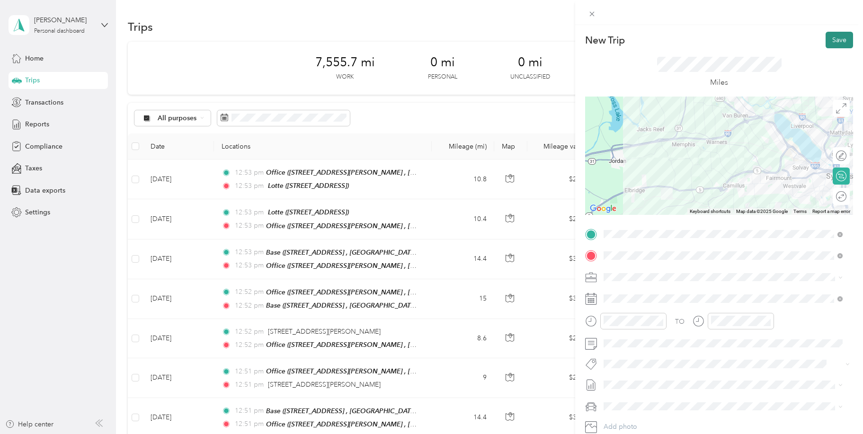
click at [831, 43] on button "Save" at bounding box center [838, 40] width 27 height 17
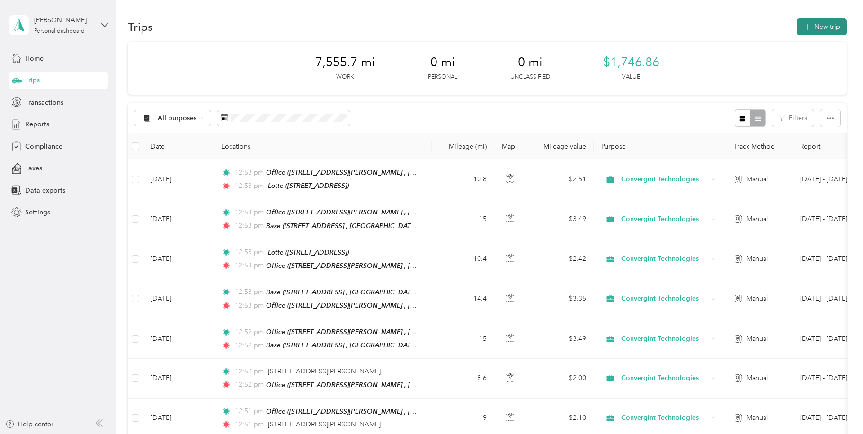
click at [817, 29] on button "New trip" at bounding box center [822, 26] width 50 height 17
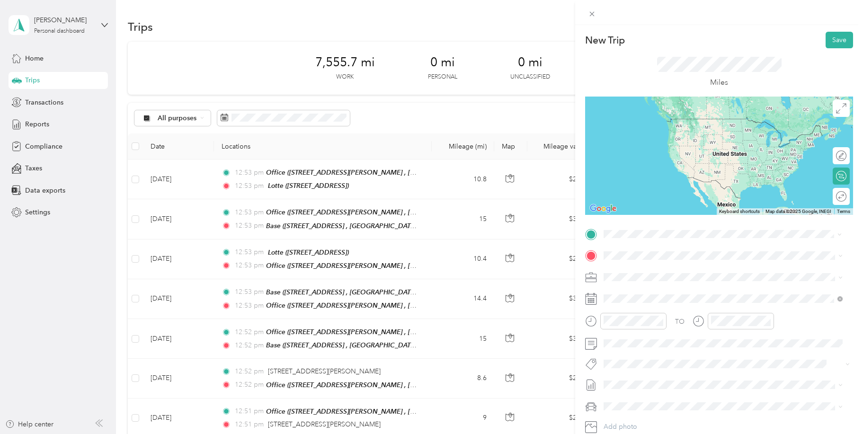
click at [630, 273] on strong "Base" at bounding box center [628, 271] width 15 height 9
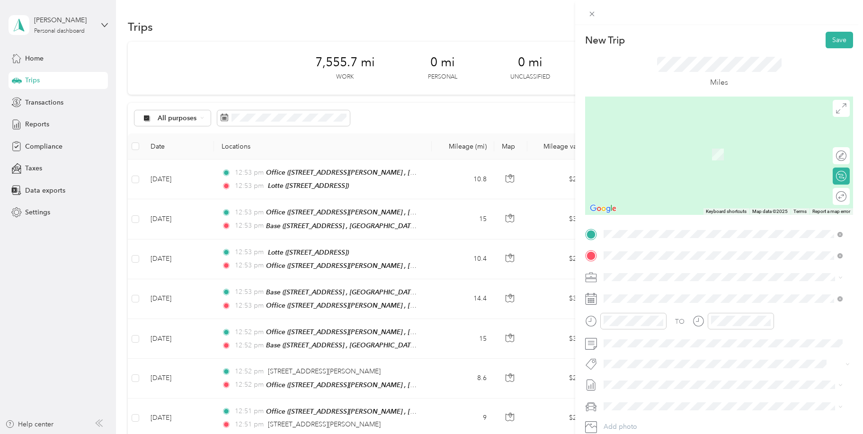
click at [626, 295] on strong "Office" at bounding box center [630, 293] width 19 height 9
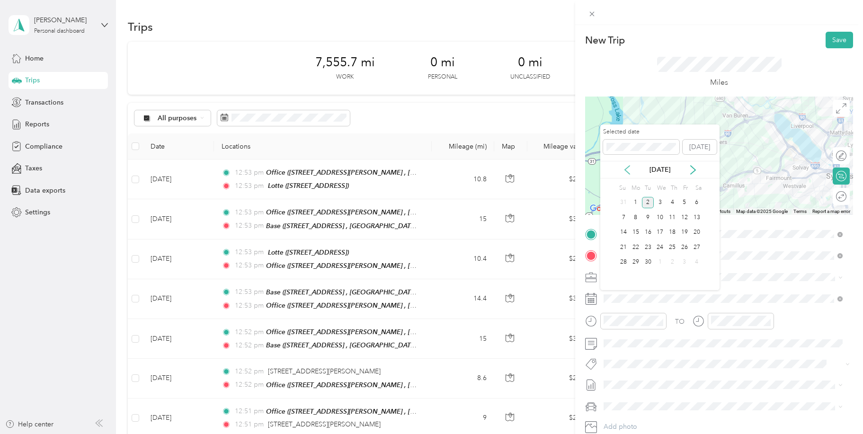
click at [628, 168] on icon at bounding box center [626, 169] width 9 height 9
click at [674, 262] on div "28" at bounding box center [672, 263] width 12 height 12
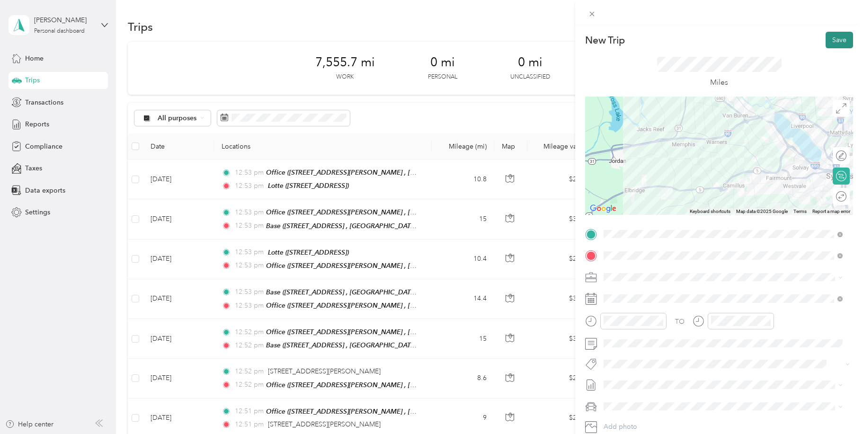
click at [827, 37] on button "Save" at bounding box center [838, 40] width 27 height 17
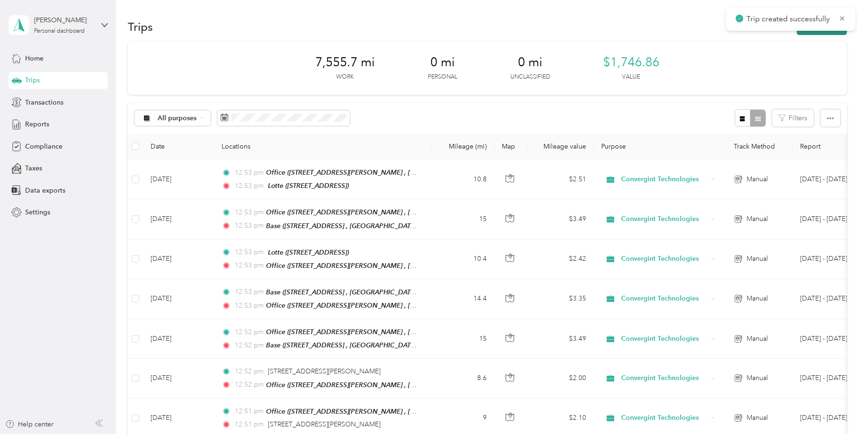
click at [804, 34] on button "New trip" at bounding box center [822, 26] width 50 height 17
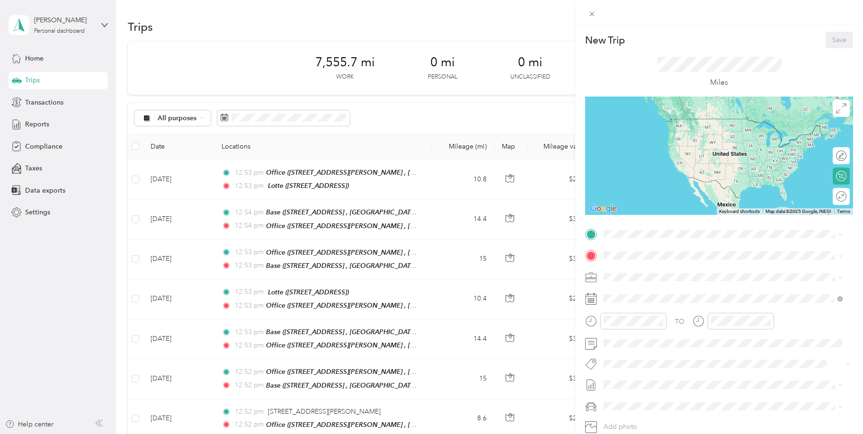
drag, startPoint x: 629, startPoint y: 271, endPoint x: 627, endPoint y: 264, distance: 7.6
click at [629, 271] on strong "Office" at bounding box center [630, 271] width 19 height 9
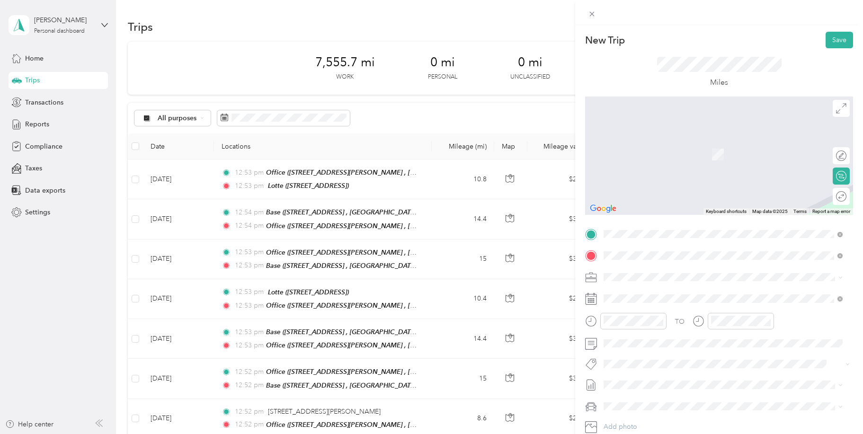
click at [626, 289] on span "[STREET_ADDRESS][US_STATE][US_STATE]" at bounding box center [685, 289] width 129 height 9
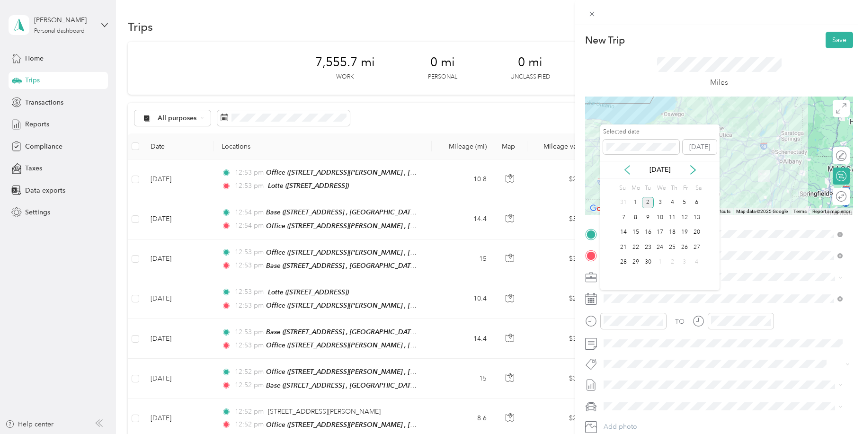
click at [629, 171] on icon at bounding box center [626, 169] width 9 height 9
click at [674, 262] on div "28" at bounding box center [672, 263] width 12 height 12
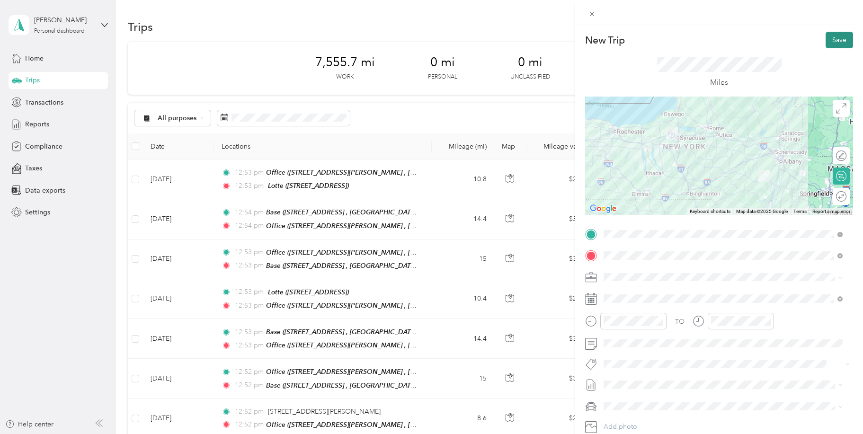
click at [832, 39] on button "Save" at bounding box center [838, 40] width 27 height 17
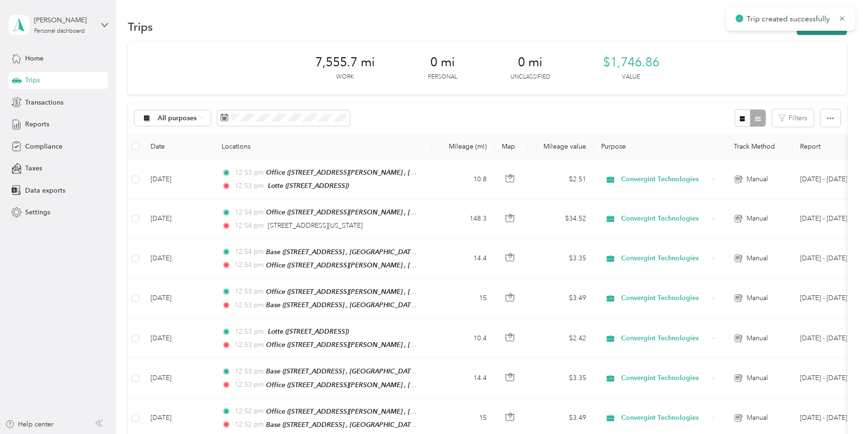
click at [824, 31] on button "New trip" at bounding box center [822, 26] width 50 height 17
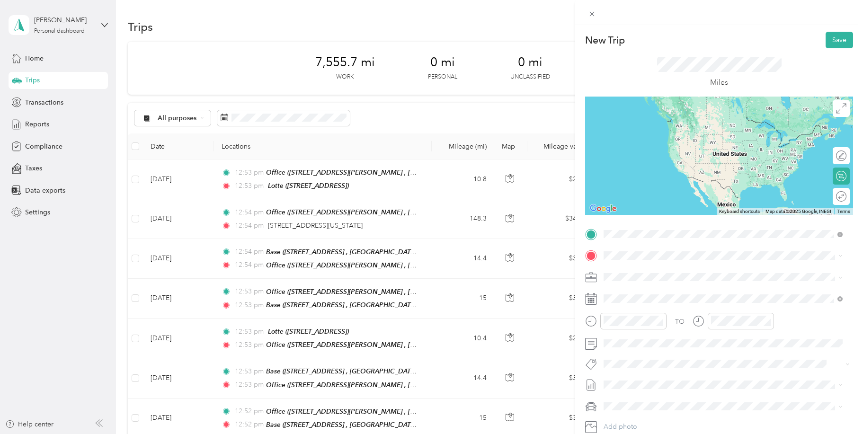
click at [645, 272] on span "[STREET_ADDRESS][US_STATE][US_STATE]" at bounding box center [685, 268] width 129 height 9
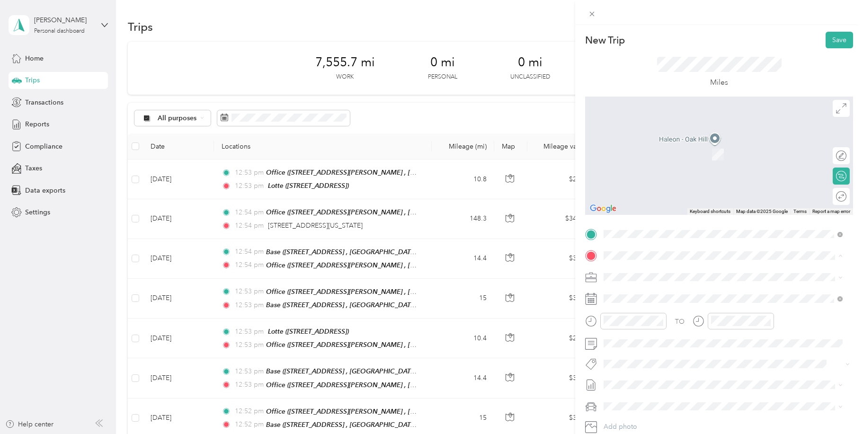
click at [635, 298] on div "Office [STREET_ADDRESS][PERSON_NAME]" at bounding box center [730, 304] width 218 height 30
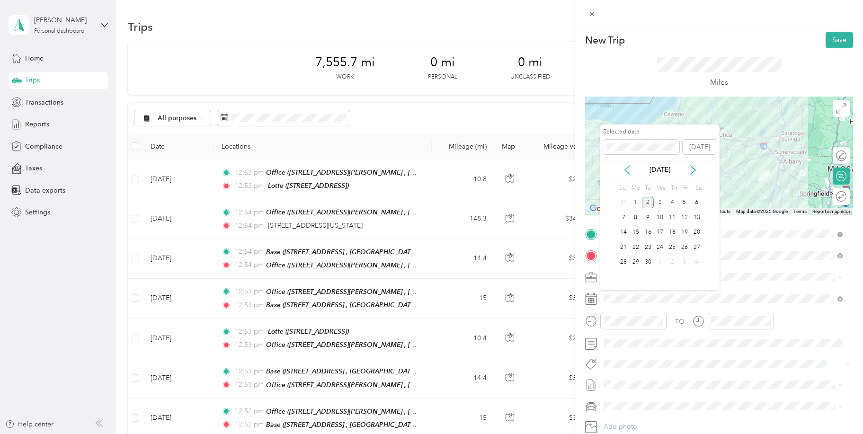
click at [623, 169] on icon at bounding box center [626, 169] width 9 height 9
click at [673, 262] on div "28" at bounding box center [672, 263] width 12 height 12
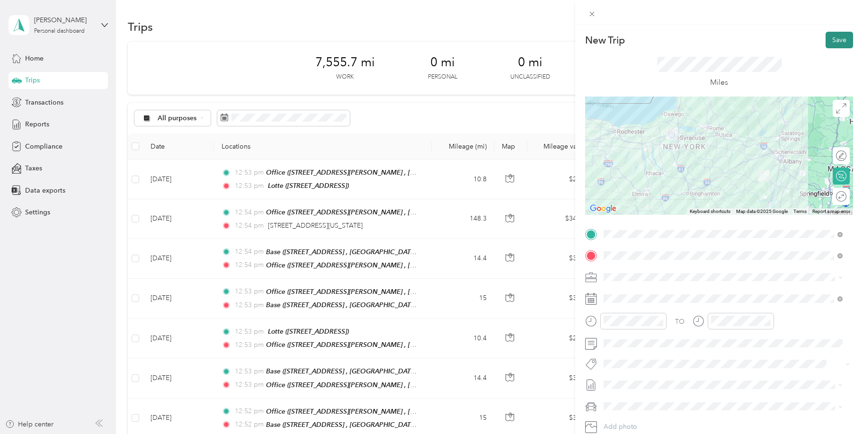
click at [831, 36] on button "Save" at bounding box center [838, 40] width 27 height 17
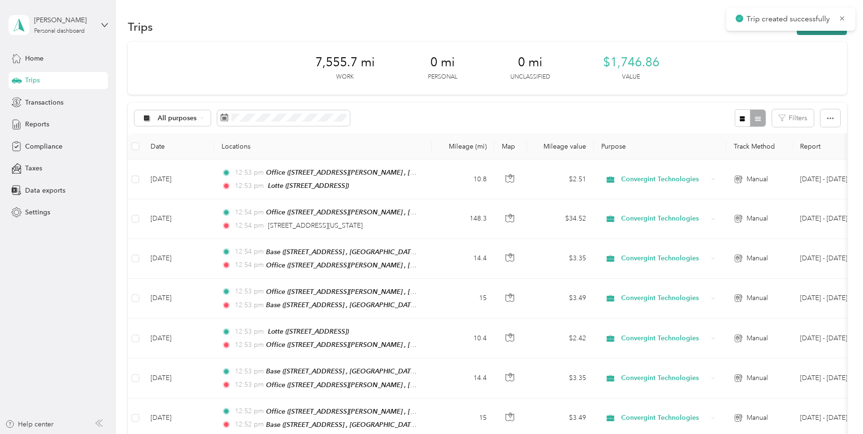
click at [817, 34] on button "New trip" at bounding box center [822, 26] width 50 height 17
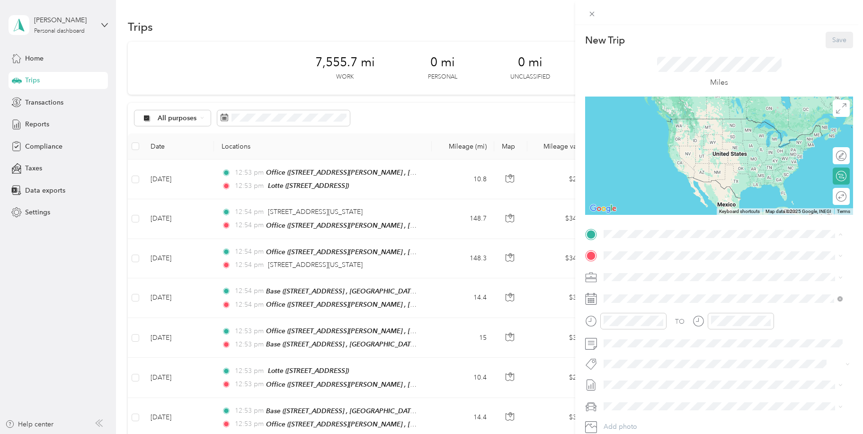
click at [630, 276] on div "Office [STREET_ADDRESS][PERSON_NAME]" at bounding box center [730, 282] width 218 height 30
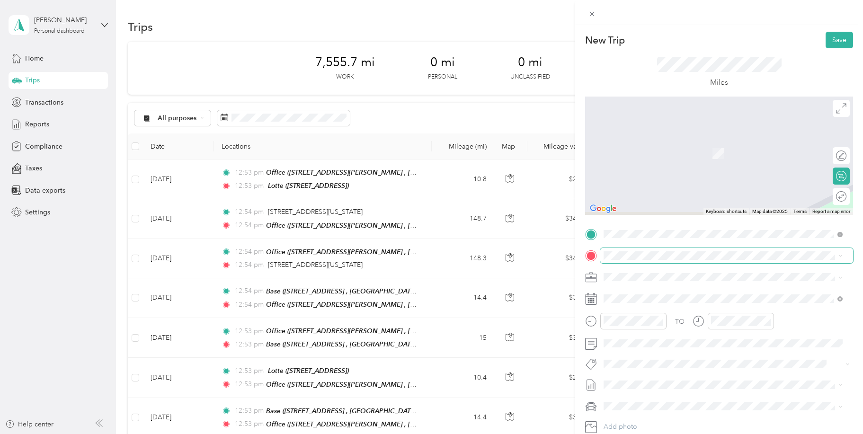
click at [611, 251] on span at bounding box center [726, 255] width 253 height 15
click at [647, 298] on div "Base [STREET_ADDRESS]" at bounding box center [730, 303] width 218 height 30
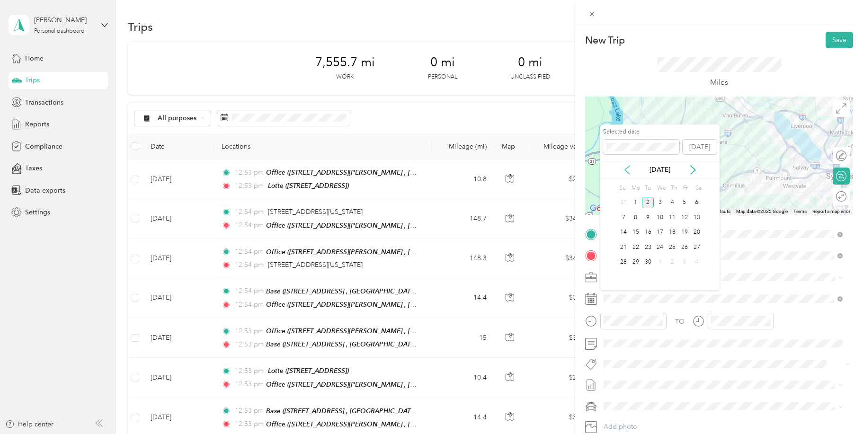
click at [623, 168] on icon at bounding box center [626, 169] width 9 height 9
click at [671, 263] on div "28" at bounding box center [672, 263] width 12 height 12
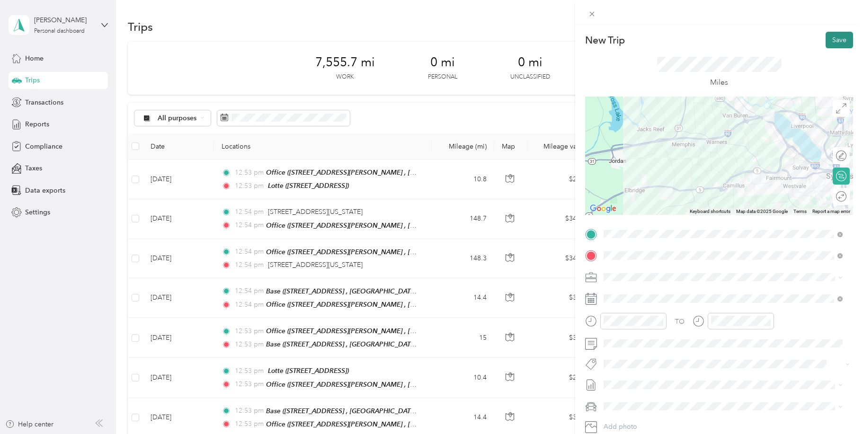
click at [828, 38] on button "Save" at bounding box center [838, 40] width 27 height 17
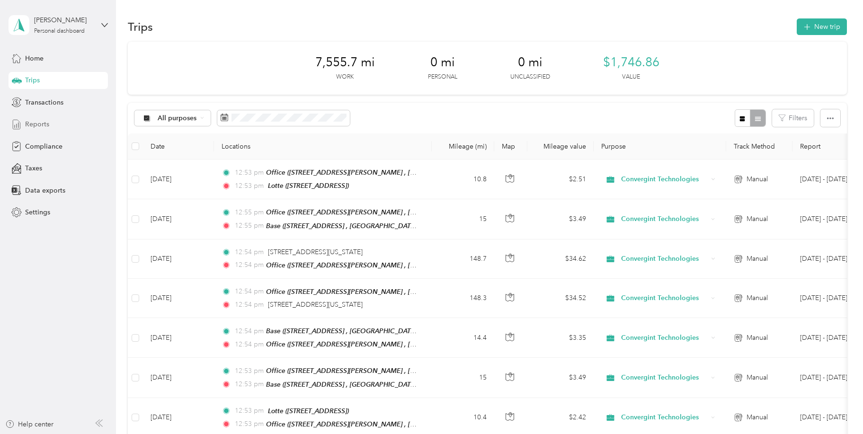
click at [44, 122] on span "Reports" at bounding box center [37, 124] width 24 height 10
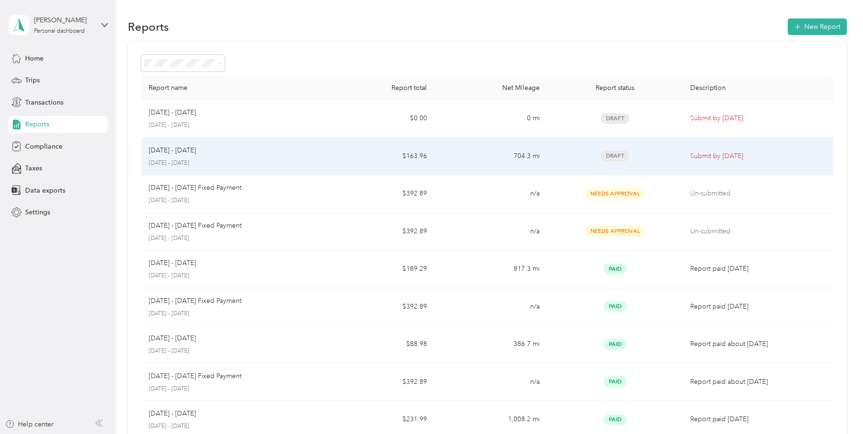
click at [249, 158] on div "[DATE] - [DATE] [DATE] - [DATE]" at bounding box center [232, 156] width 166 height 22
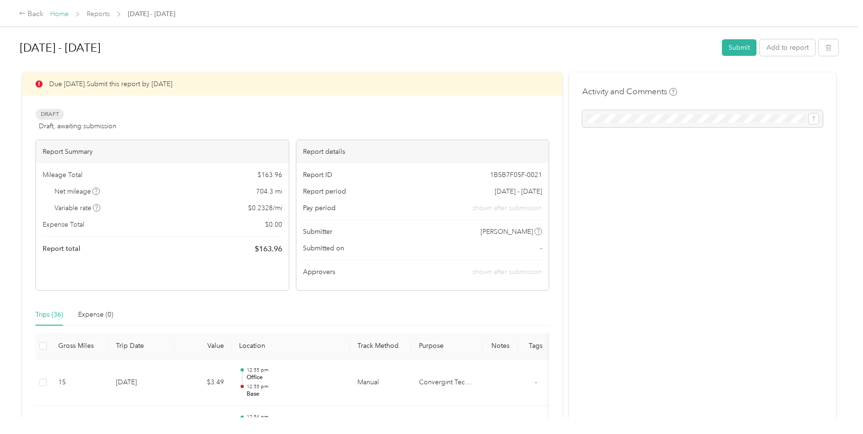
click at [58, 11] on link "Home" at bounding box center [59, 14] width 18 height 8
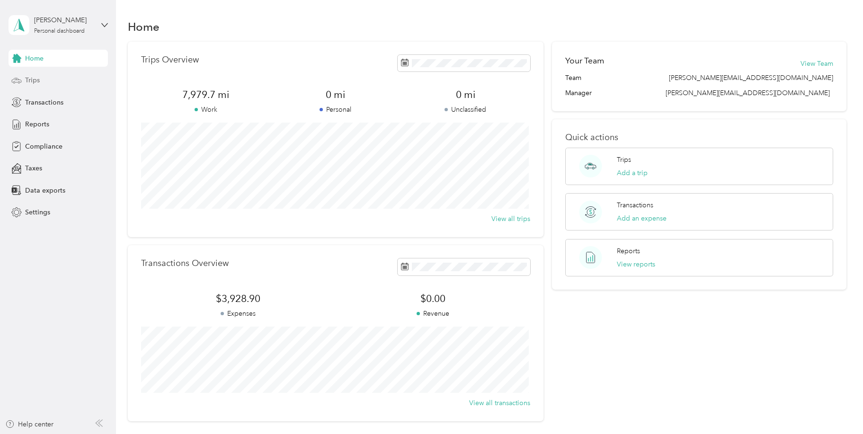
click at [25, 81] on span "Trips" at bounding box center [32, 80] width 15 height 10
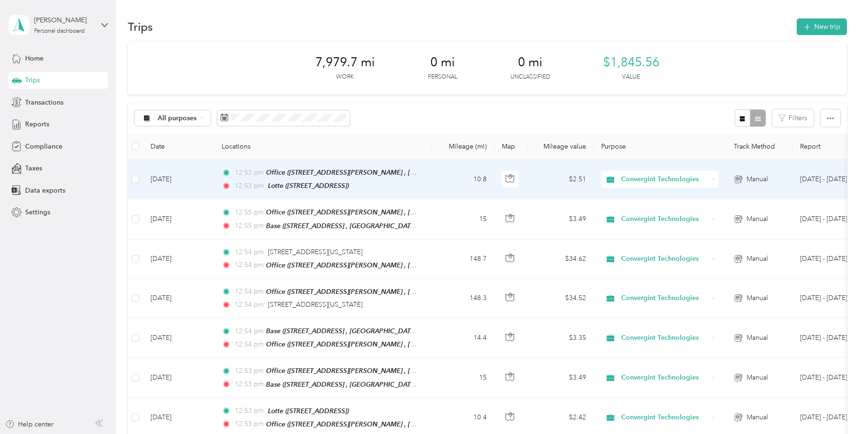
click at [430, 177] on td "12:53 pm Office ([STREET_ADDRESS][PERSON_NAME] , [GEOGRAPHIC_DATA], [GEOGRAPHIC…" at bounding box center [323, 180] width 218 height 40
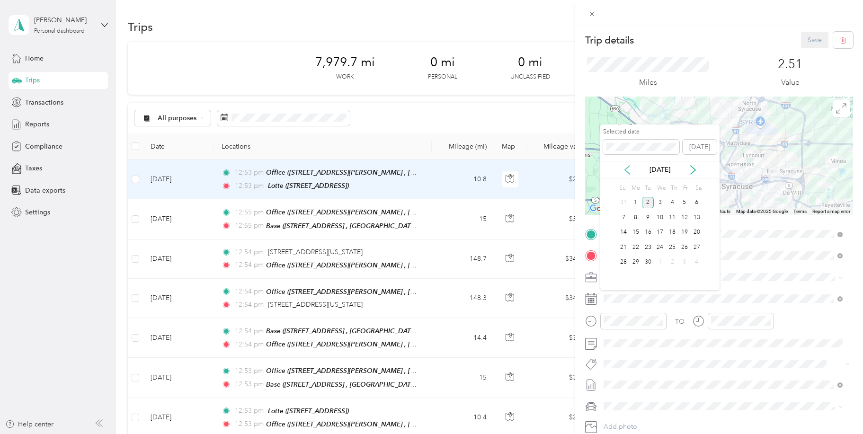
click at [624, 168] on icon at bounding box center [626, 169] width 9 height 9
click at [674, 265] on div "28" at bounding box center [672, 263] width 12 height 12
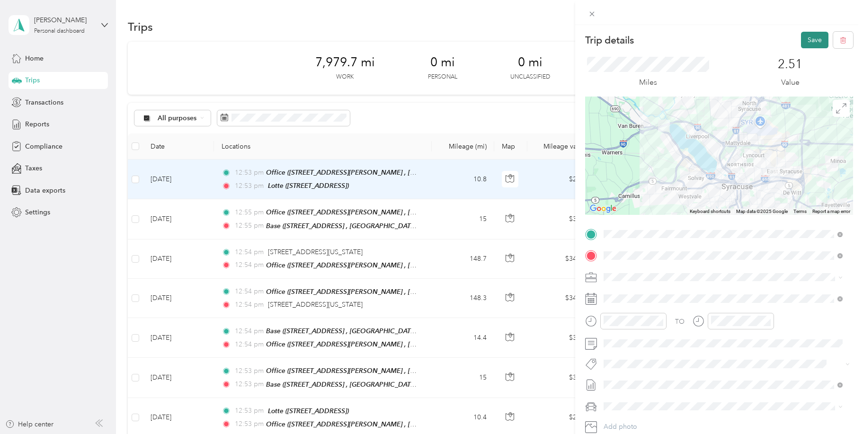
click at [807, 39] on button "Save" at bounding box center [814, 40] width 27 height 17
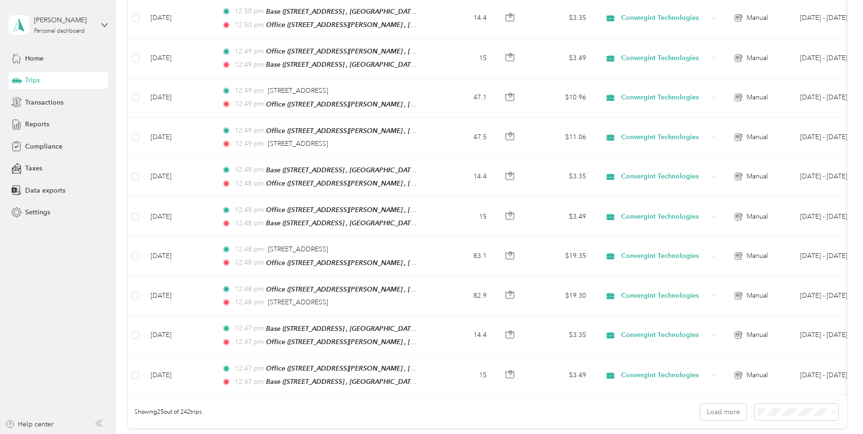
scroll to position [870, 0]
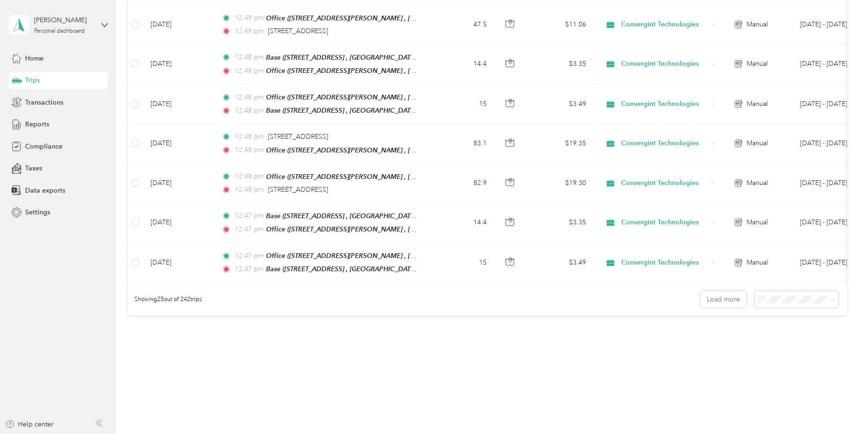
click at [782, 316] on div "50 per load" at bounding box center [794, 321] width 71 height 10
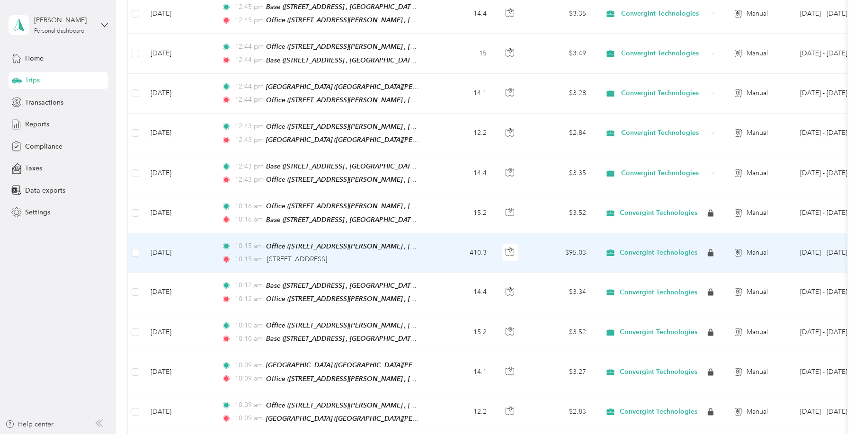
scroll to position [1201, 0]
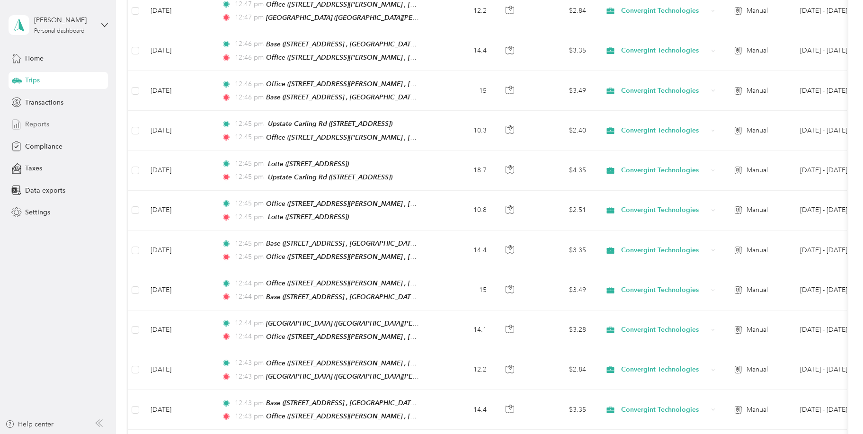
click at [39, 124] on span "Reports" at bounding box center [37, 124] width 24 height 10
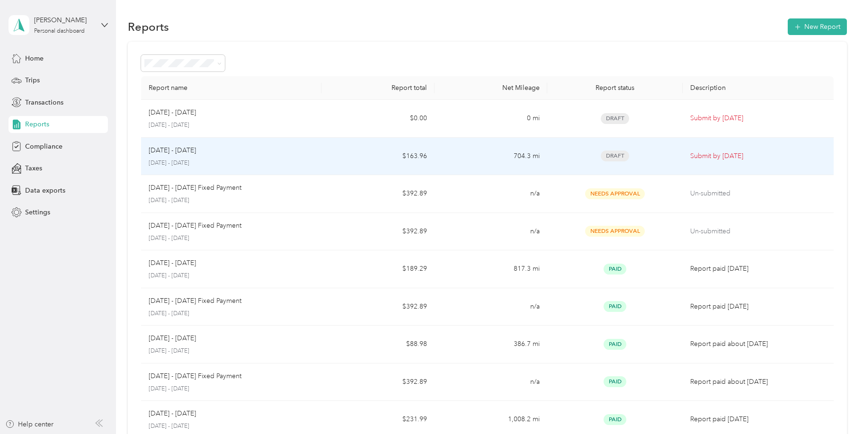
click at [308, 159] on p "[DATE] - [DATE]" at bounding box center [232, 163] width 166 height 9
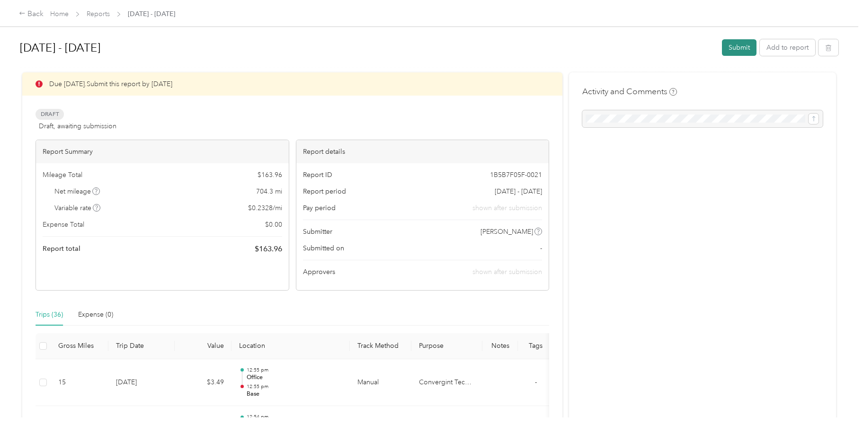
click at [738, 47] on button "Submit" at bounding box center [739, 47] width 35 height 17
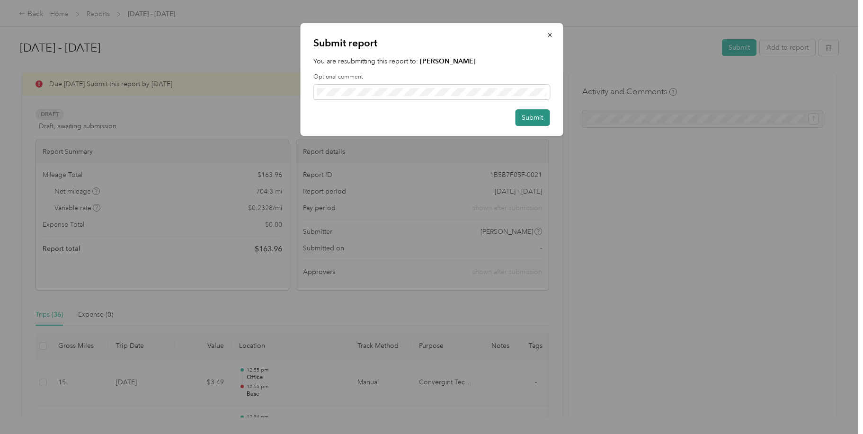
click at [525, 117] on button "Submit" at bounding box center [532, 117] width 35 height 17
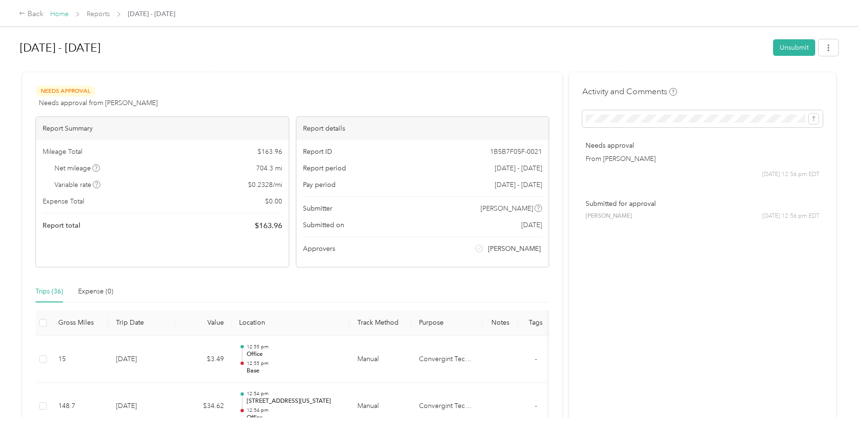
click at [62, 15] on link "Home" at bounding box center [59, 14] width 18 height 8
